Goal: Find contact information: Obtain details needed to contact an individual or organization

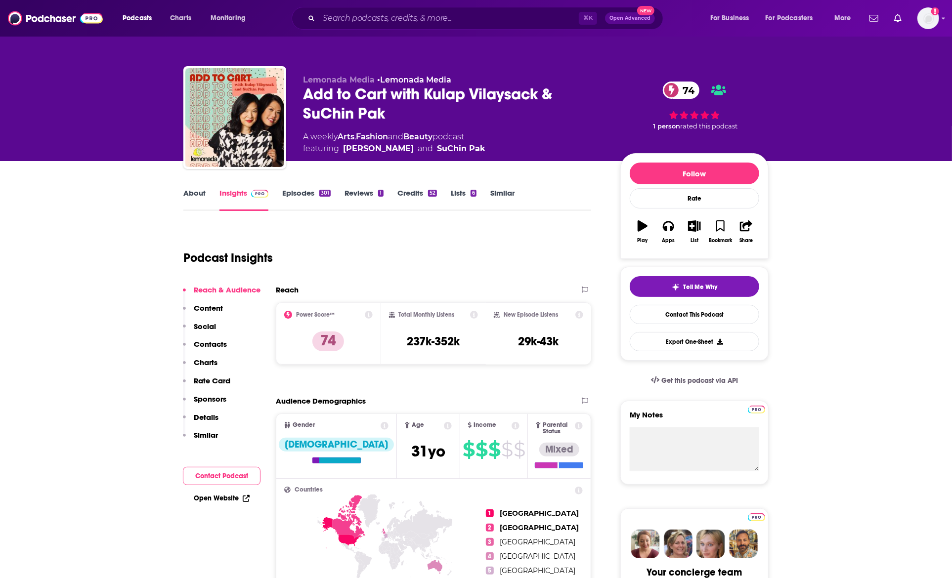
click at [200, 199] on link "About" at bounding box center [194, 199] width 22 height 23
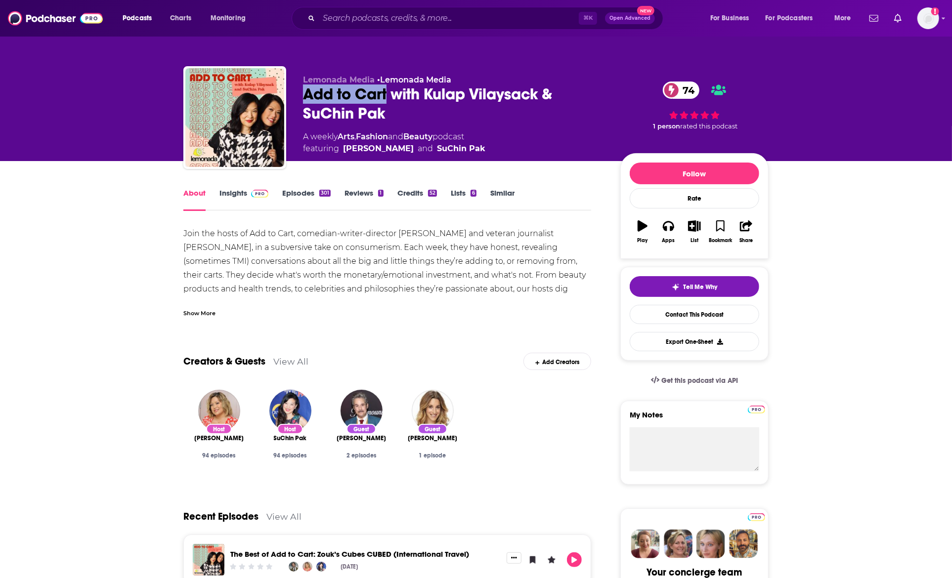
drag, startPoint x: 320, startPoint y: 90, endPoint x: 384, endPoint y: 89, distance: 64.3
click at [388, 92] on div "Lemonada Media • Lemonada Media Add to Cart with Kulap Vilaysack & SuChin Pak 7…" at bounding box center [475, 119] width 585 height 107
copy h1 "Add to Cart"
click at [661, 316] on link "Contact This Podcast" at bounding box center [694, 314] width 129 height 19
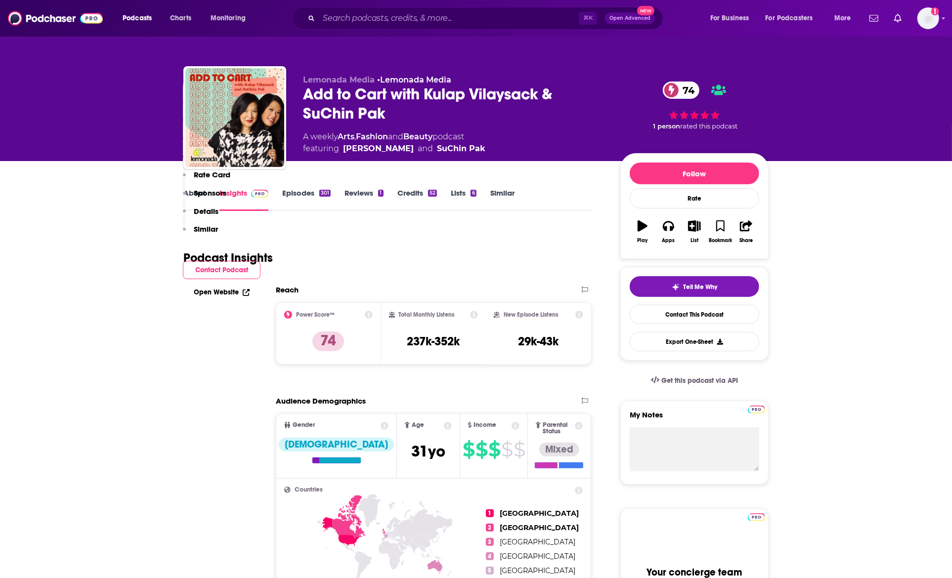
scroll to position [986, 0]
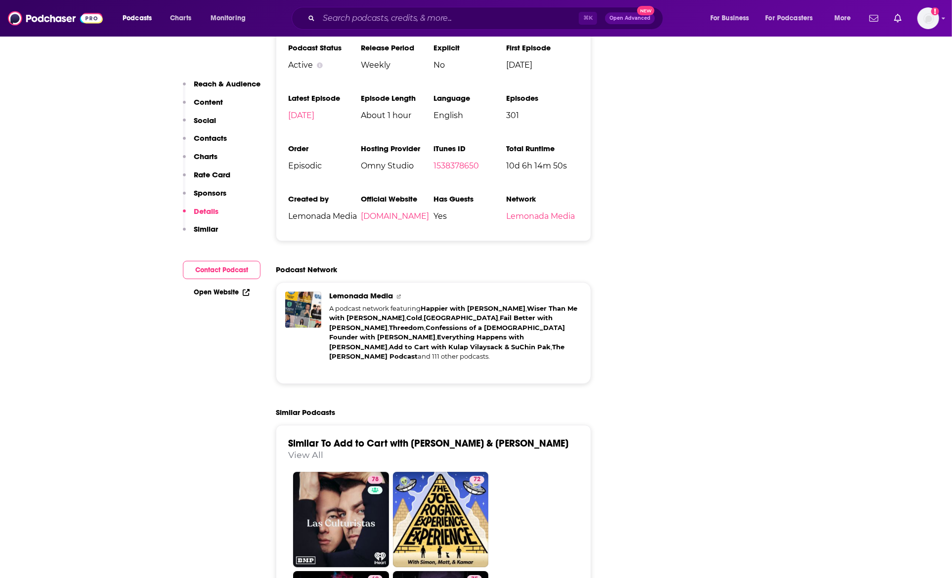
click at [219, 146] on button "Contacts" at bounding box center [205, 142] width 44 height 18
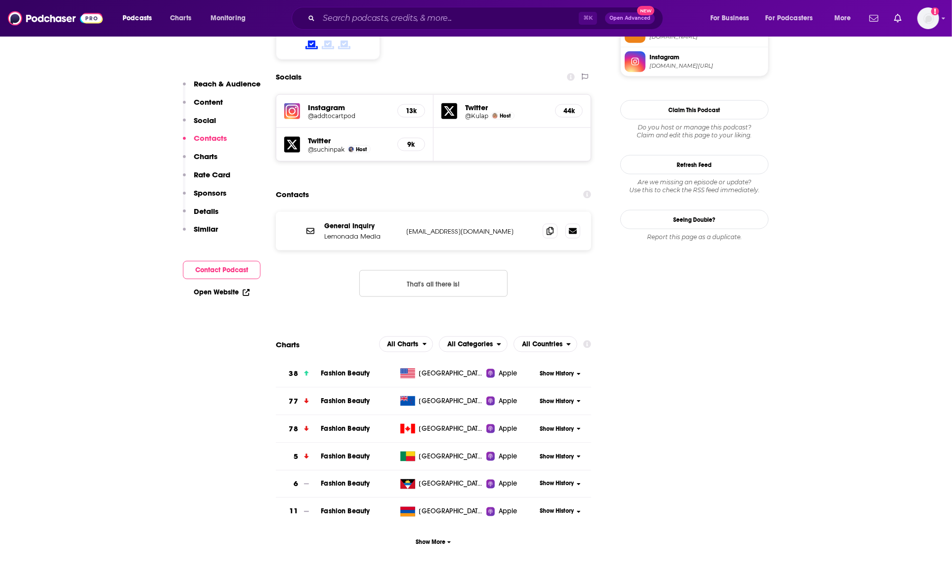
scroll to position [849, 0]
drag, startPoint x: 393, startPoint y: 140, endPoint x: 405, endPoint y: 168, distance: 29.9
click at [393, 186] on div "Contacts" at bounding box center [433, 195] width 315 height 19
click at [445, 254] on div "General Inquiry Lemonada Media hey@lemonadamedia.com hey@lemonadamedia.com That…" at bounding box center [433, 263] width 315 height 101
click at [448, 271] on button "That's all there is!" at bounding box center [433, 284] width 148 height 27
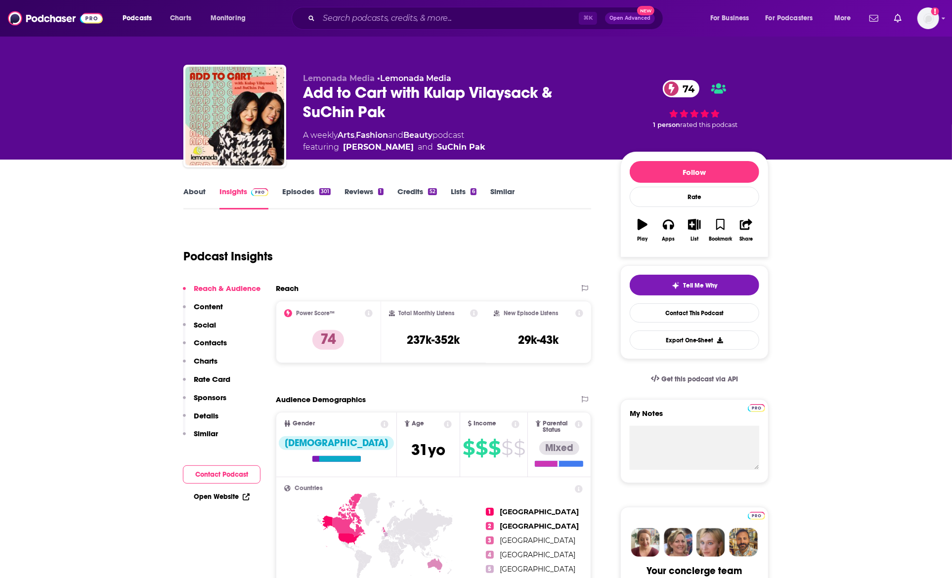
scroll to position [0, 0]
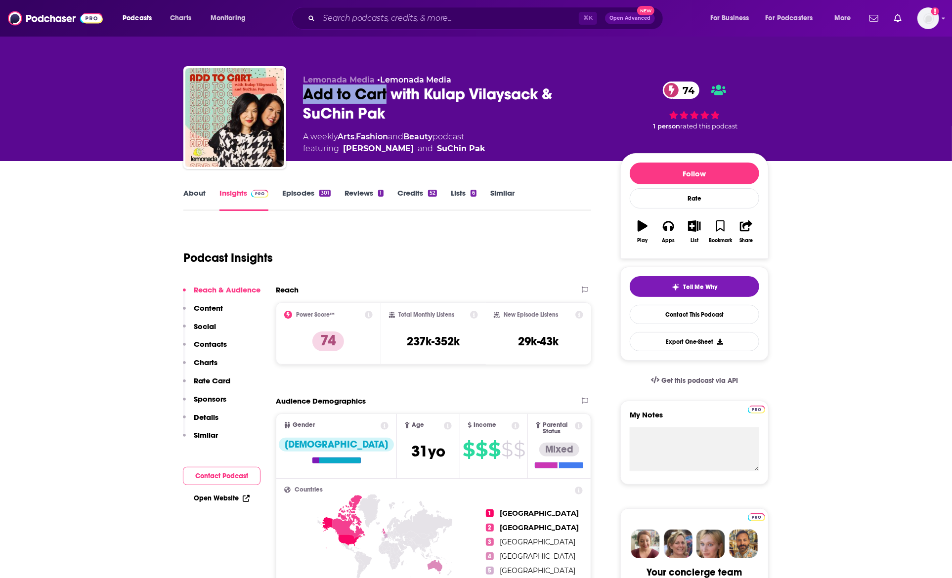
drag, startPoint x: 325, startPoint y: 92, endPoint x: 386, endPoint y: 89, distance: 60.9
click at [387, 93] on div "Lemonada Media • Lemonada Media Add to Cart with Kulap Vilaysack & SuChin Pak 7…" at bounding box center [475, 119] width 585 height 107
copy h2 "Add to Cart"
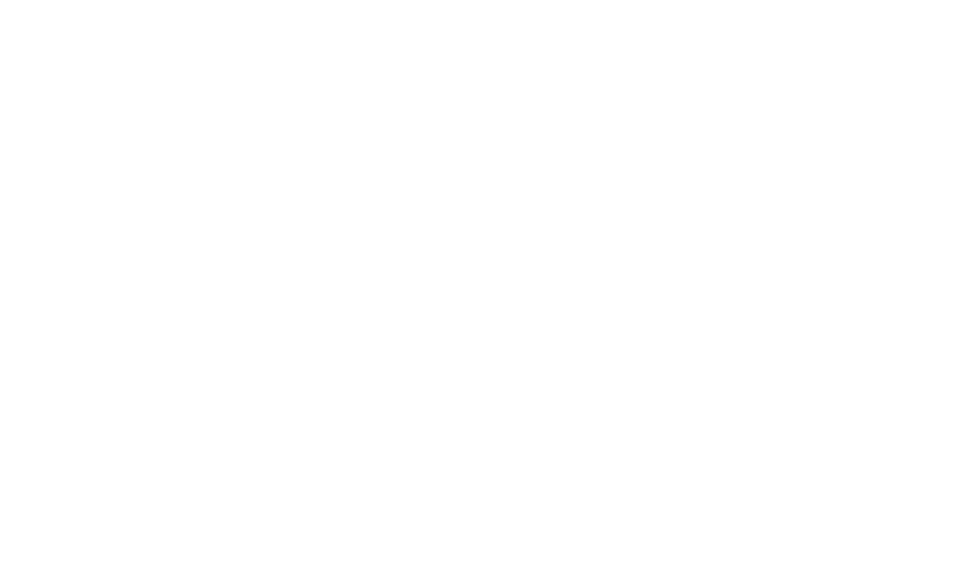
click at [208, 146] on body "Privacy Preference Centre Your Privacy Strictly Necessary Cookies Functional Co…" at bounding box center [479, 289] width 959 height 578
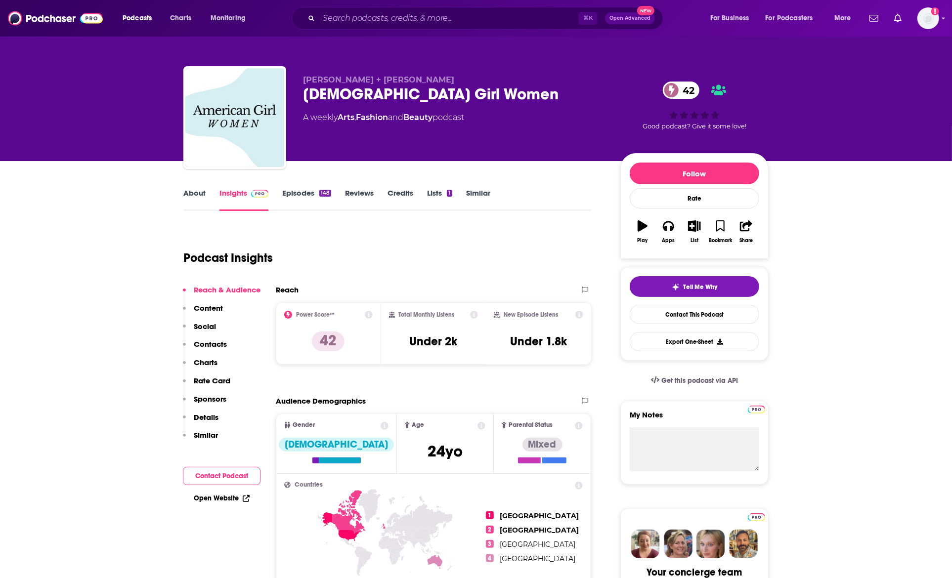
click at [197, 199] on link "About" at bounding box center [194, 199] width 22 height 23
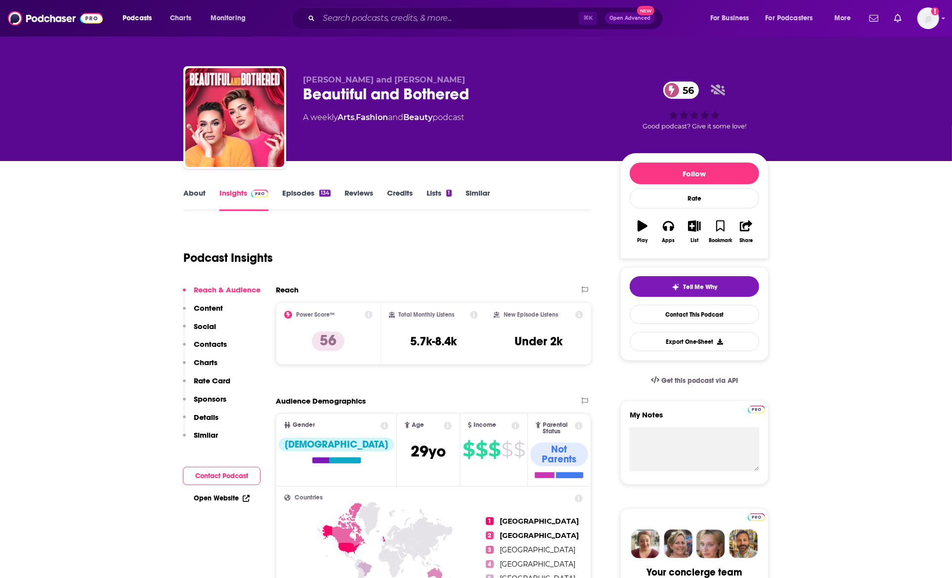
click at [186, 194] on link "About" at bounding box center [194, 199] width 22 height 23
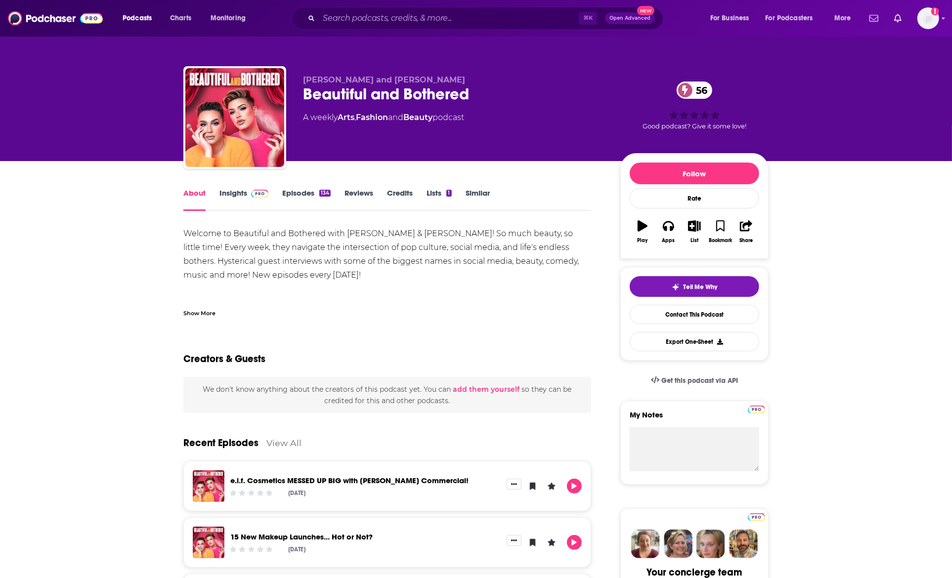
click at [223, 195] on link "Insights" at bounding box center [243, 199] width 49 height 23
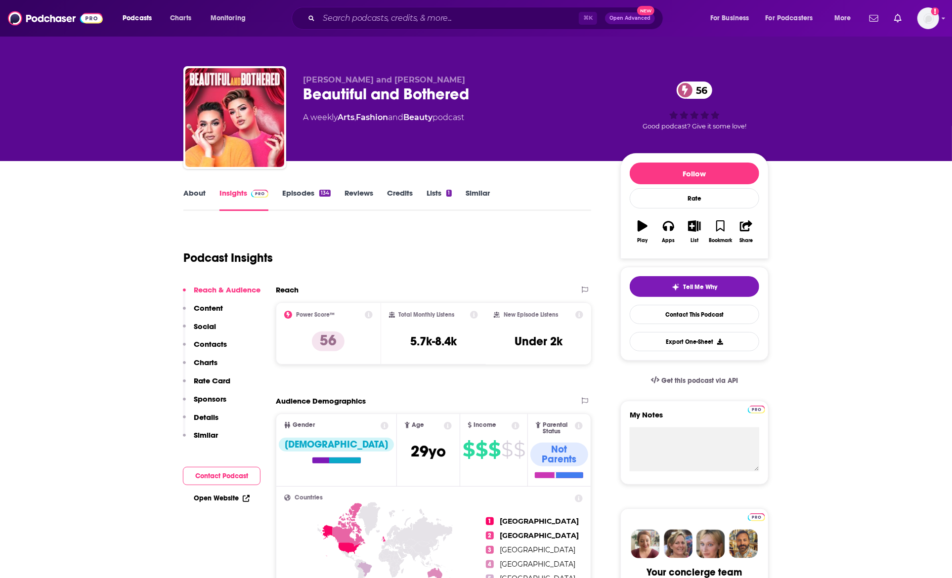
click at [377, 244] on div "Podcast Insights" at bounding box center [383, 252] width 400 height 50
drag, startPoint x: 397, startPoint y: 311, endPoint x: 570, endPoint y: 347, distance: 177.1
click at [570, 347] on div "Power Score™ 56 Total Monthly Listens 5.7k-8.4k New Episode Listens Under 2k" at bounding box center [433, 333] width 315 height 62
copy div "Total Monthly Listens 5.7k-8.4k New Episode Listens Under 2k"
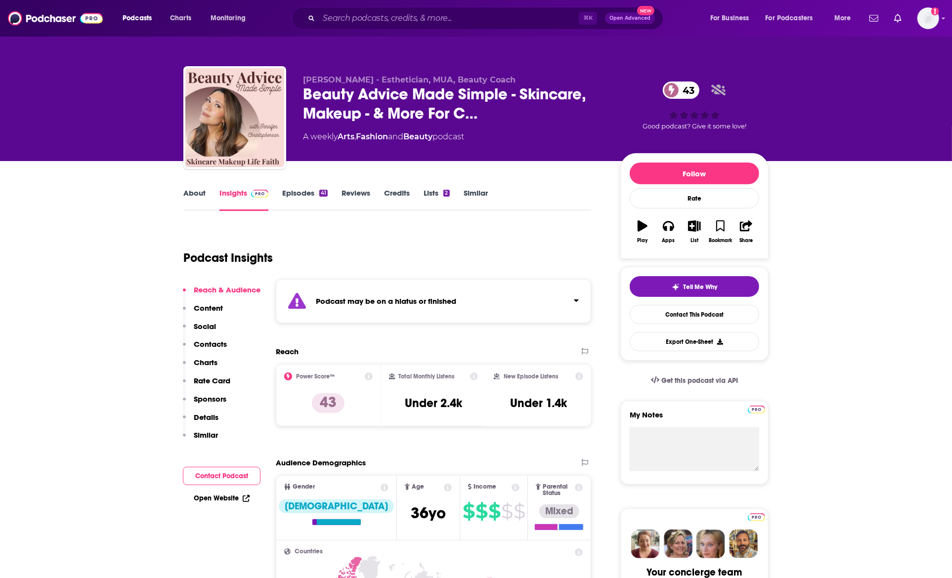
click at [183, 190] on link "About" at bounding box center [194, 199] width 22 height 23
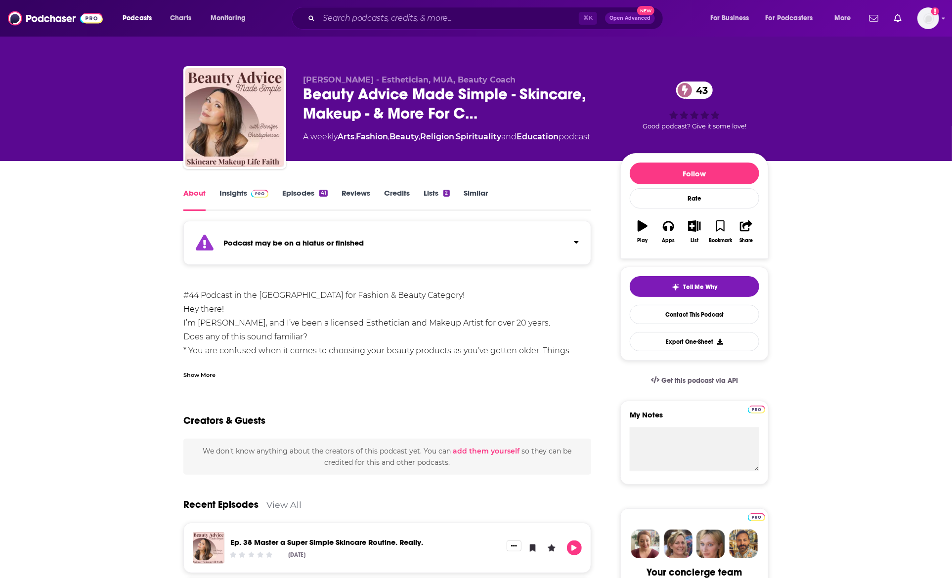
click at [295, 199] on link "Episodes 41" at bounding box center [304, 199] width 45 height 23
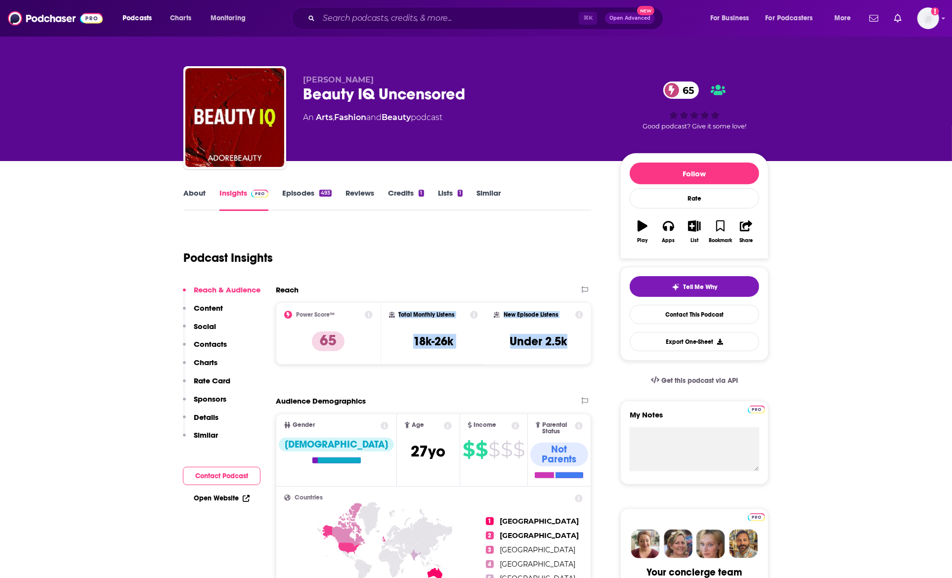
drag, startPoint x: 490, startPoint y: 321, endPoint x: 400, endPoint y: 275, distance: 101.7
click at [392, 312] on div "Power Score™ 65 Total Monthly Listens 18k-26k New Episode Listens Under 2.5k" at bounding box center [433, 333] width 315 height 62
click at [190, 196] on link "About" at bounding box center [194, 199] width 22 height 23
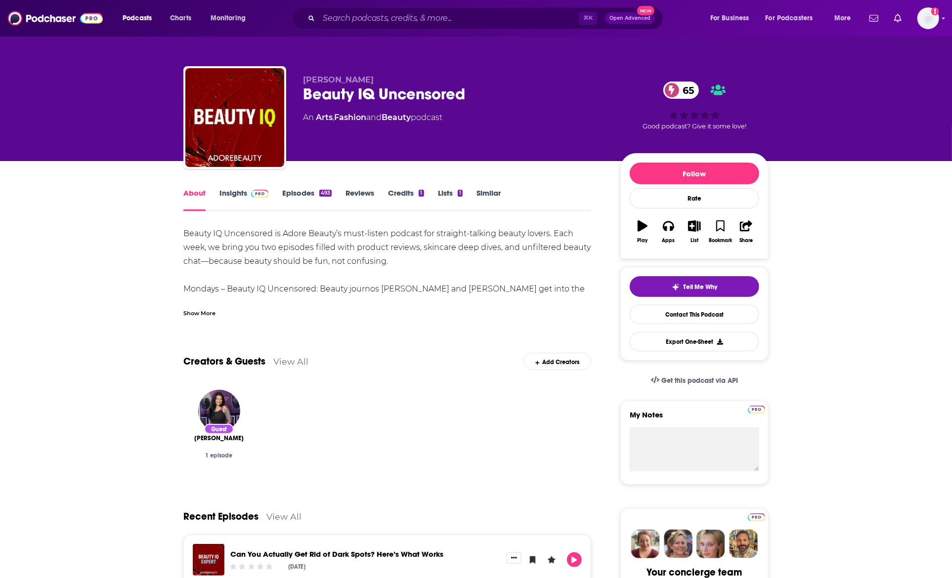
click at [212, 312] on div "Show More" at bounding box center [199, 312] width 32 height 9
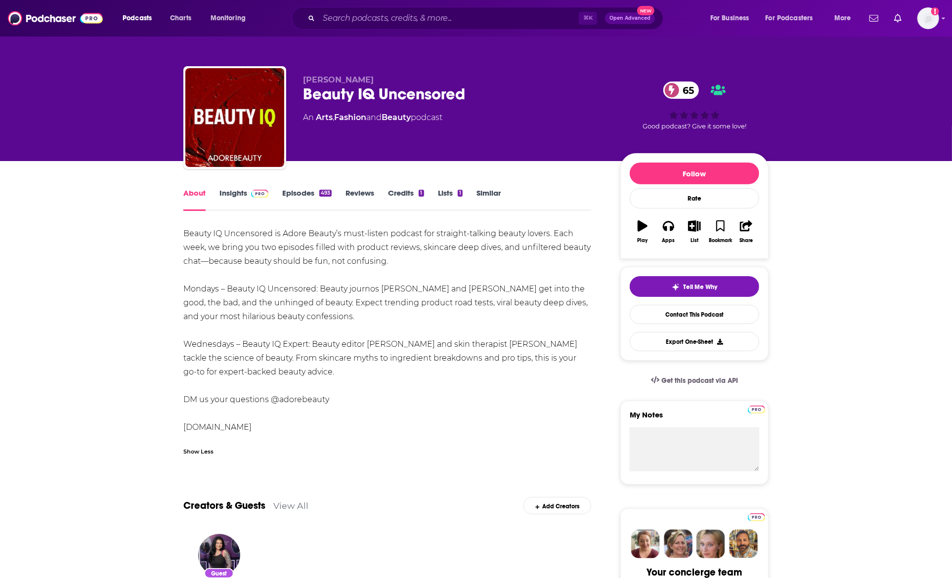
click at [232, 192] on link "Insights" at bounding box center [243, 199] width 49 height 23
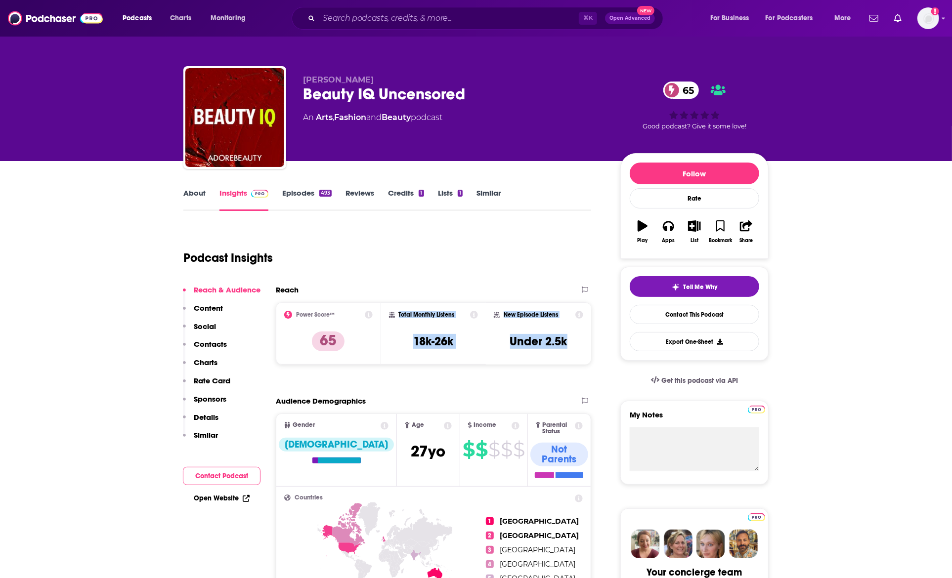
drag, startPoint x: 556, startPoint y: 341, endPoint x: 395, endPoint y: 317, distance: 162.9
click at [395, 317] on div "Power Score™ 65 Total Monthly Listens 18k-26k New Episode Listens Under 2.5k" at bounding box center [433, 333] width 315 height 62
copy div "Total Monthly Listens 18k-26k New Episode Listens Under 2.5k"
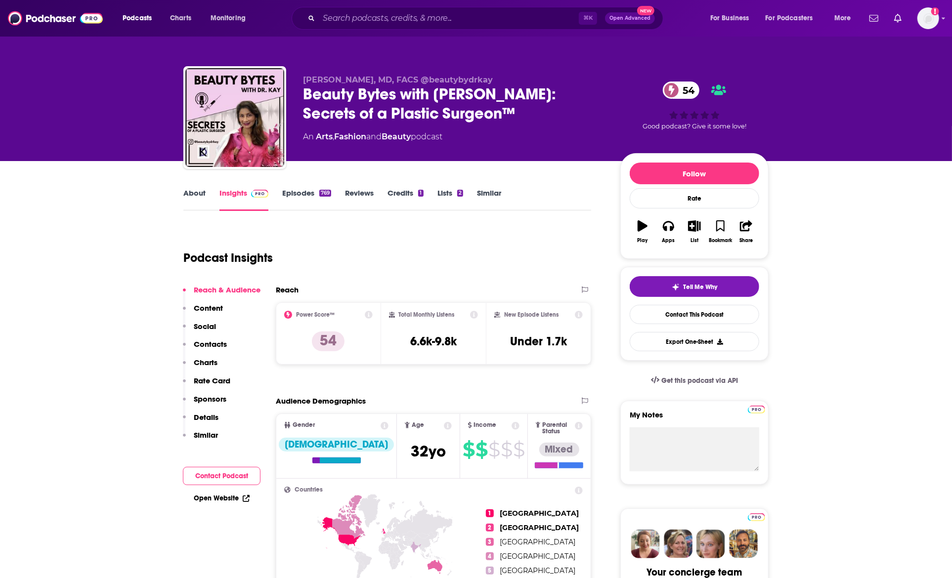
click at [130, 109] on div "[PERSON_NAME], MD, FACS @beautybydrkay Beauty Bytes with [PERSON_NAME]: Secrets…" at bounding box center [476, 80] width 952 height 161
drag, startPoint x: 512, startPoint y: 335, endPoint x: 381, endPoint y: 292, distance: 137.8
click at [395, 314] on div "Power Score™ 54 Total Monthly Listens 6.6k-9.8k New Episode Listens Under 1.7k" at bounding box center [433, 333] width 315 height 62
copy div "Total Monthly Listens 6.6k-9.8k New Episode Listens Under 1.7k"
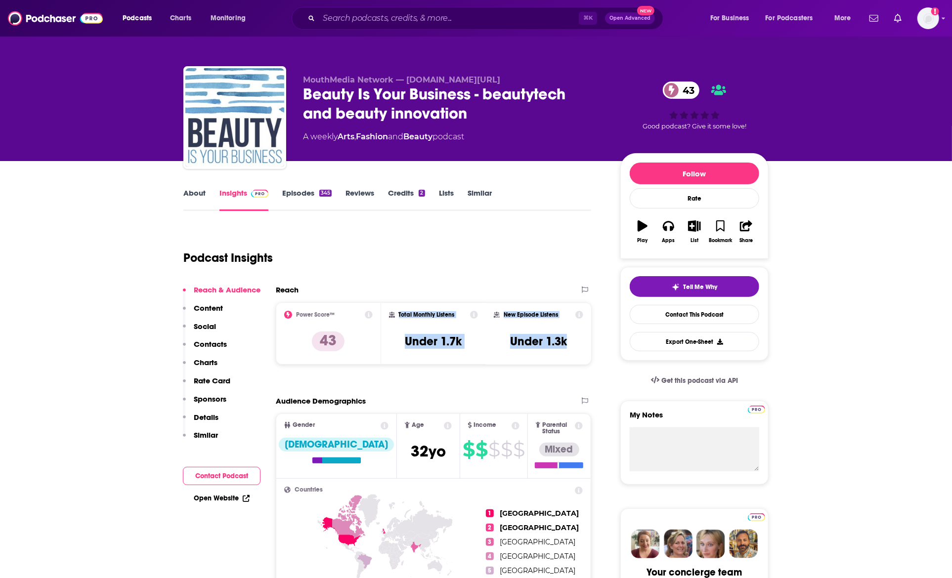
drag, startPoint x: 567, startPoint y: 345, endPoint x: 396, endPoint y: 313, distance: 173.9
click at [396, 313] on div "Power Score™ 43 Total Monthly Listens Under 1.7k New Episode Listens Under 1.3k" at bounding box center [433, 333] width 315 height 62
copy div "Total Monthly Listens Under 1.7k New Episode Listens Under 1.3k"
click at [289, 192] on link "Episodes 345" at bounding box center [306, 199] width 49 height 23
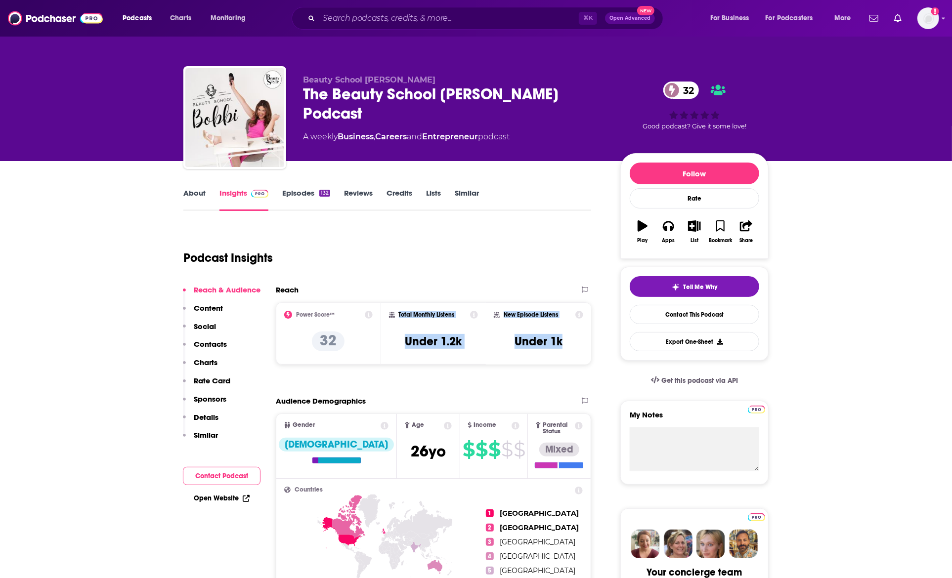
drag, startPoint x: 568, startPoint y: 346, endPoint x: 396, endPoint y: 314, distance: 175.5
click at [396, 314] on div "Power Score™ 32 Total Monthly Listens Under 1.2k New Episode Listens Under 1k" at bounding box center [433, 333] width 315 height 62
copy div "Total Monthly Listens Under 1.2k New Episode Listens Under 1k"
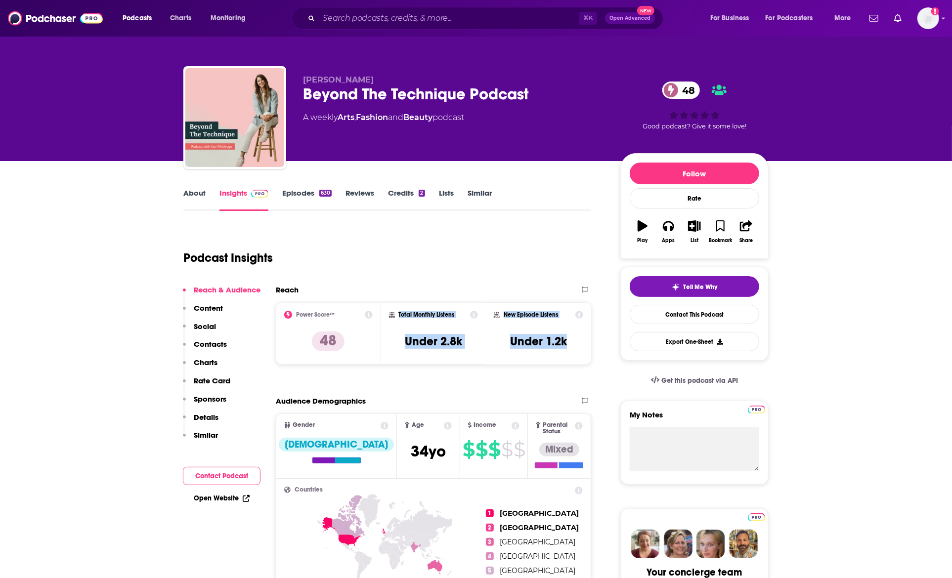
drag, startPoint x: 580, startPoint y: 339, endPoint x: 348, endPoint y: 234, distance: 254.1
click at [390, 312] on div "Power Score™ 48 Total Monthly Listens Under 2.8k New Episode Listens Under 1.2k" at bounding box center [433, 333] width 315 height 62
copy div "Total Monthly Listens Under 2.8k New Episode Listens Under 1.2k"
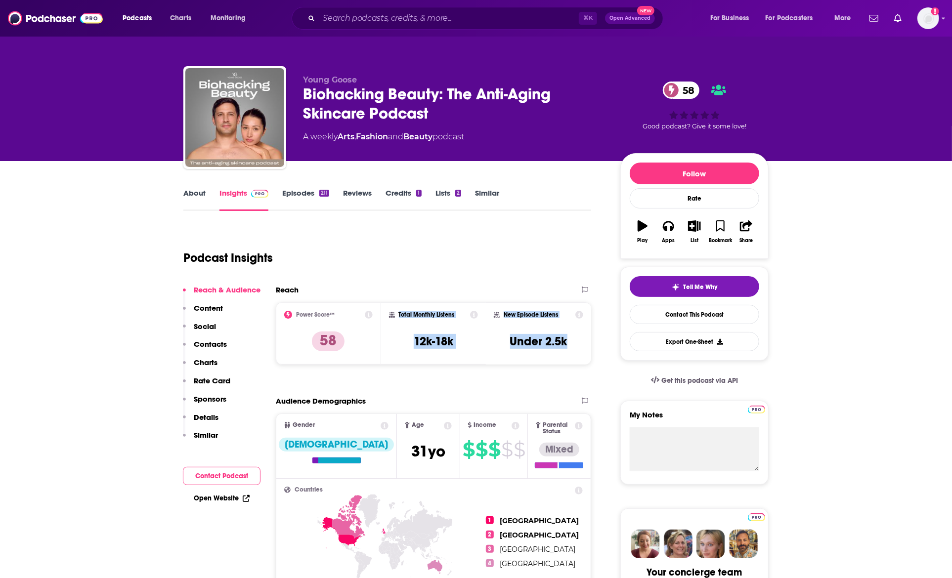
drag, startPoint x: 579, startPoint y: 346, endPoint x: 398, endPoint y: 310, distance: 183.9
click at [398, 310] on div "Power Score™ 58 Total Monthly Listens 12k-18k New Episode Listens Under 2.5k" at bounding box center [433, 333] width 315 height 62
copy div "Total Monthly Listens 12k-18k New Episode Listens Under 2.5k"
click at [204, 197] on link "About" at bounding box center [194, 199] width 22 height 23
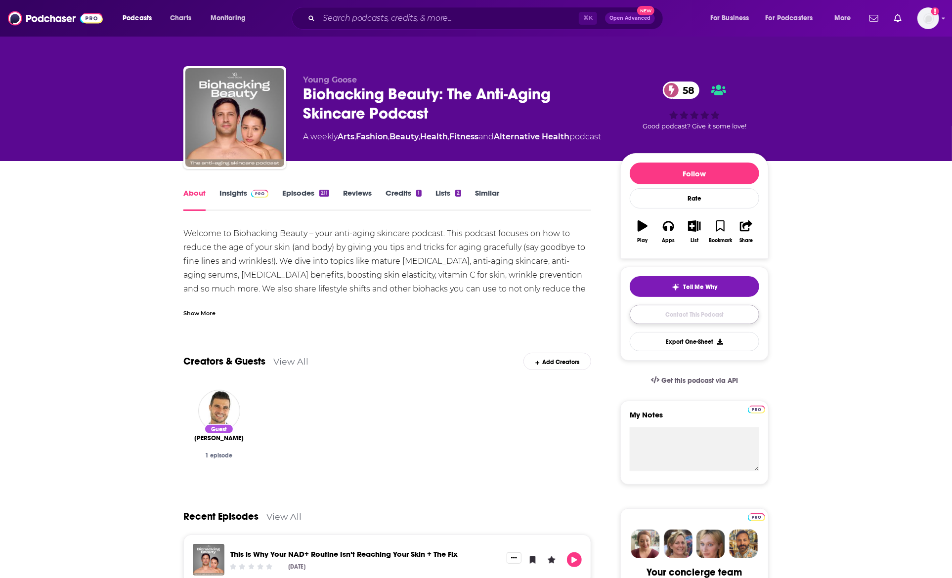
click at [699, 315] on link "Contact This Podcast" at bounding box center [694, 314] width 129 height 19
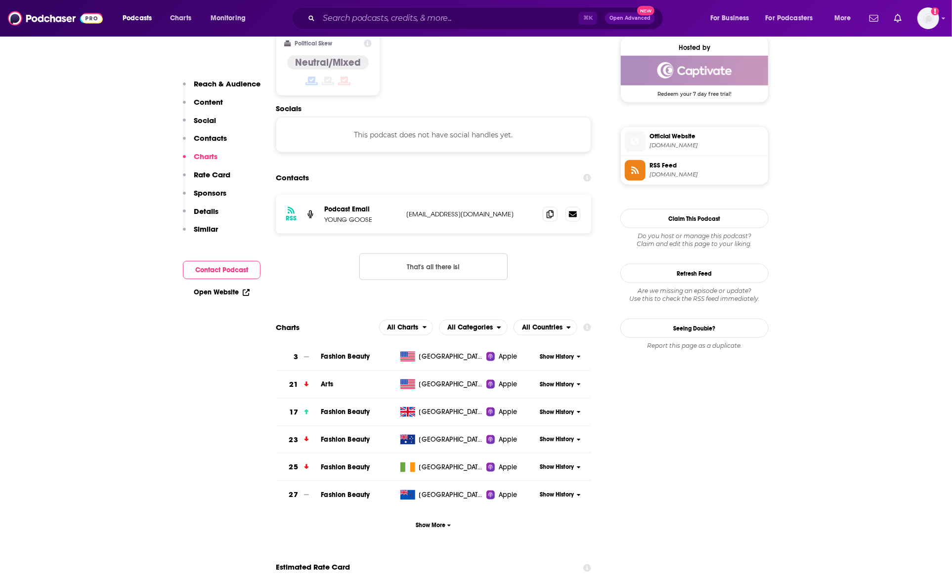
scroll to position [734, 0]
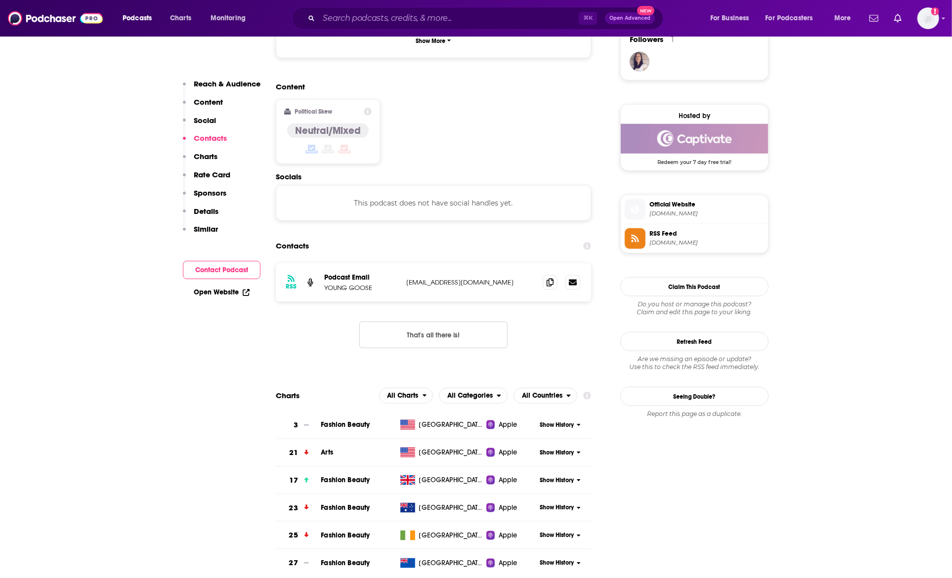
click at [419, 322] on button "That's all there is!" at bounding box center [433, 335] width 148 height 27
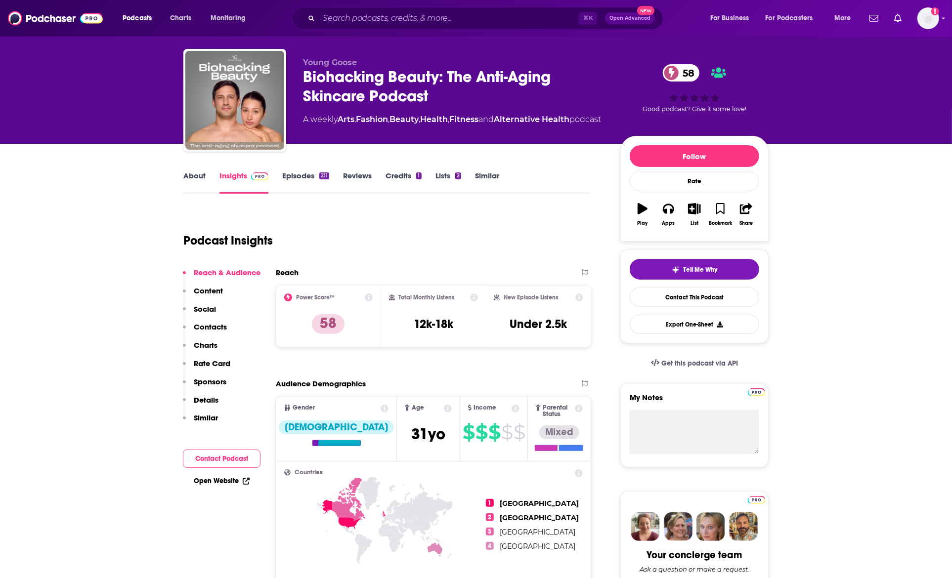
scroll to position [0, 0]
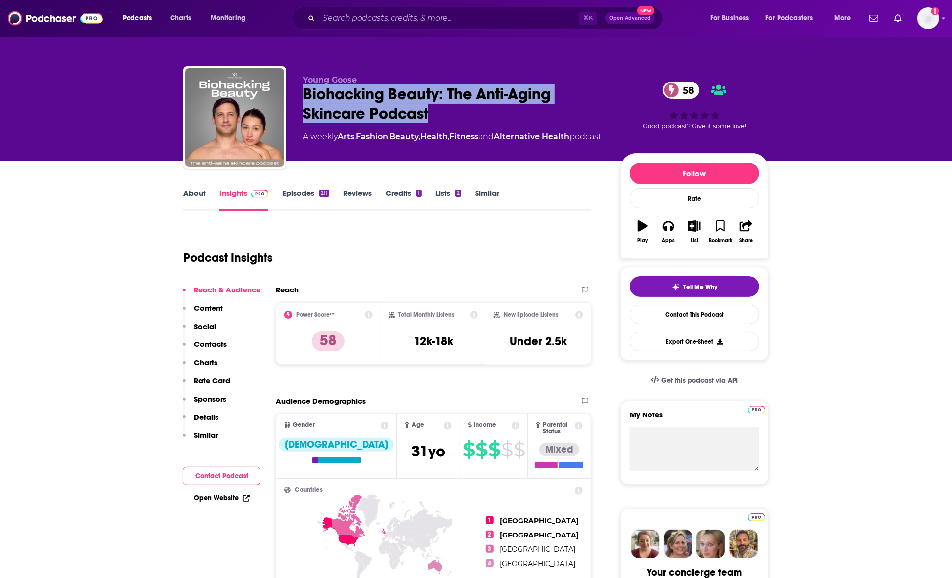
drag, startPoint x: 303, startPoint y: 91, endPoint x: 463, endPoint y: 114, distance: 161.2
click at [463, 114] on div "Young Goose Biohacking Beauty: The Anti-Aging Skincare Podcast 58 A weekly Arts…" at bounding box center [475, 119] width 585 height 107
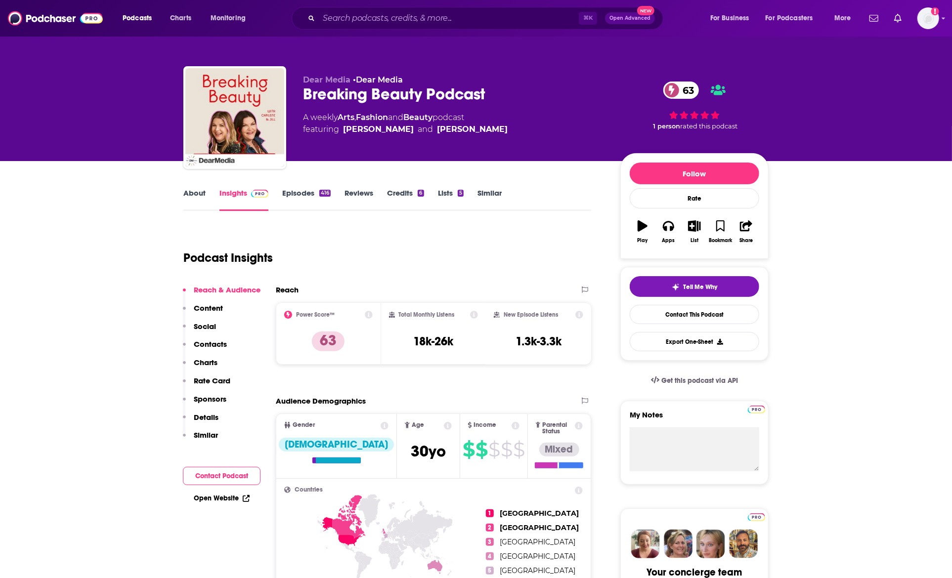
click at [208, 343] on p "Contacts" at bounding box center [210, 343] width 33 height 9
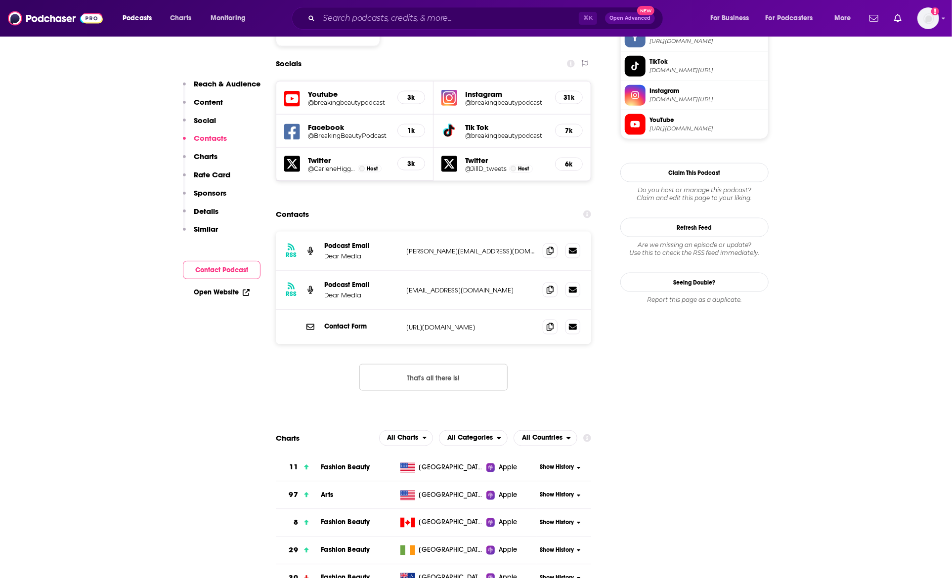
scroll to position [894, 0]
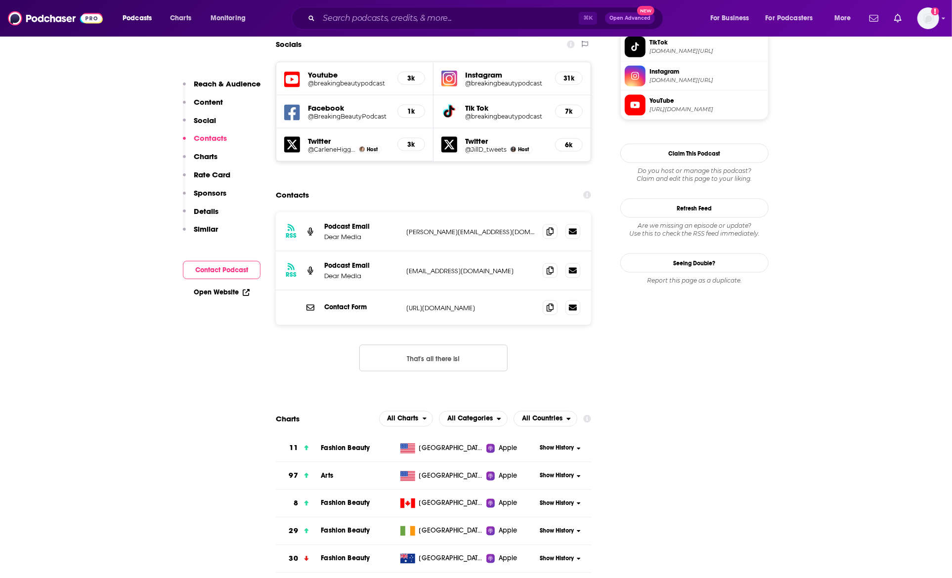
click at [443, 345] on button "That's all there is!" at bounding box center [433, 358] width 148 height 27
click at [487, 304] on p "https://breakingbeautypodcast.com/contact/" at bounding box center [470, 308] width 128 height 8
copy div "https://breakingbeautypodcast.com/contact/ https://breakingbeautypodcast.com/co…"
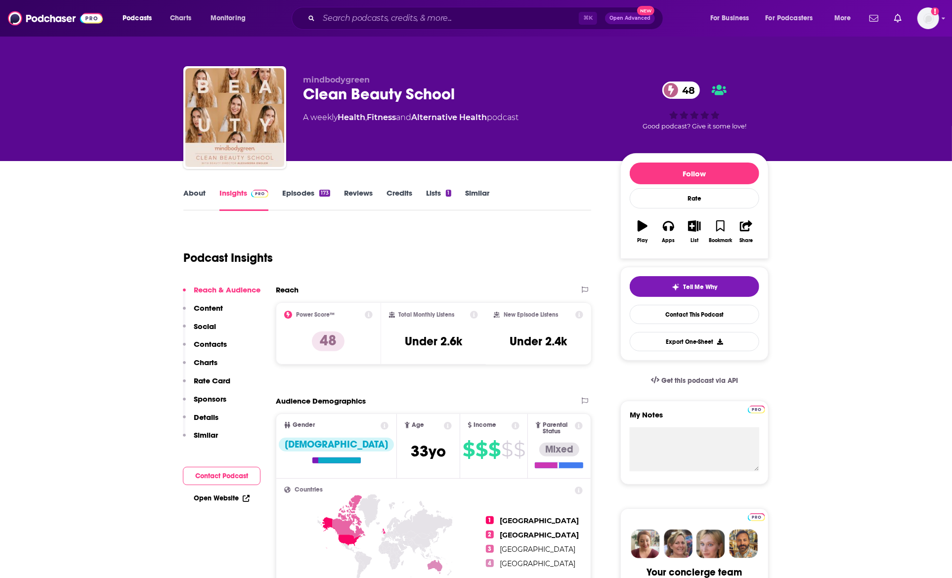
click at [392, 274] on div "Podcast Insights" at bounding box center [383, 252] width 400 height 50
drag, startPoint x: 527, startPoint y: 336, endPoint x: 390, endPoint y: 309, distance: 138.9
click at [390, 309] on div "Power Score™ 48 Total Monthly Listens Under 2.6k New Episode Listens Under 2.4k" at bounding box center [433, 333] width 315 height 62
copy div "Total Monthly Listens Under 2.6k New Episode Listens Under 2.4k"
click at [318, 194] on link "Episodes 173" at bounding box center [306, 199] width 48 height 23
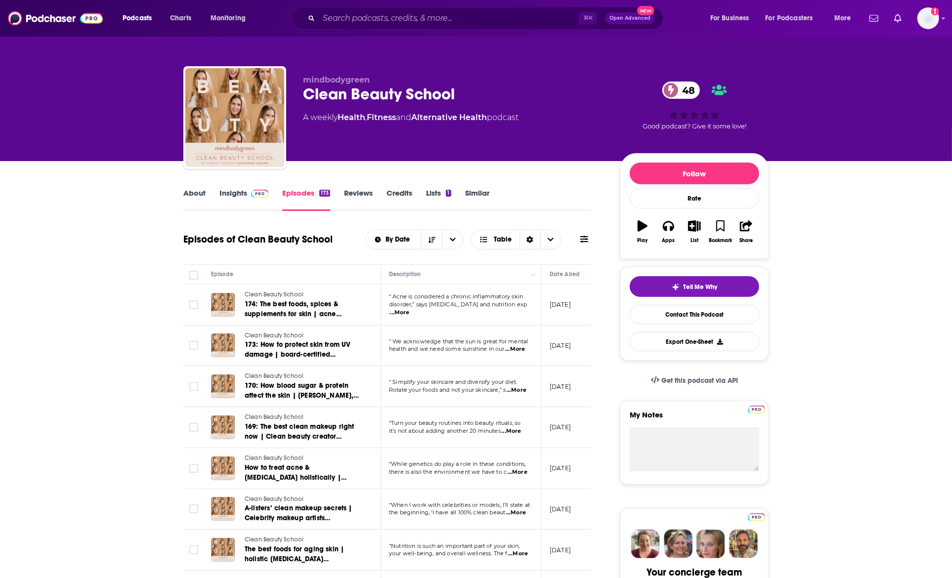
click at [236, 227] on div "Episodes of Clean Beauty School By Date Table" at bounding box center [387, 240] width 408 height 26
click at [245, 196] on link "Insights" at bounding box center [243, 199] width 49 height 23
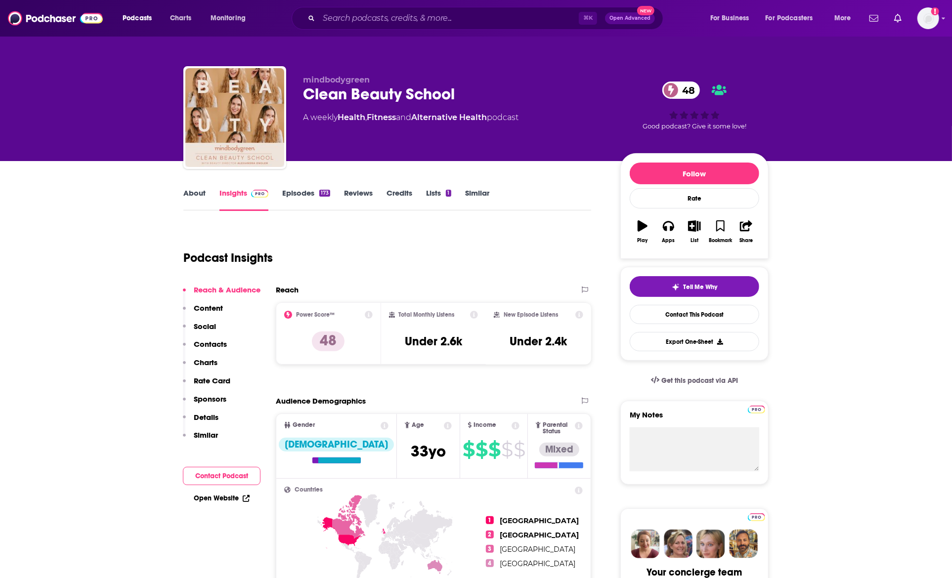
click at [201, 195] on link "About" at bounding box center [194, 199] width 22 height 23
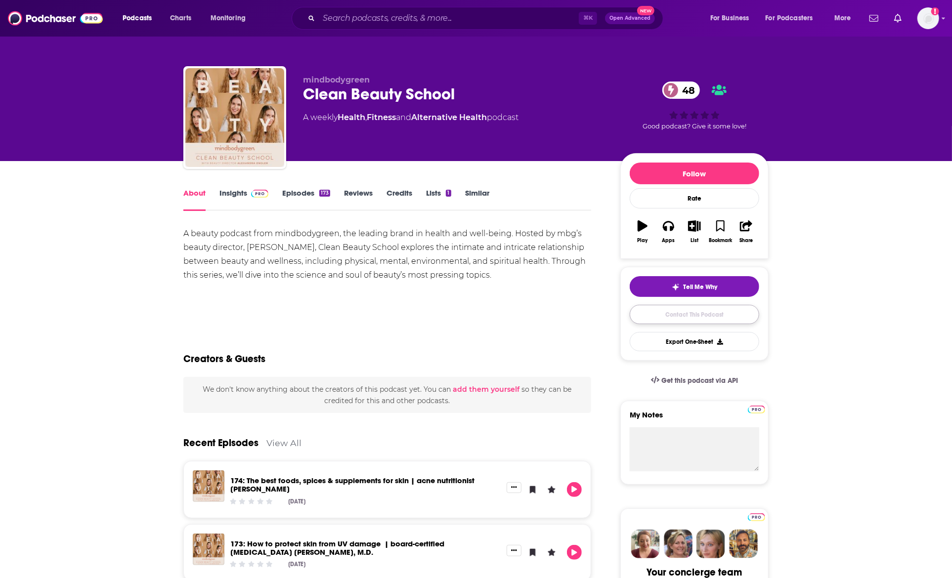
click at [661, 313] on link "Contact This Podcast" at bounding box center [694, 314] width 129 height 19
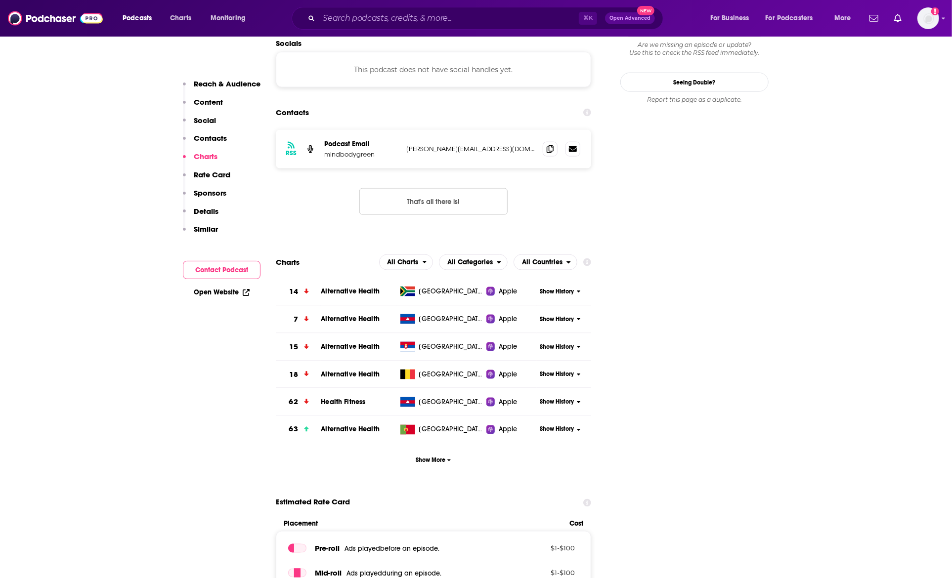
scroll to position [837, 0]
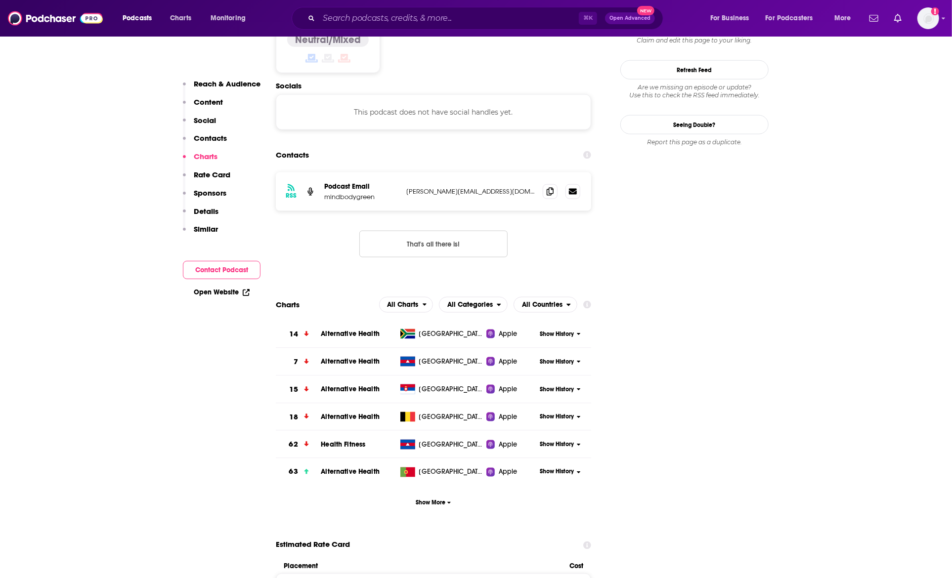
click at [396, 231] on button "That's all there is!" at bounding box center [433, 244] width 148 height 27
click at [366, 231] on button "That's all there is!" at bounding box center [433, 244] width 148 height 27
click at [339, 198] on div "RSS Podcast Email mindbodygreen jamie@mindbodygreen.com jamie@mindbodygreen.com…" at bounding box center [433, 222] width 315 height 101
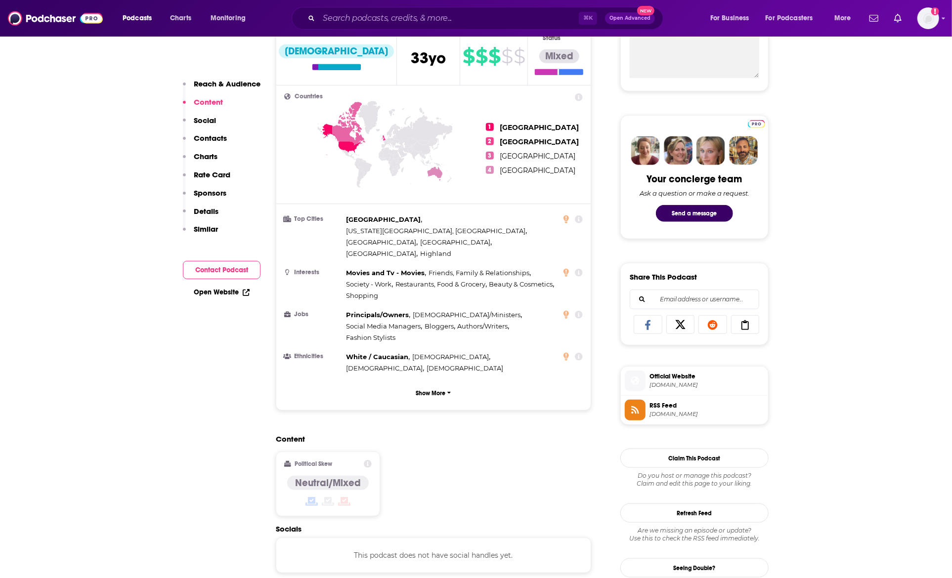
scroll to position [74, 0]
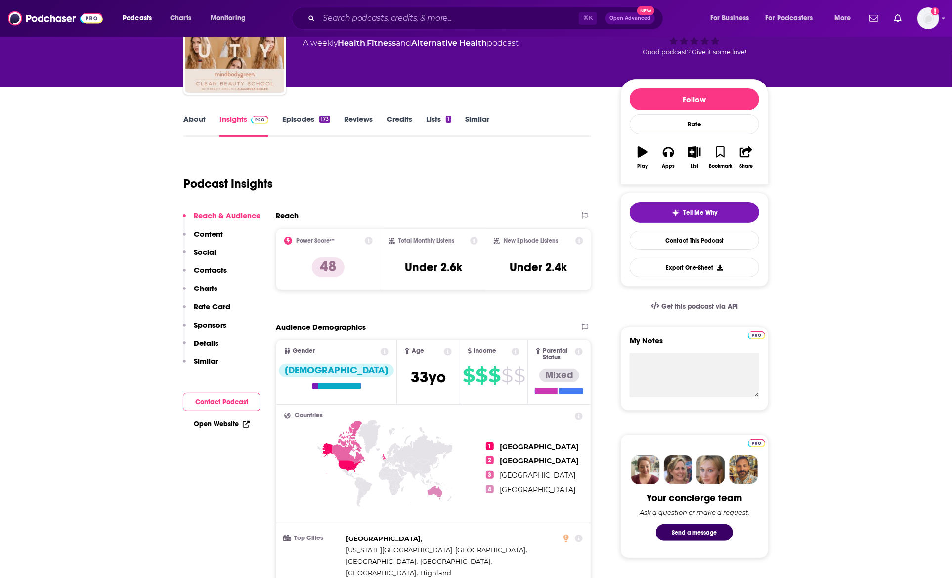
click at [192, 122] on link "About" at bounding box center [194, 125] width 22 height 23
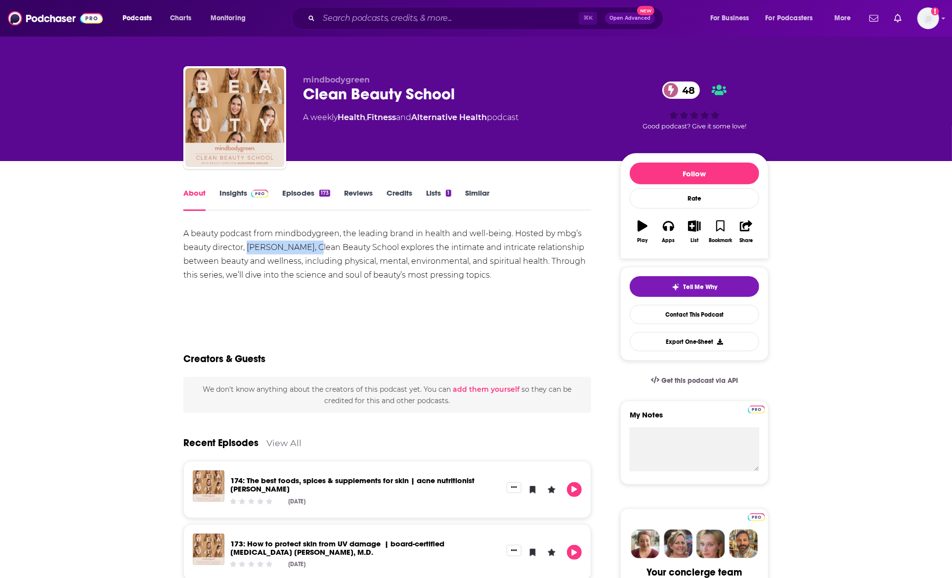
drag, startPoint x: 248, startPoint y: 249, endPoint x: 313, endPoint y: 253, distance: 65.3
click at [313, 253] on div "A beauty podcast from mindbodygreen, the leading brand in health and well-being…" at bounding box center [387, 254] width 408 height 55
copy div "Alexandra Engler"
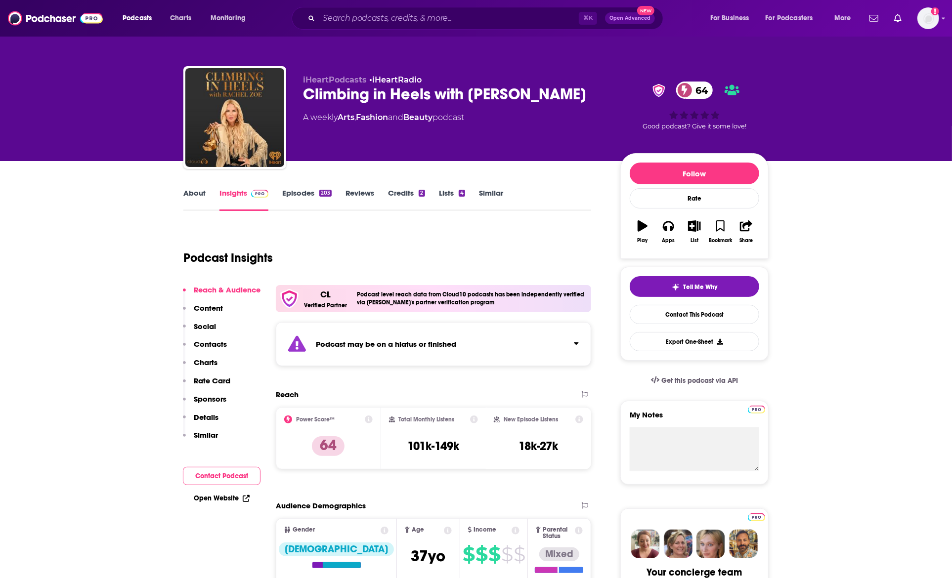
click at [512, 237] on div "Podcast Insights" at bounding box center [383, 252] width 400 height 50
click at [310, 196] on link "Episodes 203" at bounding box center [306, 199] width 49 height 23
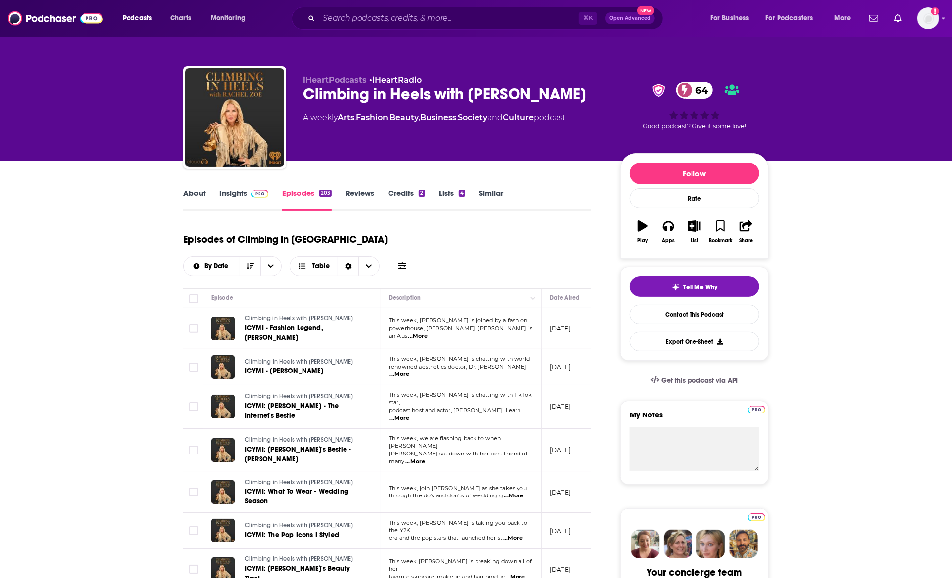
scroll to position [311, 0]
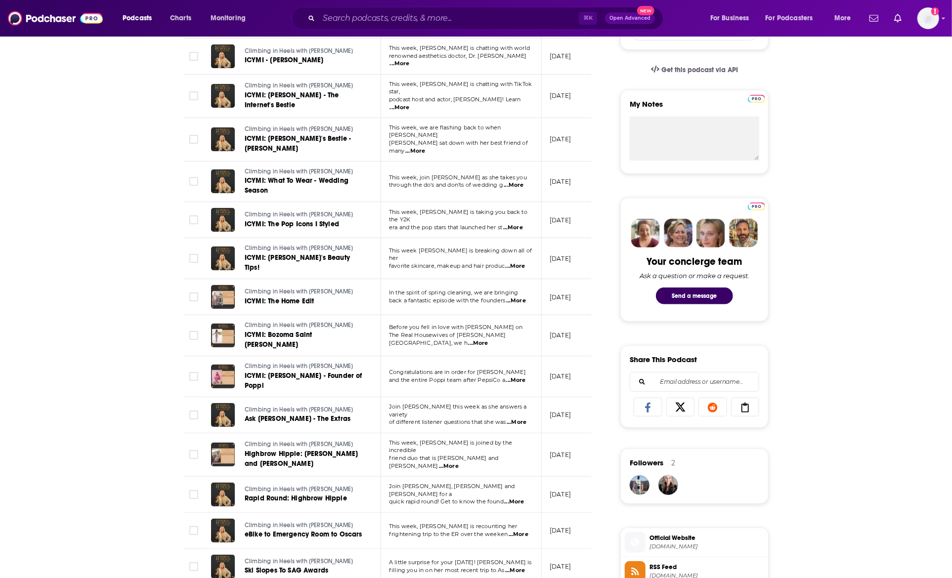
click at [812, 280] on div "About Insights Episodes 203 Reviews Credits 2 Lists 4 Similar Episodes of Climb…" at bounding box center [476, 511] width 952 height 1323
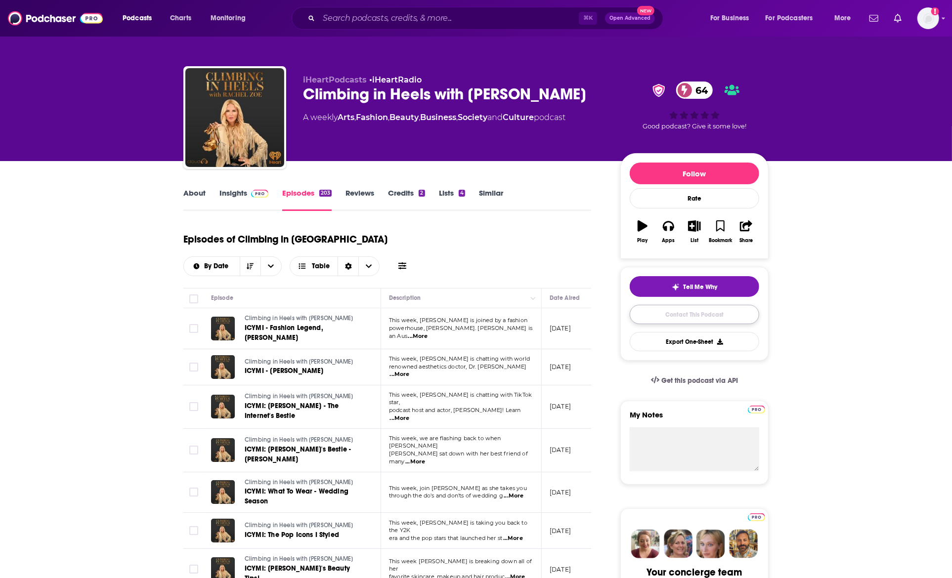
click at [697, 320] on link "Contact This Podcast" at bounding box center [694, 314] width 129 height 19
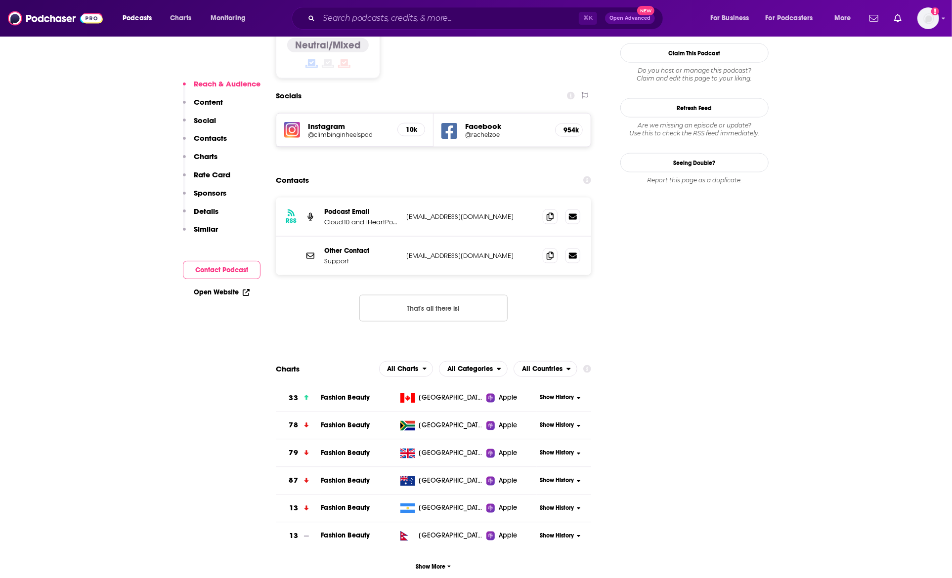
scroll to position [867, 0]
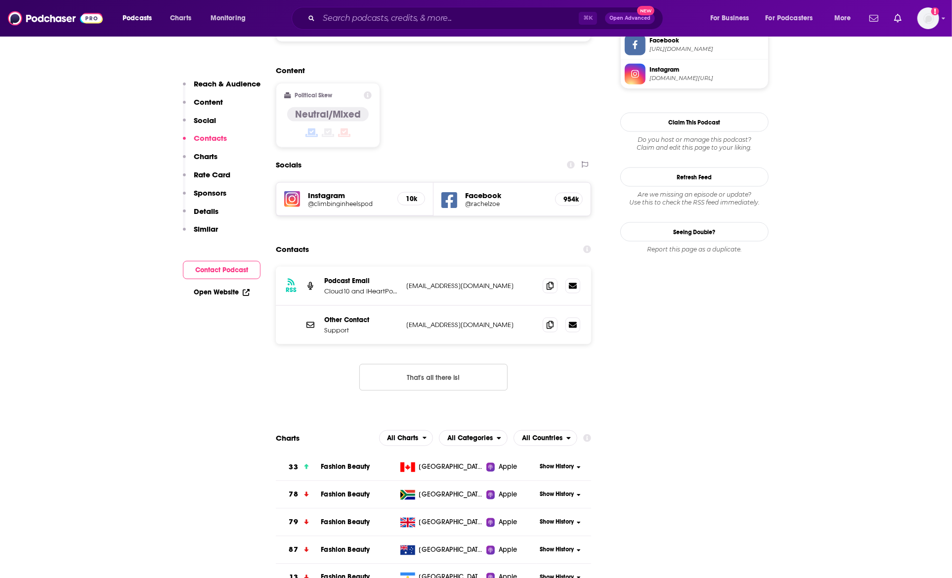
click at [422, 364] on button "That's all there is!" at bounding box center [433, 377] width 148 height 27
click at [436, 364] on button "That's all there is!" at bounding box center [433, 377] width 148 height 27
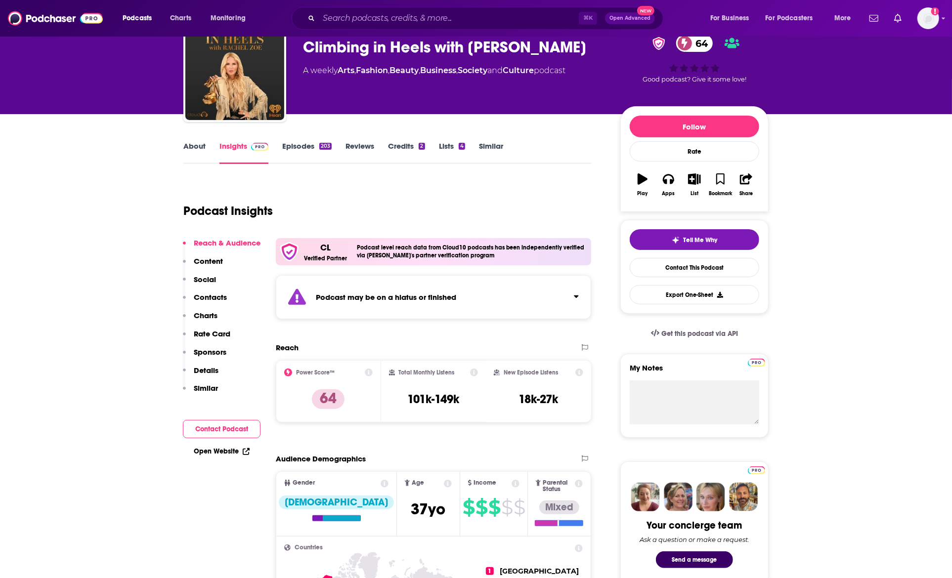
scroll to position [0, 0]
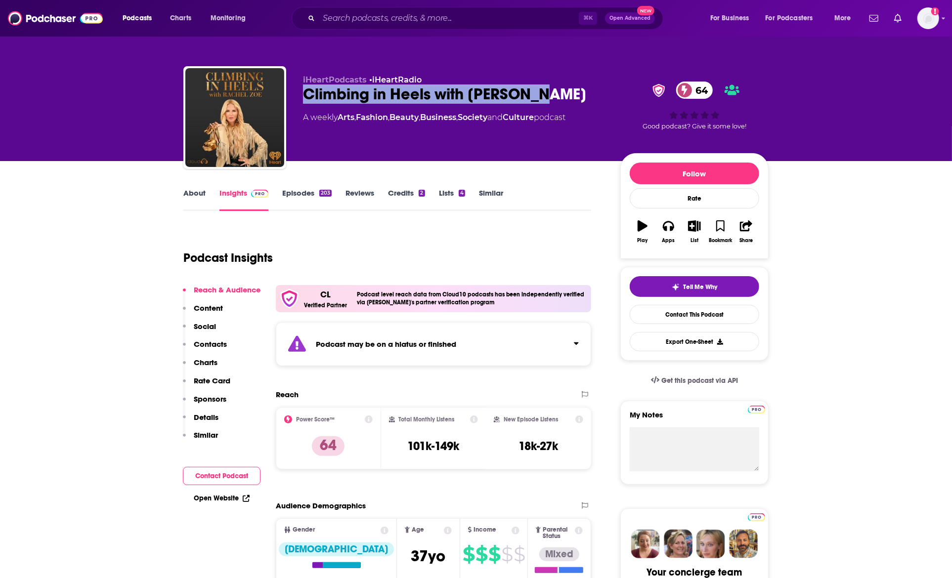
drag, startPoint x: 322, startPoint y: 92, endPoint x: 542, endPoint y: 93, distance: 219.9
click at [542, 93] on div "iHeartPodcasts • iHeartRadio Climbing in Heels with Rachel Zoe 64 A weekly Arts…" at bounding box center [475, 119] width 585 height 107
drag, startPoint x: 551, startPoint y: 96, endPoint x: 275, endPoint y: 25, distance: 284.4
click at [298, 94] on div "iHeartPodcasts • iHeartRadio Climbing in Heels with Rachel Zoe 64 A weekly Arts…" at bounding box center [475, 119] width 585 height 107
copy h2 "Climbing in Heels with Rachel Zoe"
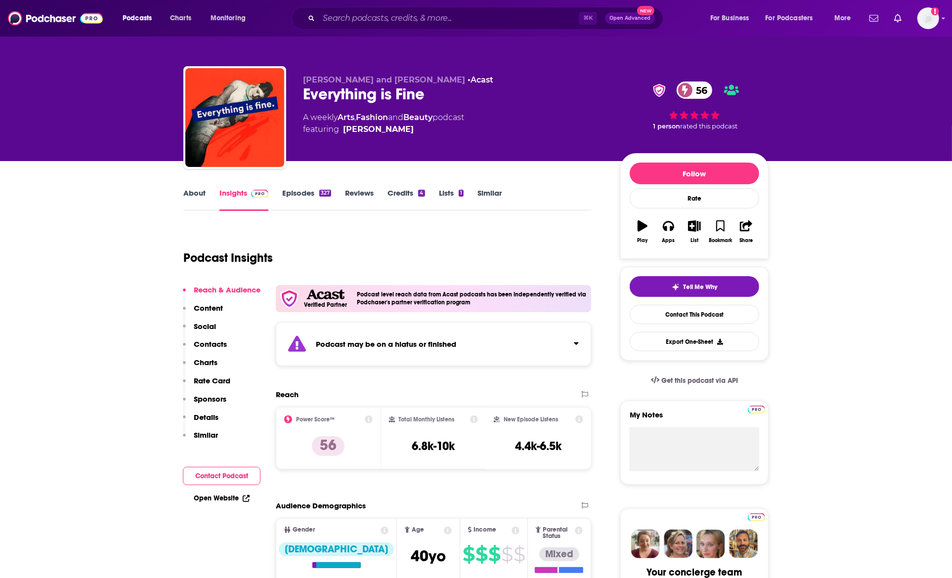
click at [195, 194] on link "About" at bounding box center [194, 199] width 22 height 23
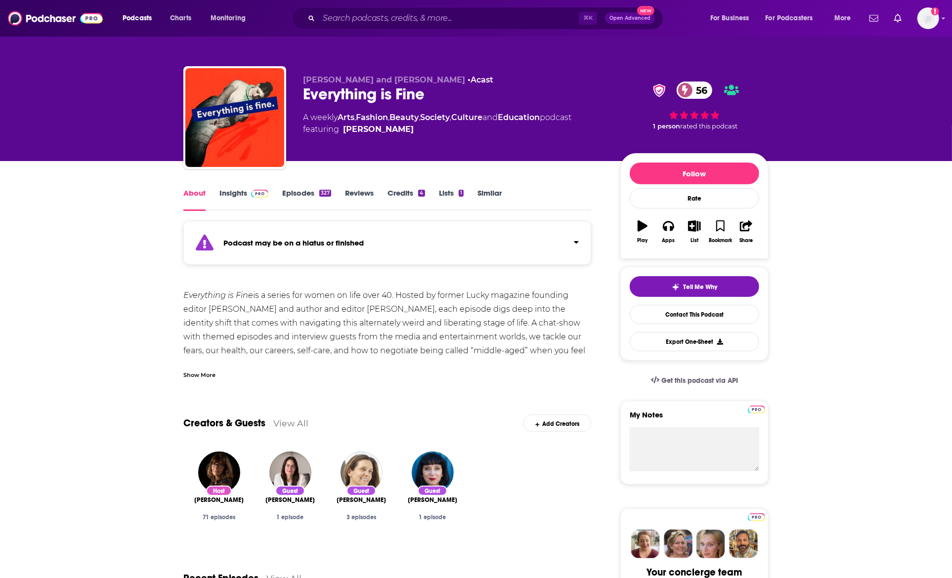
click at [313, 194] on link "Episodes 327" at bounding box center [306, 199] width 49 height 23
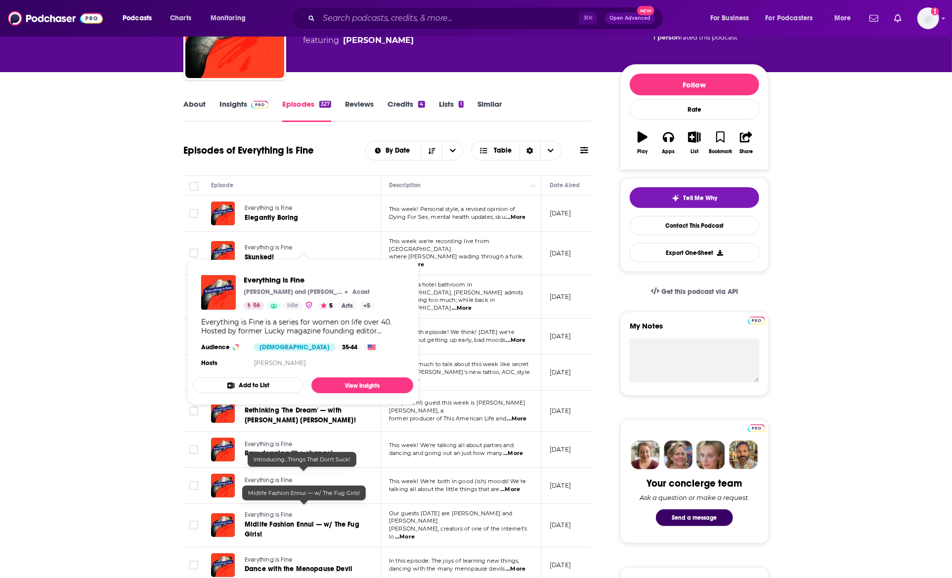
scroll to position [278, 0]
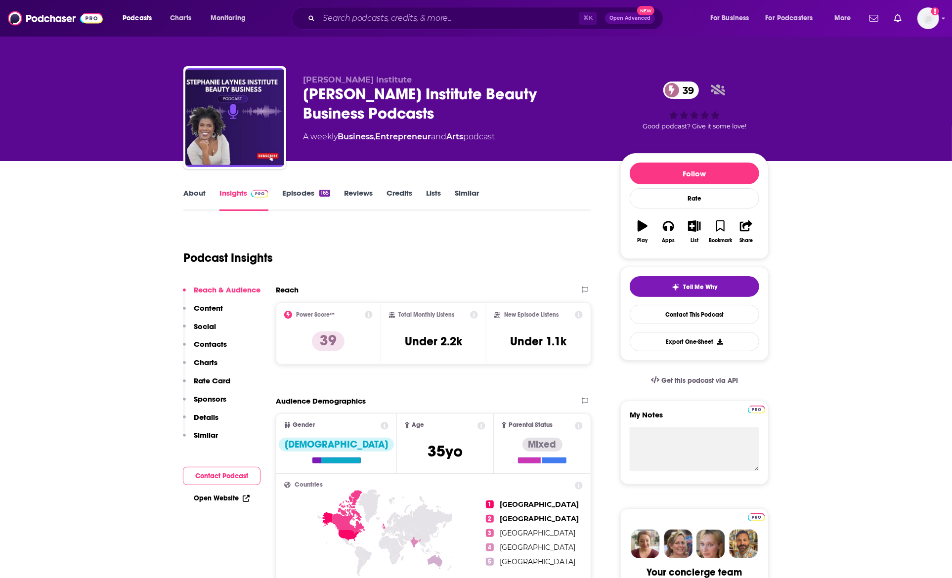
drag, startPoint x: 582, startPoint y: 347, endPoint x: 363, endPoint y: 292, distance: 225.7
click at [388, 313] on div "Power Score™ 39 Total Monthly Listens Under 2.2k New Episode Listens Under 1.1k" at bounding box center [433, 333] width 315 height 62
copy div "Total Monthly Listens Under 2.2k New Episode Listens Under 1.1k"
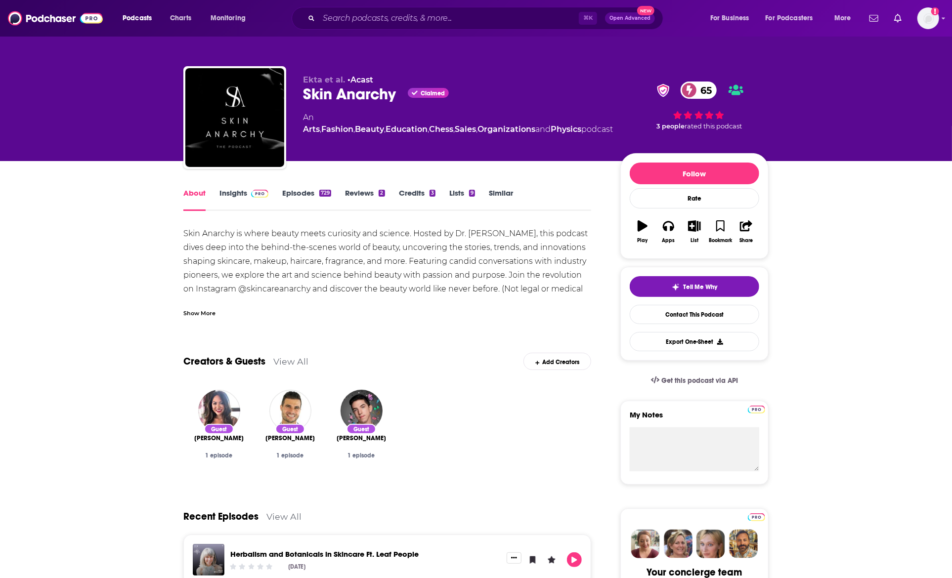
click at [255, 197] on img at bounding box center [259, 194] width 17 height 8
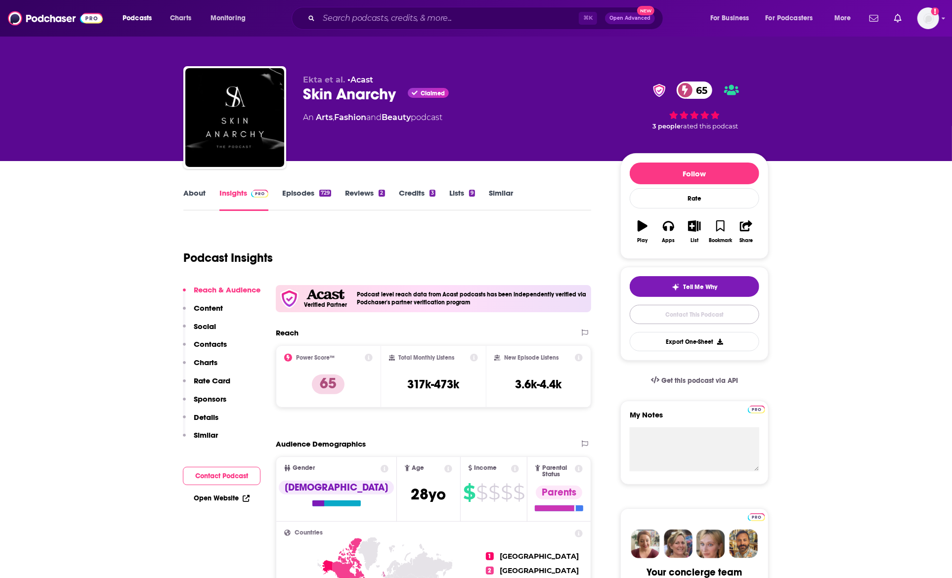
click at [661, 320] on link "Contact This Podcast" at bounding box center [694, 314] width 129 height 19
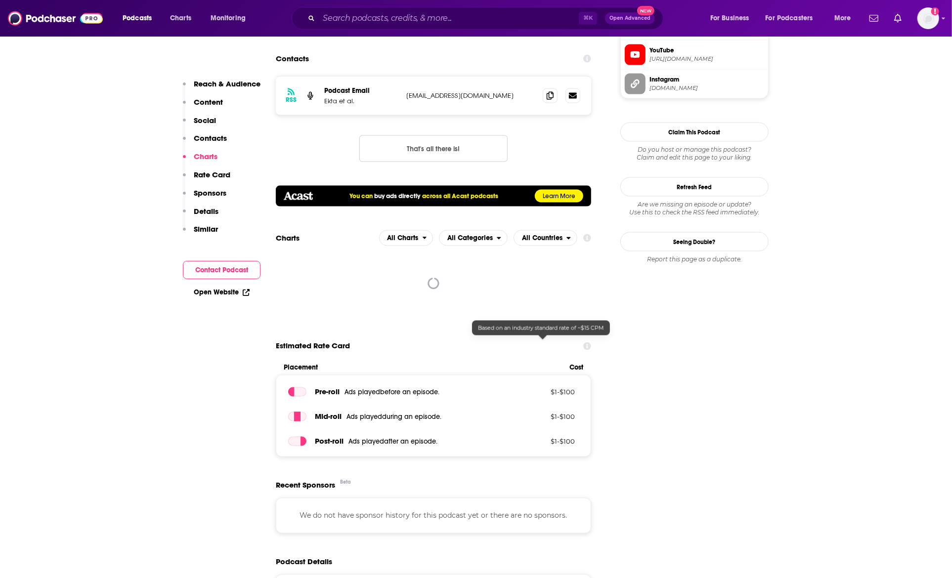
scroll to position [812, 0]
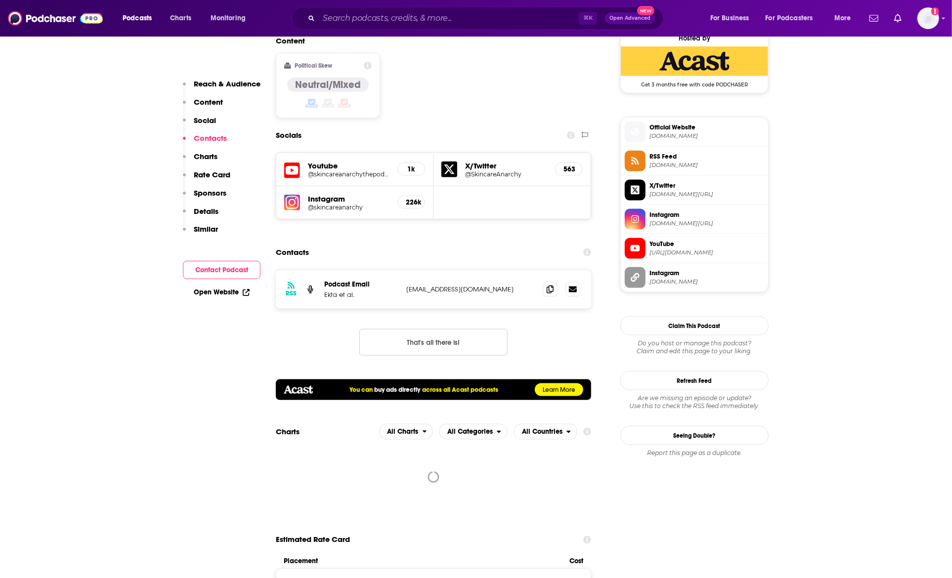
click at [423, 329] on button "That's all there is!" at bounding box center [433, 342] width 148 height 27
click at [548, 285] on icon at bounding box center [550, 289] width 7 height 8
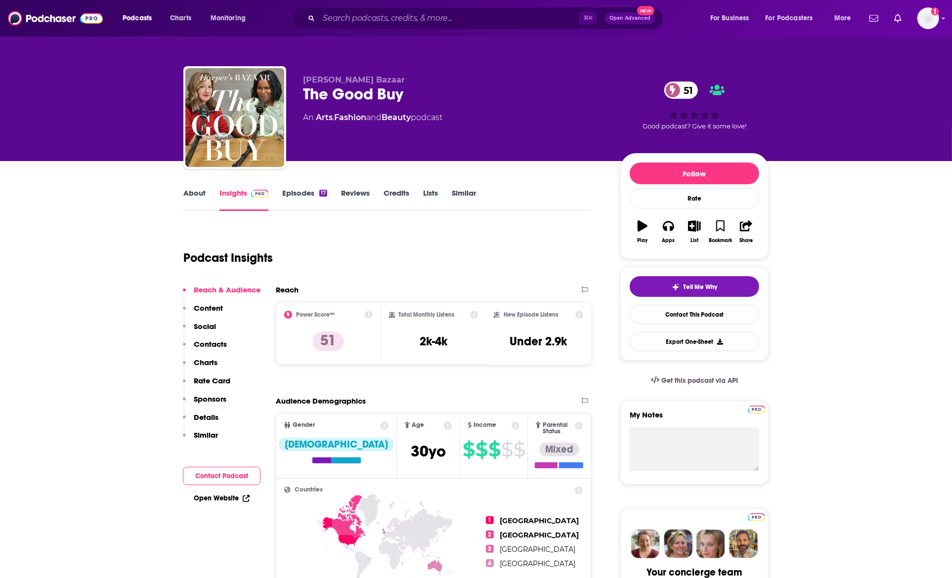
click at [195, 197] on link "About" at bounding box center [194, 199] width 22 height 23
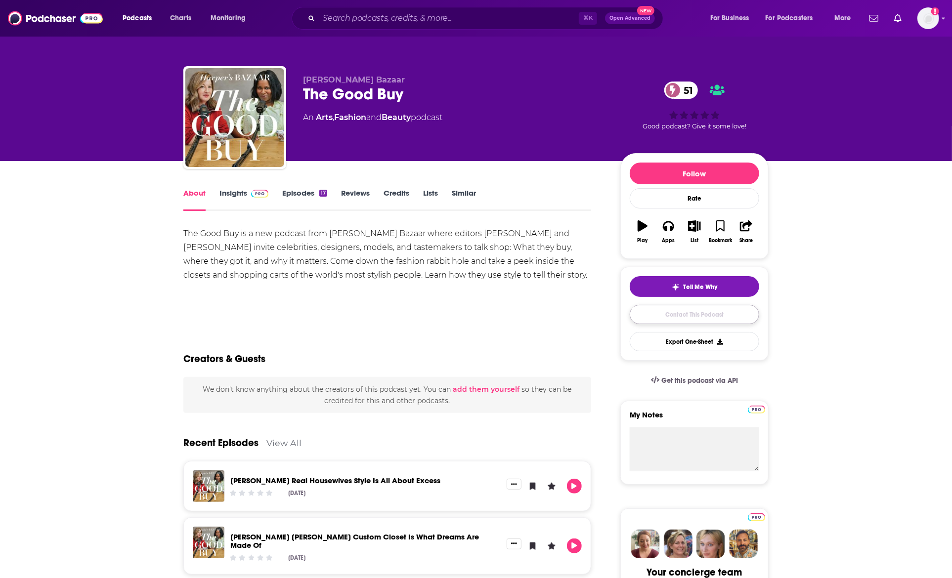
click at [701, 310] on link "Contact This Podcast" at bounding box center [694, 314] width 129 height 19
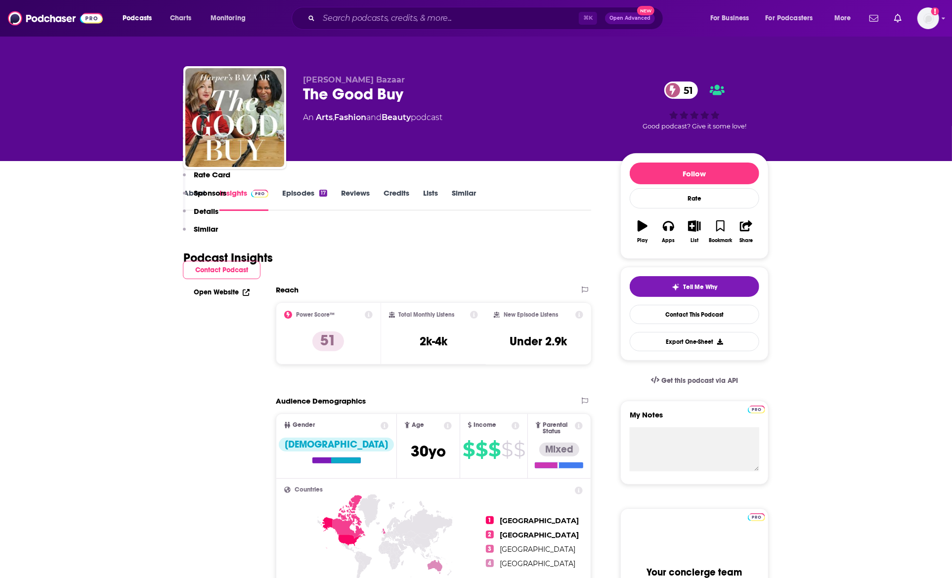
scroll to position [931, 0]
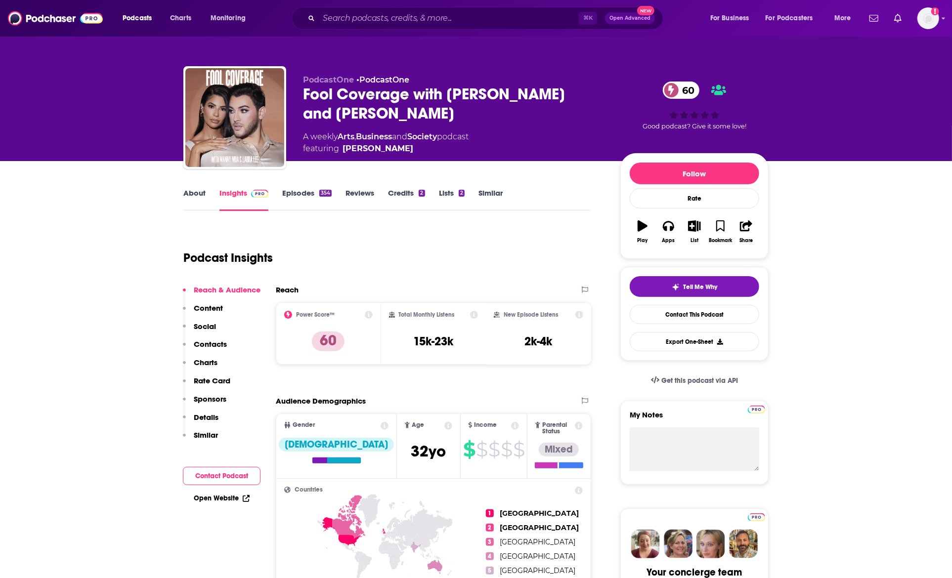
click at [378, 270] on div "Podcast Insights" at bounding box center [383, 252] width 400 height 50
click at [284, 196] on link "Episodes 354" at bounding box center [306, 199] width 49 height 23
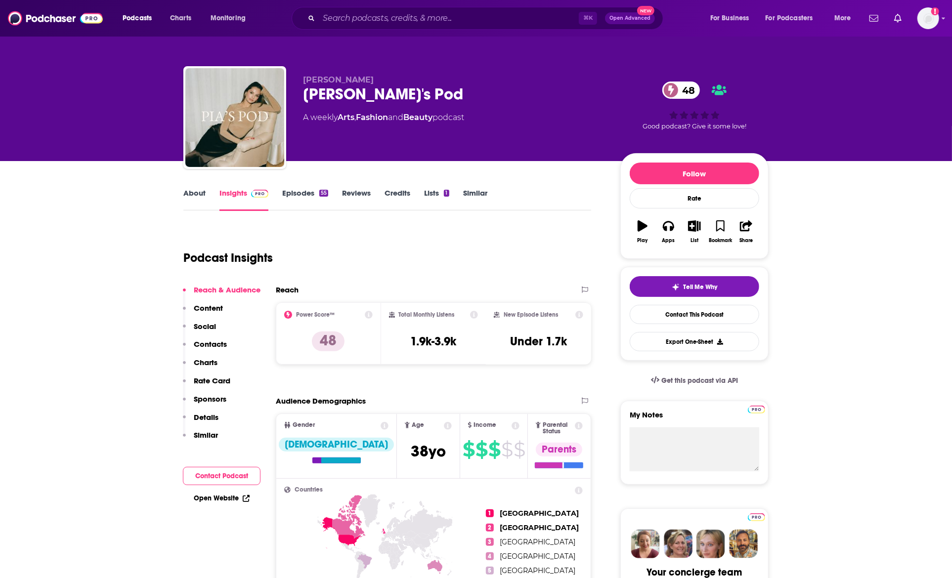
click at [404, 269] on div "Podcast Insights" at bounding box center [383, 252] width 400 height 50
drag, startPoint x: 571, startPoint y: 343, endPoint x: 398, endPoint y: 318, distance: 174.9
click at [399, 318] on div "Power Score™ 48 Total Monthly Listens 1.9k-3.9k New Episode Listens Under 1.7k" at bounding box center [433, 333] width 315 height 62
copy div "Total Monthly Listens 1.9k-3.9k New Episode Listens Under 1.7k"
click at [195, 195] on link "About" at bounding box center [194, 199] width 22 height 23
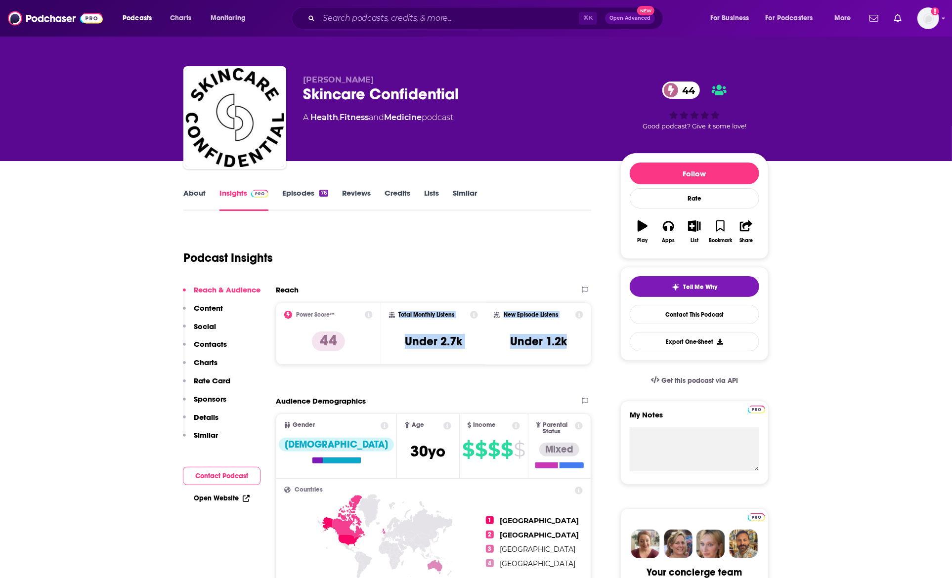
drag, startPoint x: 571, startPoint y: 339, endPoint x: 383, endPoint y: 310, distance: 190.0
click at [383, 310] on div "Power Score™ 44 Total Monthly Listens Under 2.7k New Episode Listens Under 1.2k" at bounding box center [433, 333] width 315 height 62
copy div "Total Monthly Listens Under 2.7k New Episode Listens Under 1.2k"
click at [198, 194] on link "About" at bounding box center [194, 199] width 22 height 23
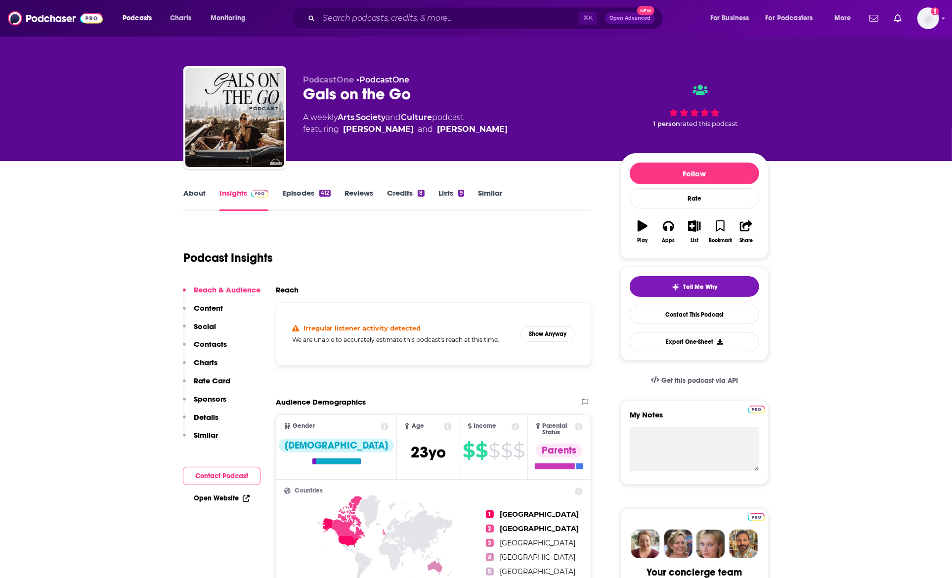
click at [292, 207] on link "Episodes 412" at bounding box center [306, 199] width 48 height 23
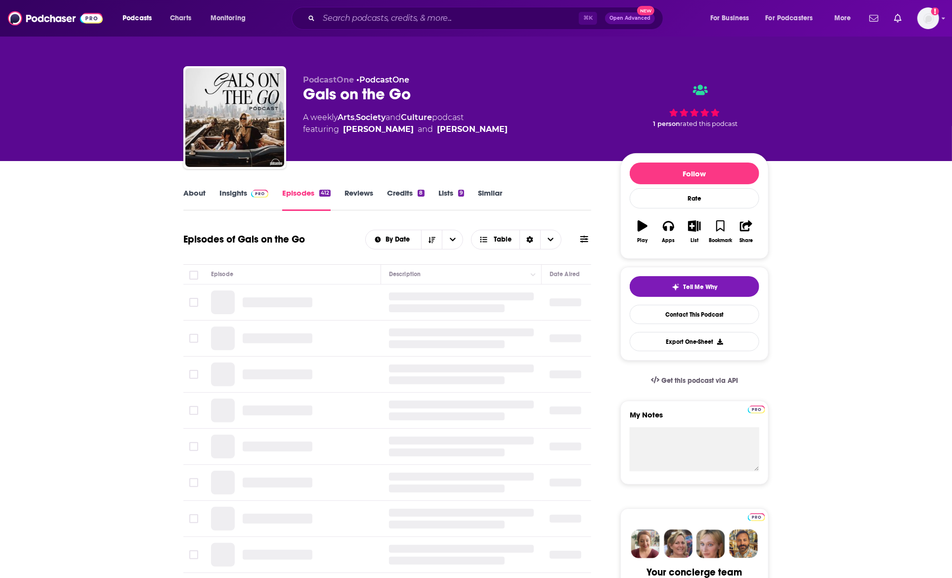
click at [251, 197] on img at bounding box center [259, 194] width 17 height 8
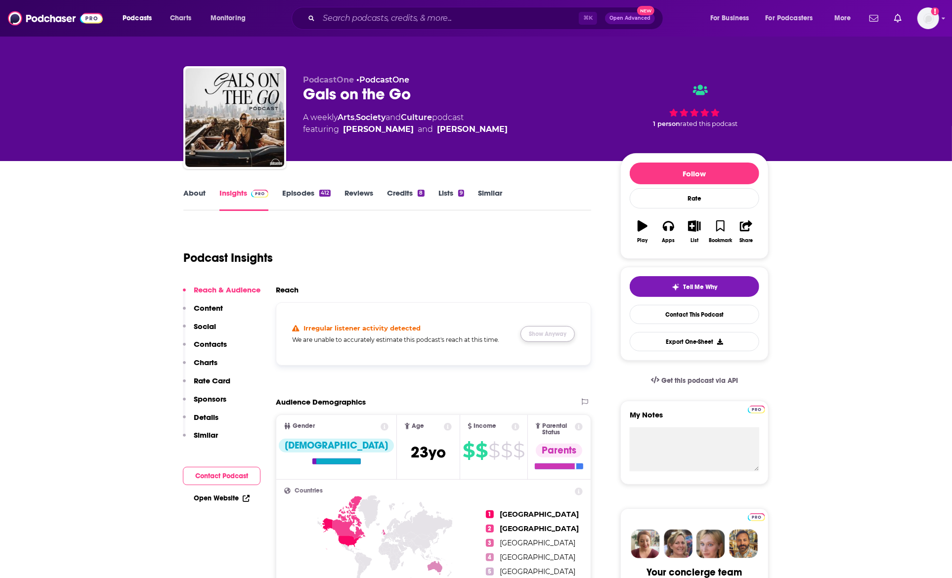
click at [562, 336] on button "Show Anyway" at bounding box center [547, 334] width 54 height 16
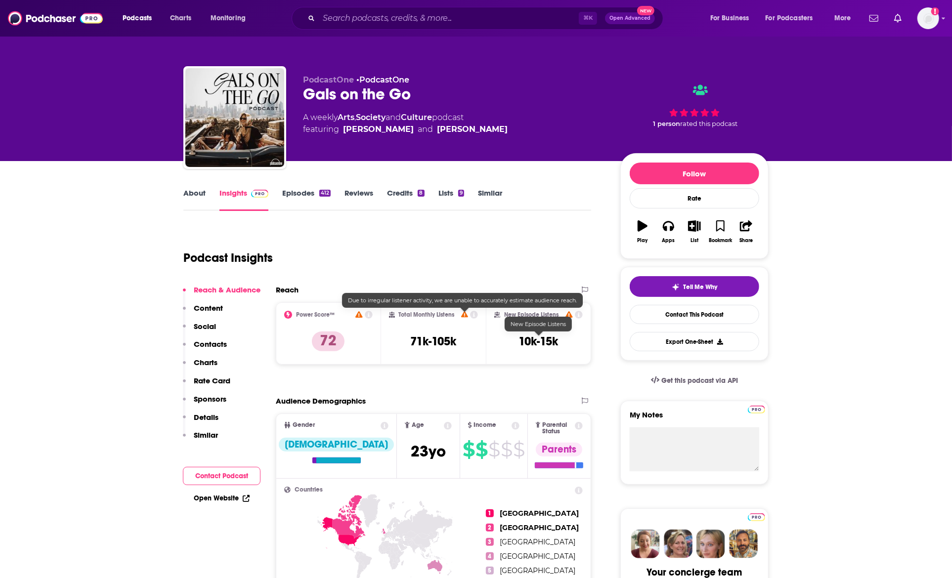
click at [353, 261] on div "Podcast Insights" at bounding box center [383, 252] width 400 height 50
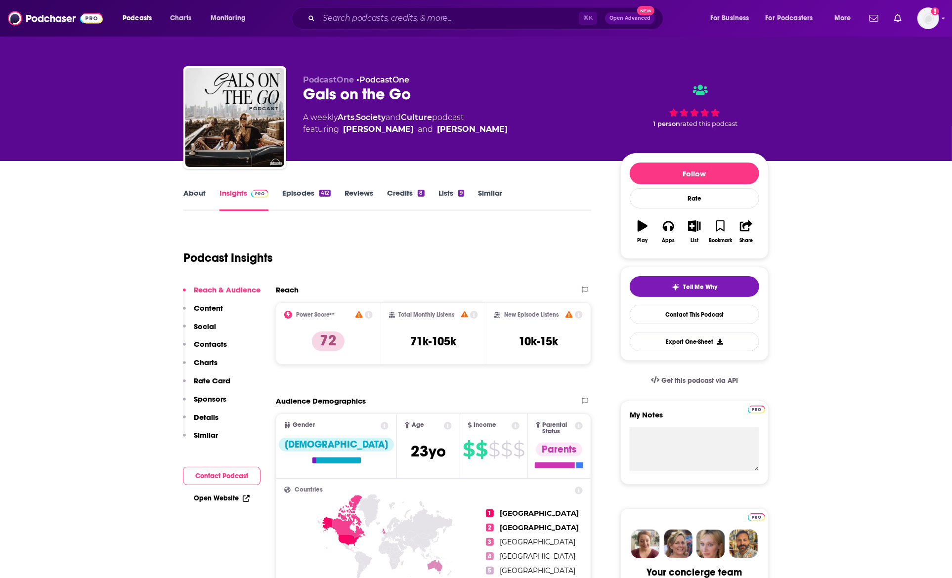
click at [199, 193] on link "About" at bounding box center [194, 199] width 22 height 23
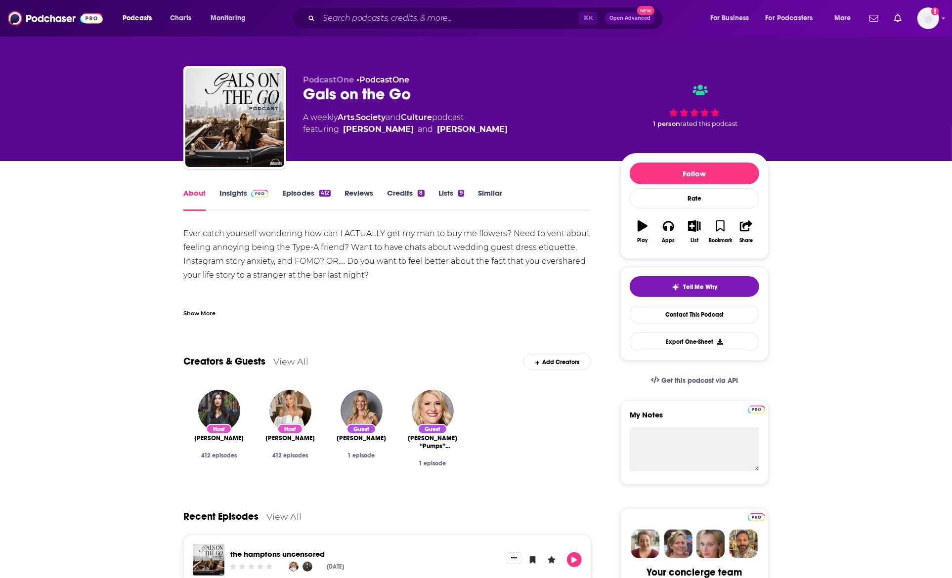
click at [248, 199] on link "Insights" at bounding box center [243, 199] width 49 height 23
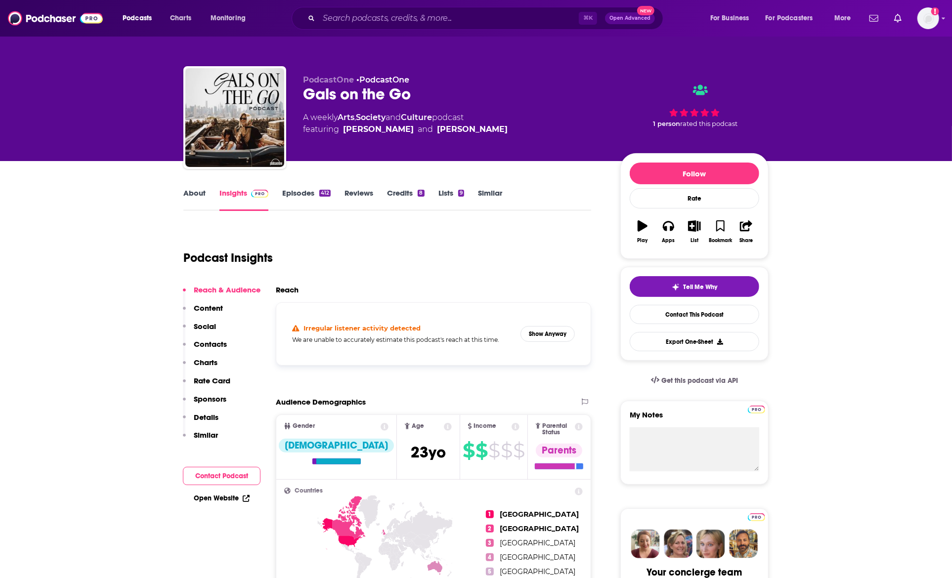
click at [322, 194] on div "412" at bounding box center [324, 193] width 11 height 7
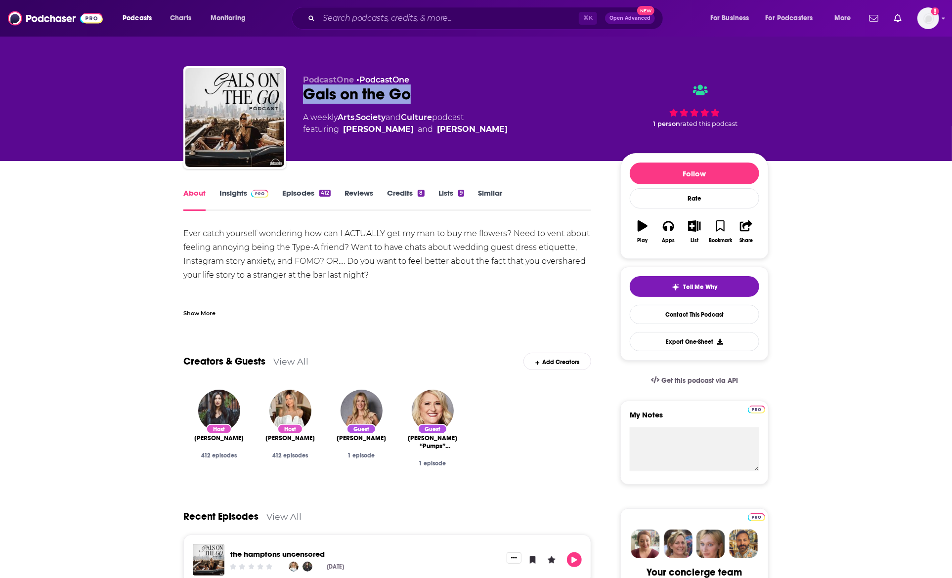
drag, startPoint x: 451, startPoint y: 91, endPoint x: 36, endPoint y: 184, distance: 425.4
click at [300, 90] on div "PodcastOne • PodcastOne Gals on the Go A weekly Arts , Society and Culture podc…" at bounding box center [475, 119] width 585 height 107
click at [648, 312] on link "Contact This Podcast" at bounding box center [694, 314] width 129 height 19
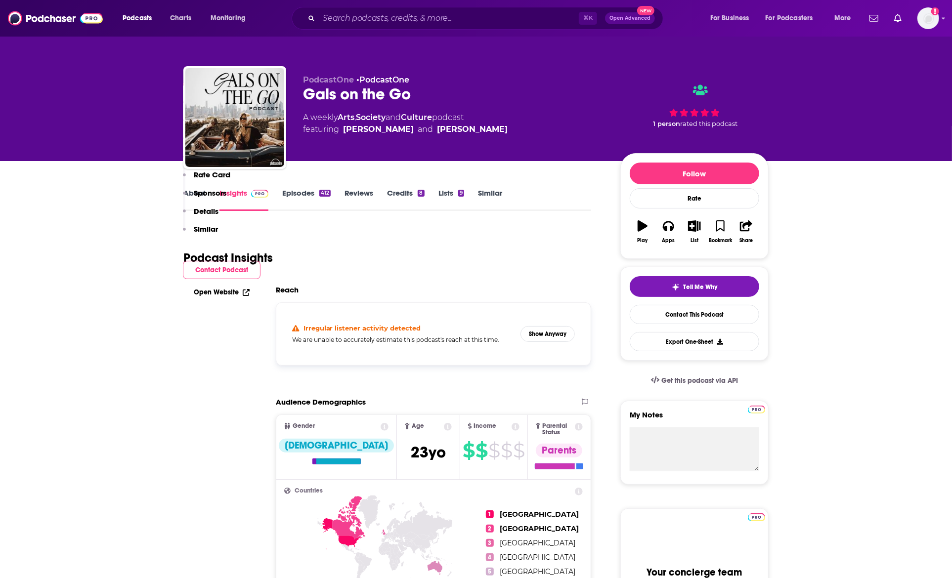
scroll to position [1009, 0]
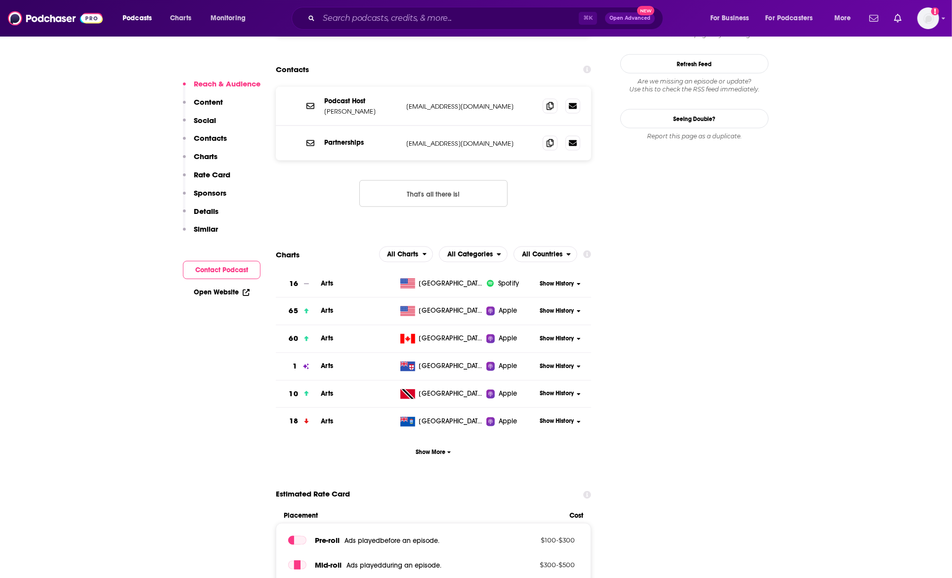
click at [424, 207] on button "That's all there is!" at bounding box center [433, 193] width 148 height 27
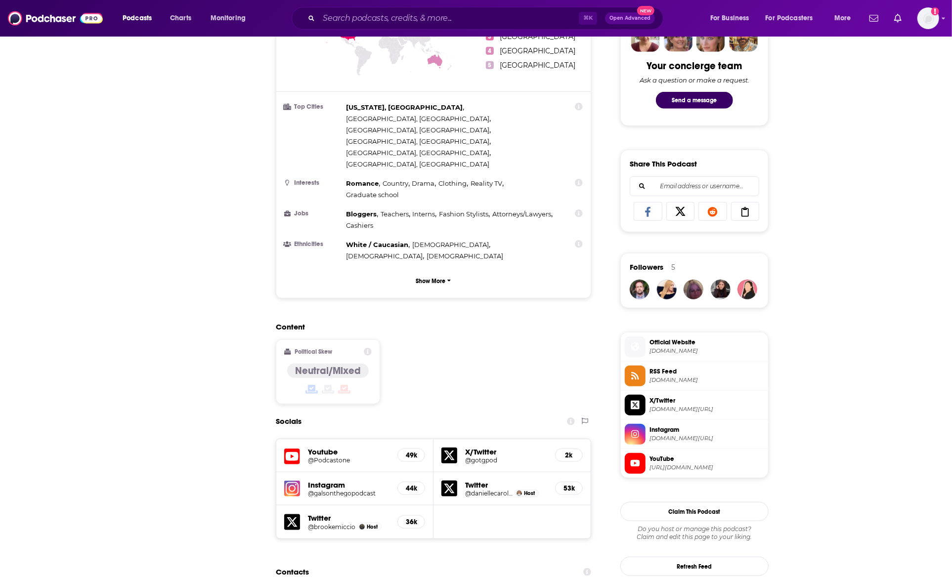
scroll to position [0, 0]
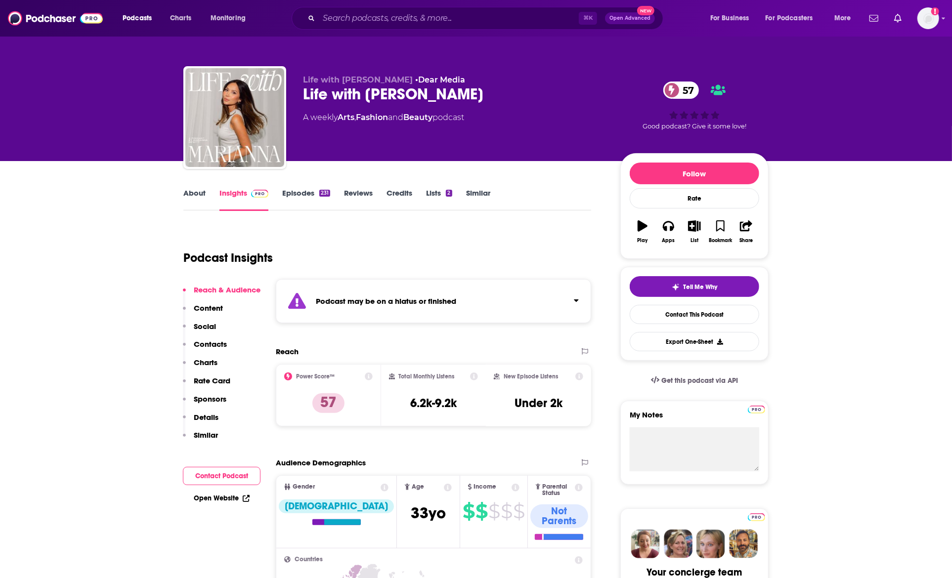
click at [189, 200] on link "About" at bounding box center [194, 199] width 22 height 23
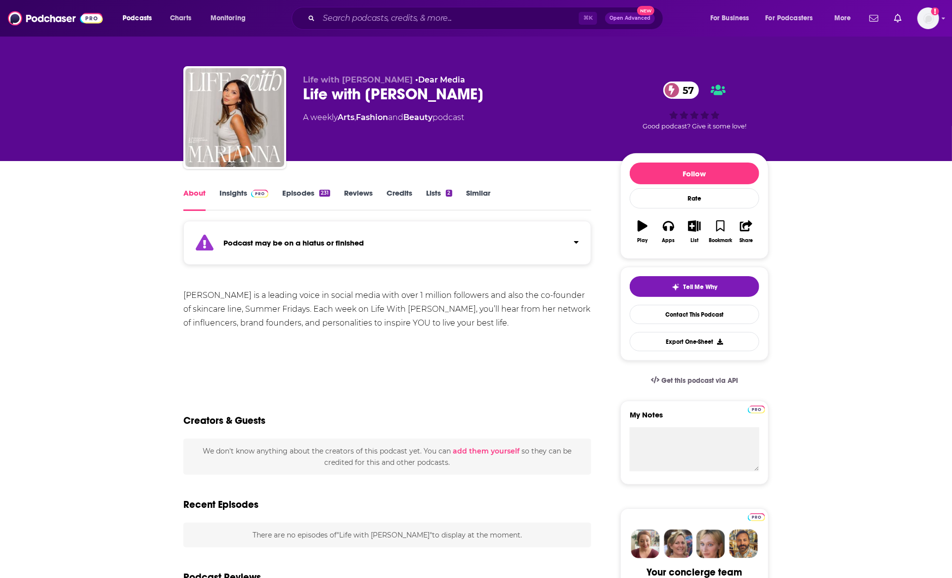
click at [315, 196] on link "Episodes 231" at bounding box center [306, 199] width 48 height 23
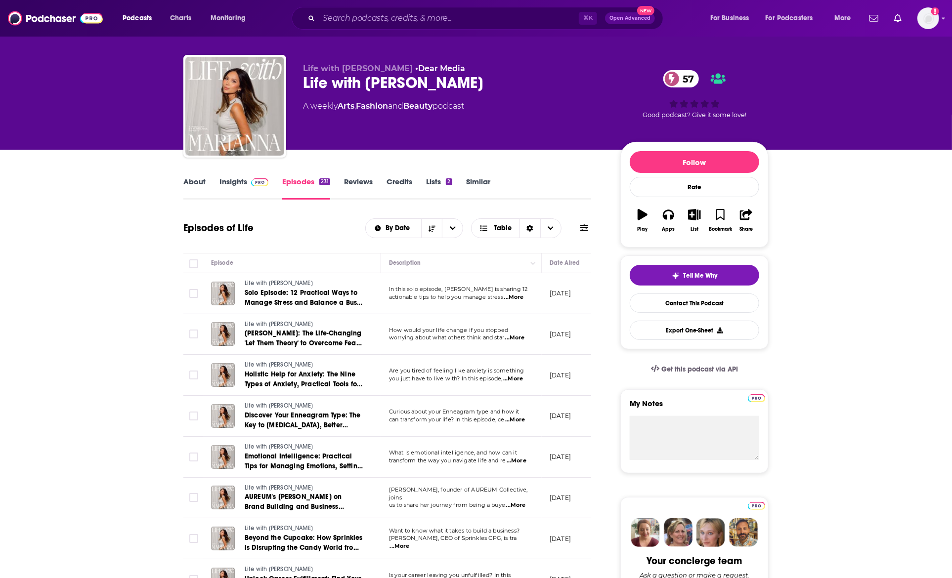
scroll to position [12, 0]
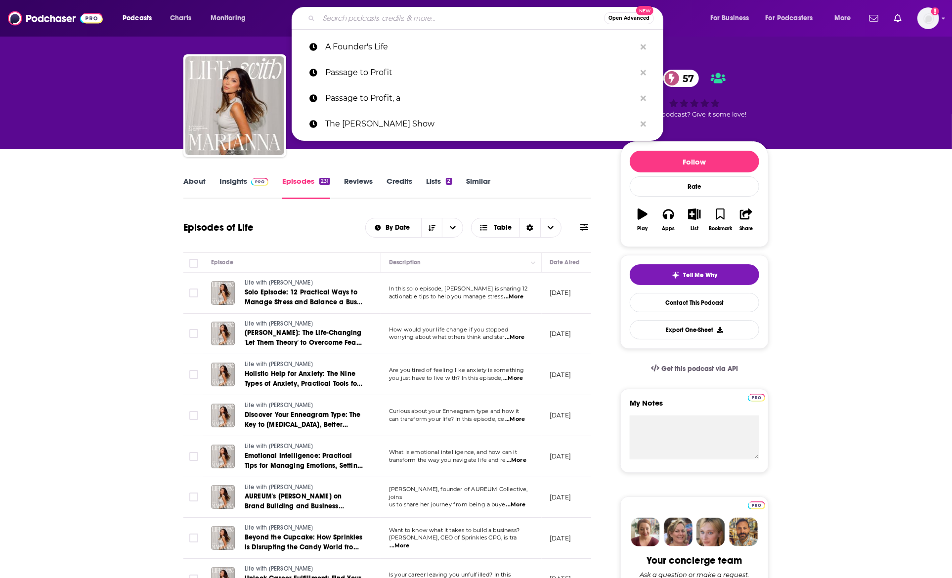
click at [415, 21] on input "Search podcasts, credits, & more..." at bounding box center [461, 18] width 285 height 16
paste input "Lipstick on the Rim"
type input "Lipstick on the Rim"
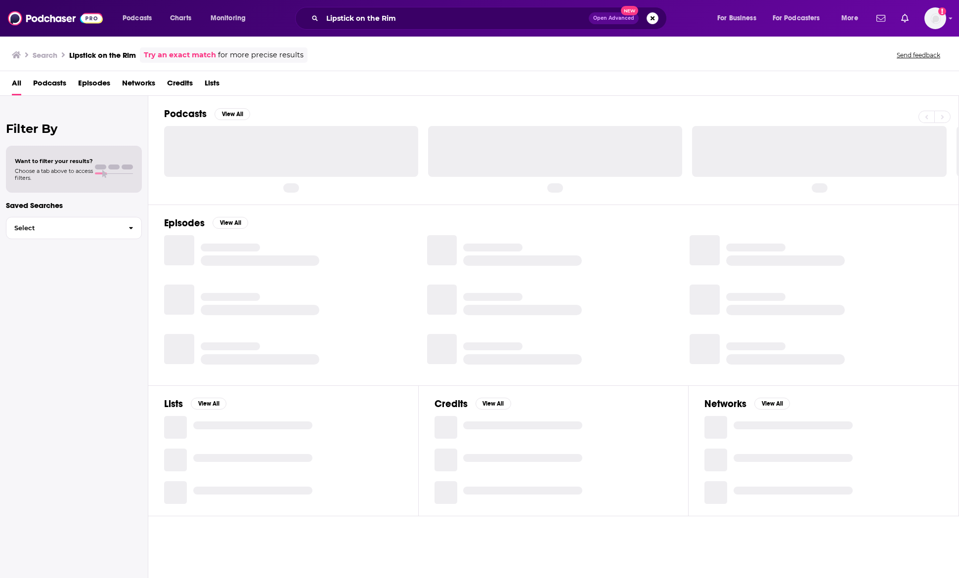
click at [53, 84] on span "Podcasts" at bounding box center [49, 85] width 33 height 20
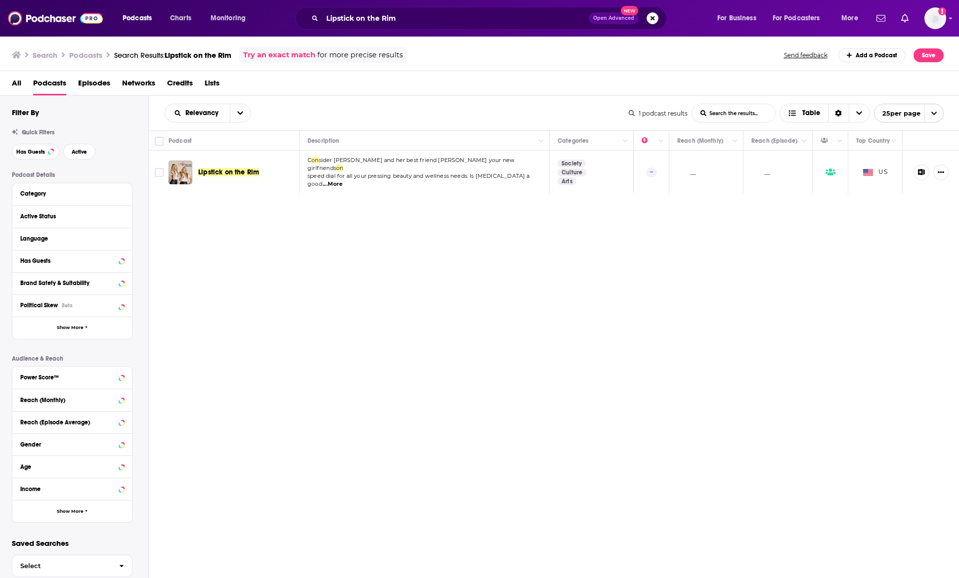
click at [217, 172] on span "Lipstick on the Rim" at bounding box center [228, 172] width 61 height 8
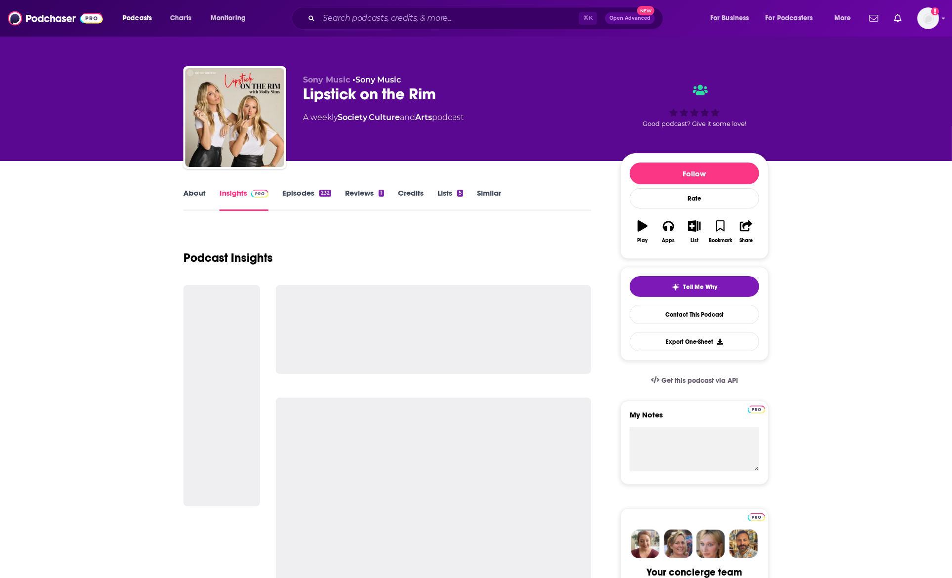
click at [290, 193] on link "Episodes 232" at bounding box center [306, 199] width 49 height 23
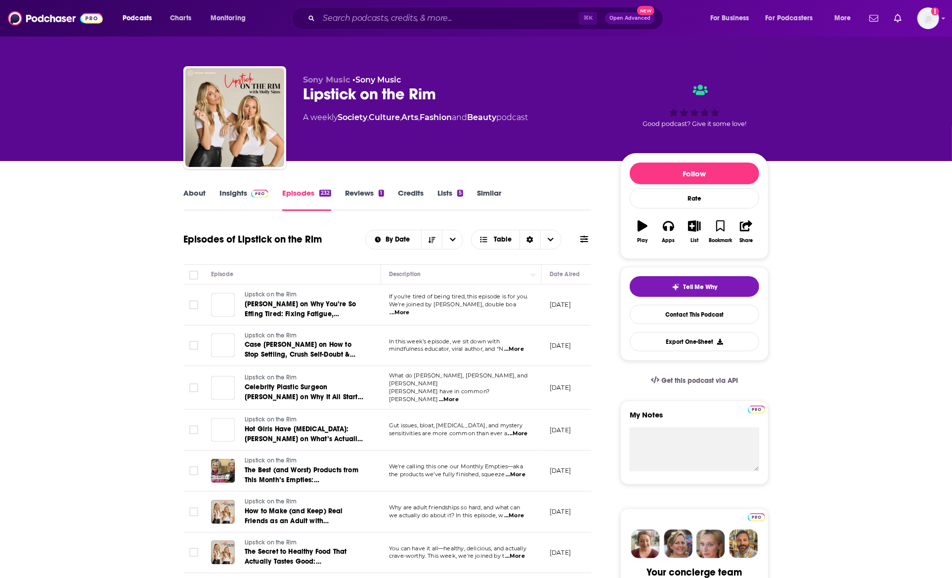
click at [241, 198] on link "Insights" at bounding box center [243, 199] width 49 height 23
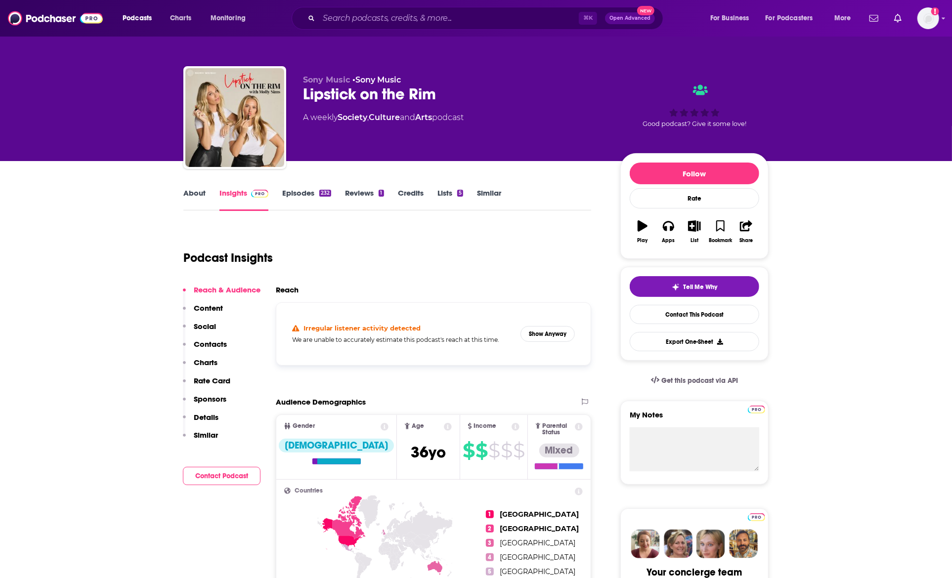
click at [340, 294] on div "Reach" at bounding box center [429, 289] width 307 height 9
click at [224, 344] on p "Contacts" at bounding box center [210, 343] width 33 height 9
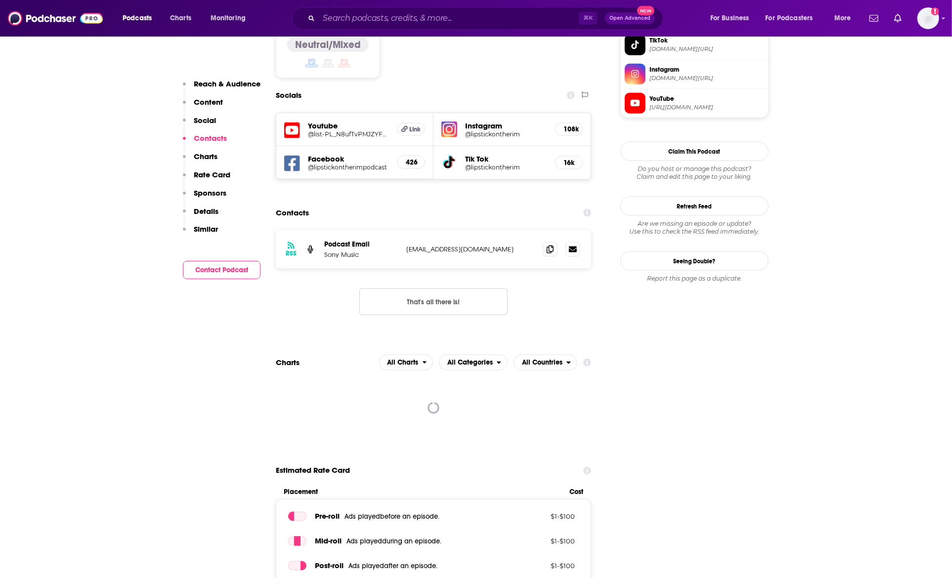
scroll to position [872, 0]
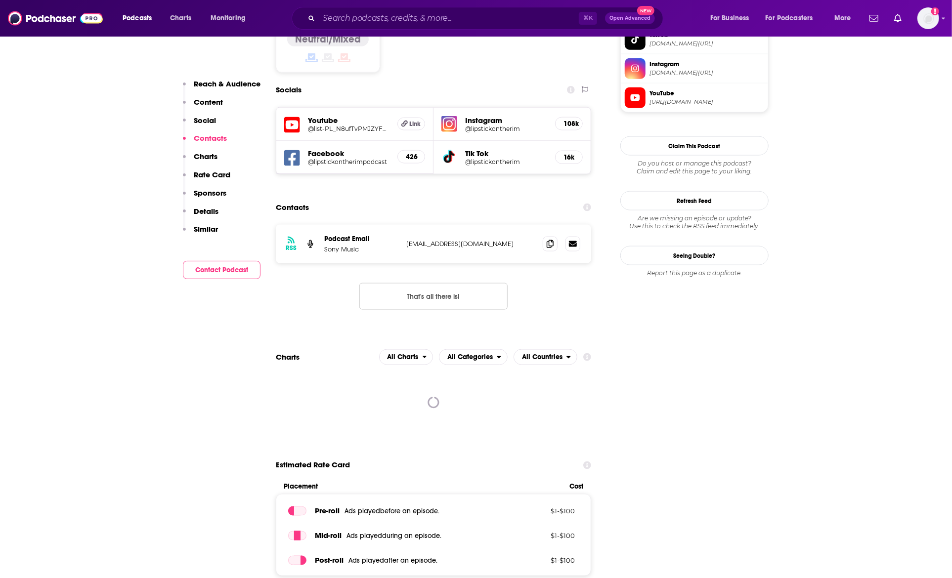
click at [451, 283] on button "That's all there is!" at bounding box center [433, 296] width 148 height 27
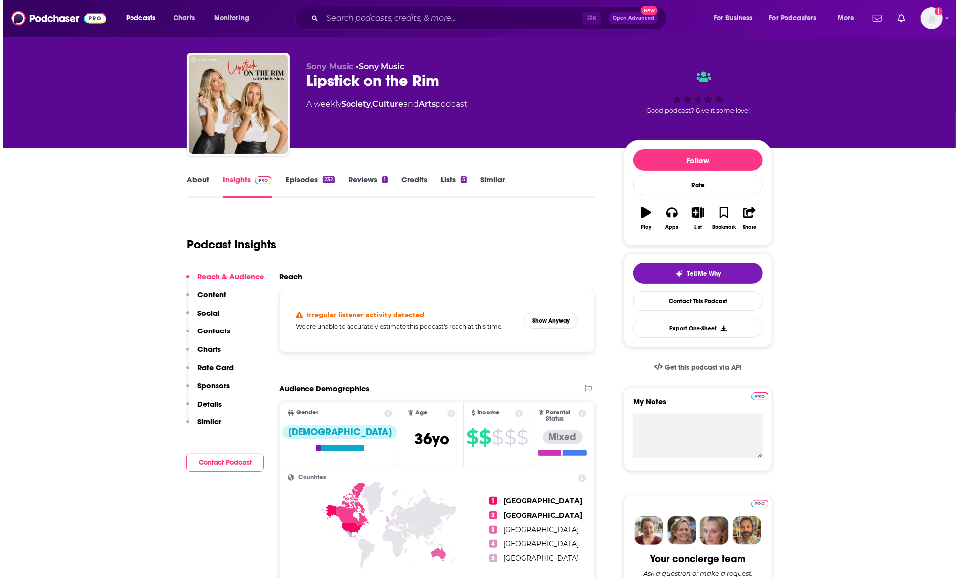
scroll to position [0, 0]
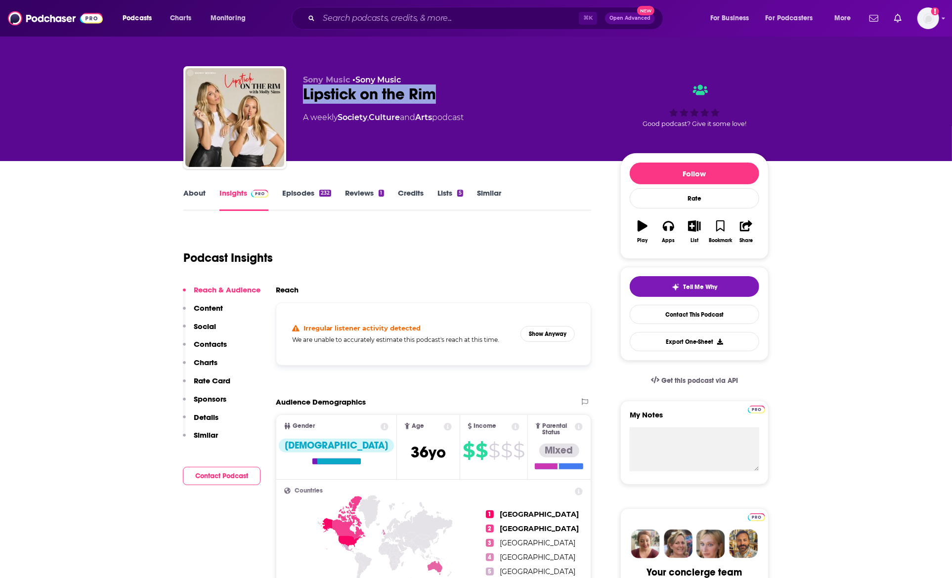
drag, startPoint x: 309, startPoint y: 95, endPoint x: 453, endPoint y: 93, distance: 144.3
click at [453, 93] on div "Lipstick on the Rim" at bounding box center [453, 94] width 301 height 19
copy h2 "Lipstick on the Rim"
click at [362, 14] on input "Search podcasts, credits, & more..." at bounding box center [449, 18] width 260 height 16
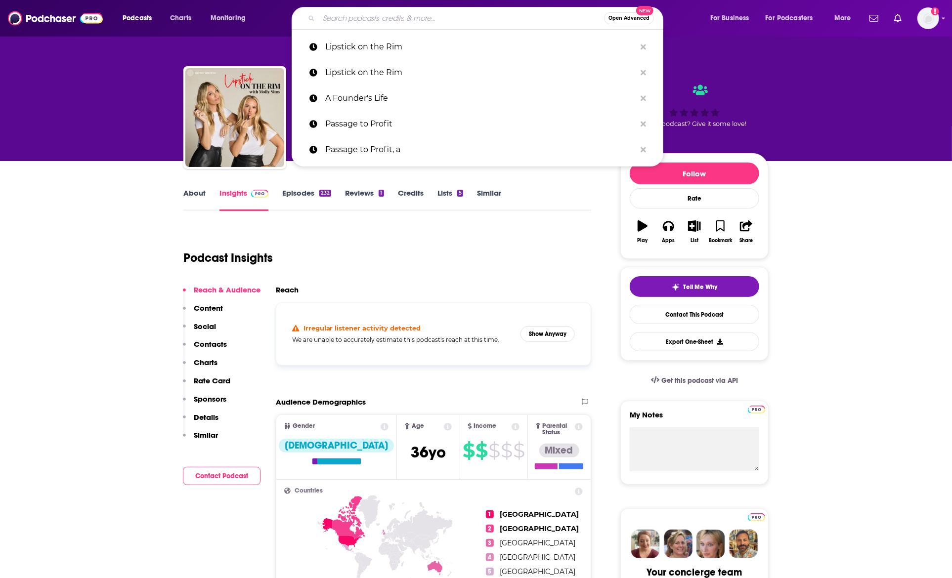
paste input "LuxeGen Podcast"
type input "LuxeGen Podcast"
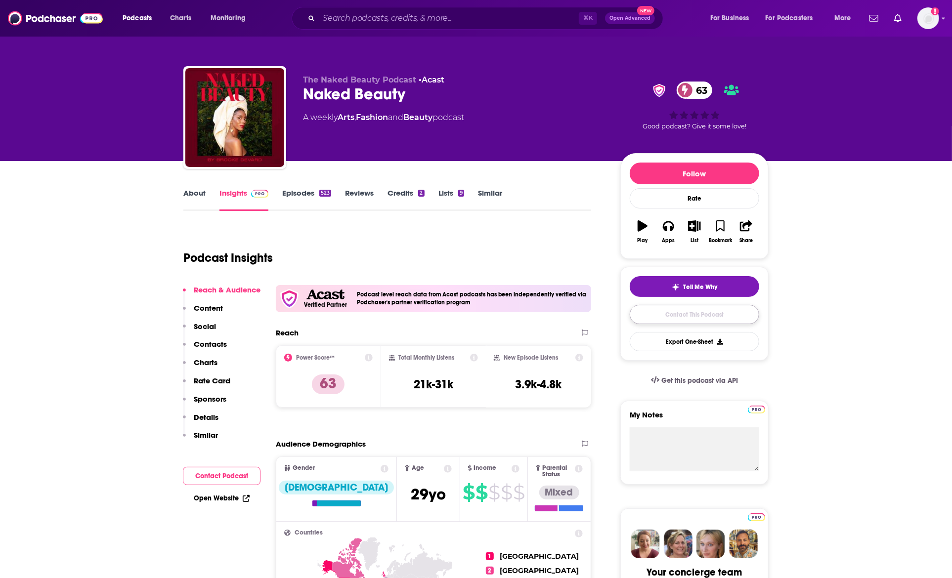
click at [672, 311] on link "Contact This Podcast" at bounding box center [694, 314] width 129 height 19
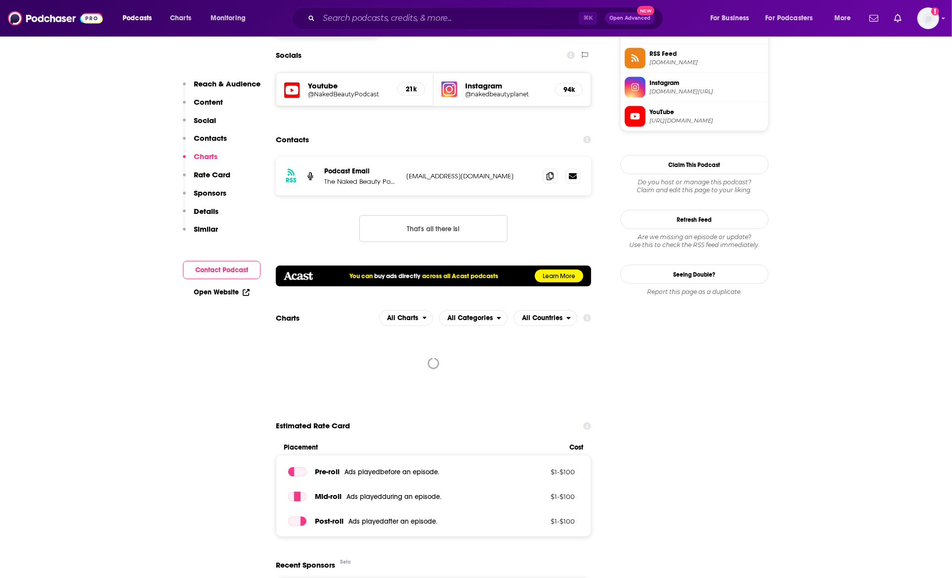
scroll to position [802, 0]
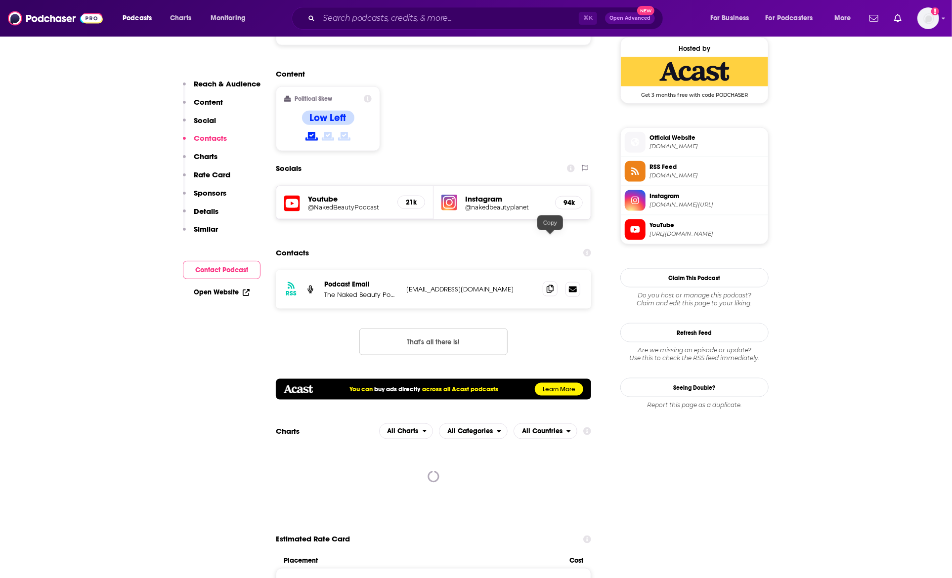
click at [554, 282] on span at bounding box center [550, 289] width 15 height 15
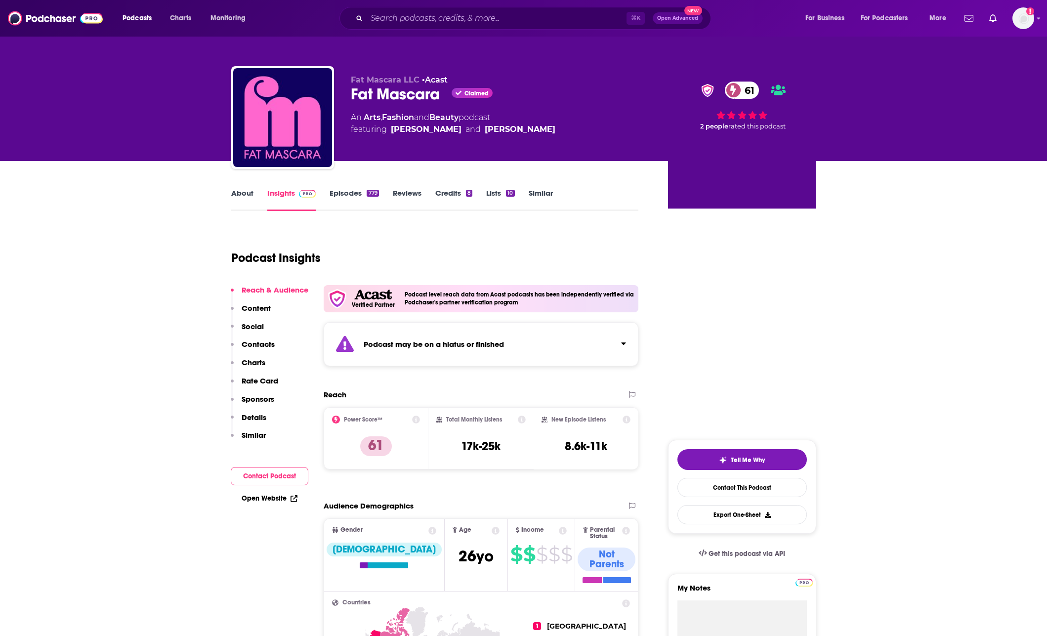
click at [390, 230] on div "Podcast Insights" at bounding box center [431, 252] width 400 height 50
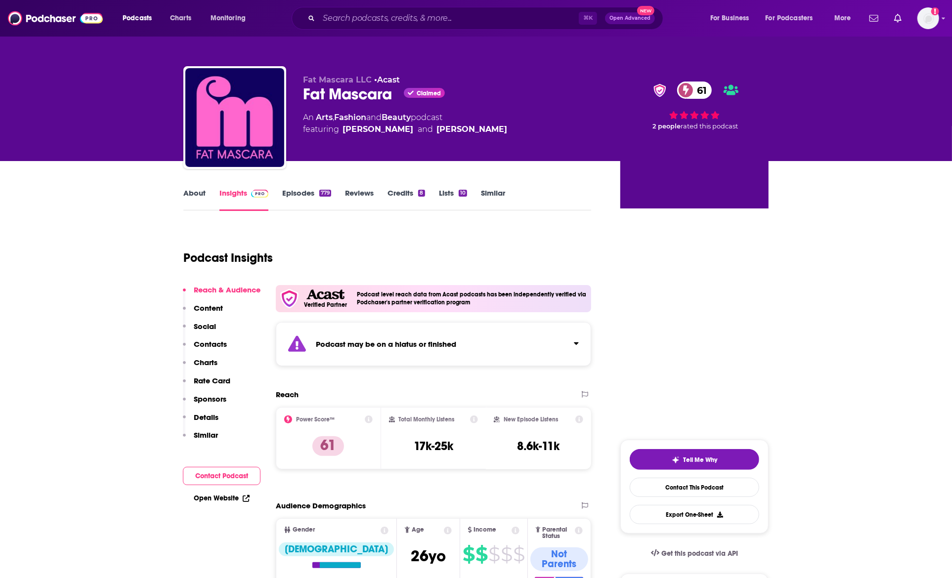
click at [291, 194] on link "Episodes 779" at bounding box center [306, 199] width 49 height 23
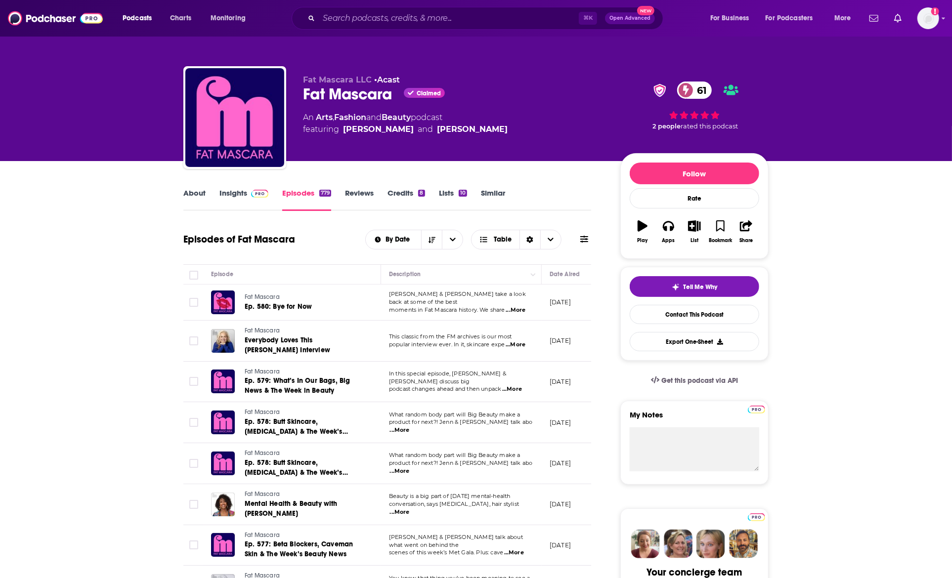
click at [513, 307] on span "...More" at bounding box center [516, 310] width 20 height 8
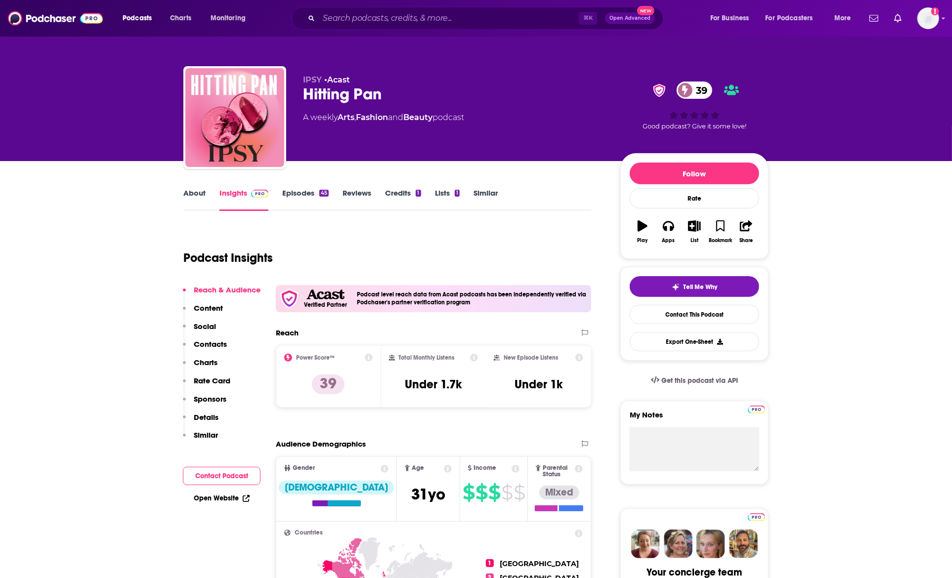
click at [202, 199] on link "About" at bounding box center [194, 199] width 22 height 23
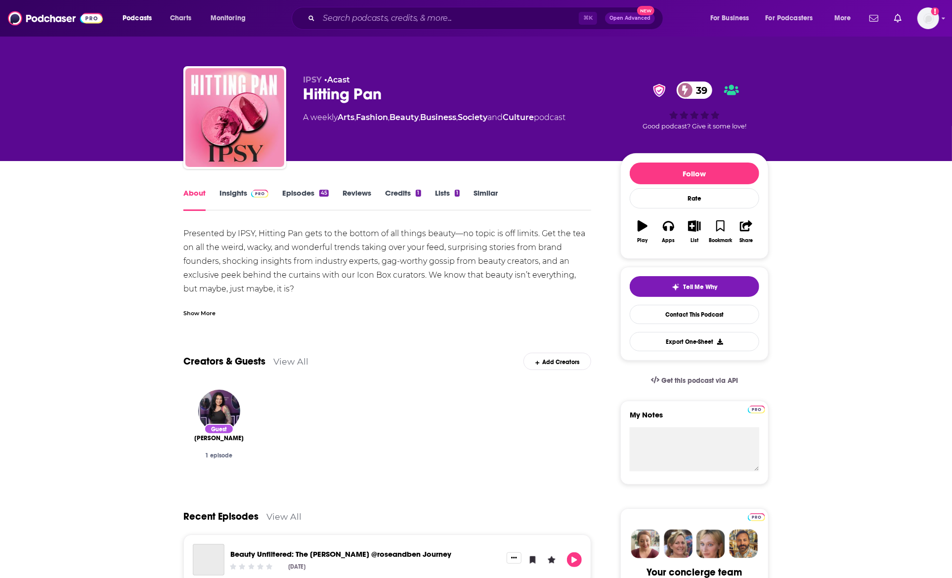
click at [238, 200] on link "Insights" at bounding box center [243, 199] width 49 height 23
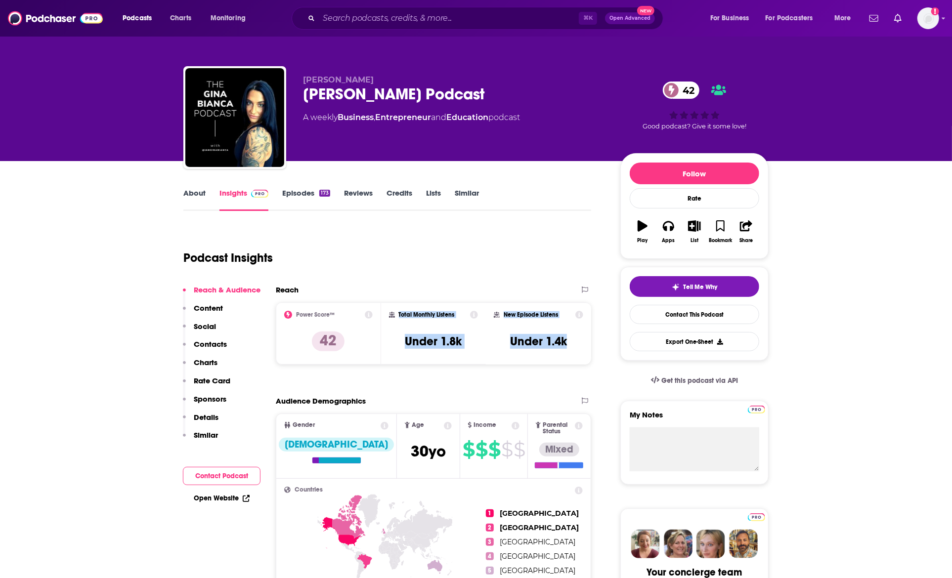
drag, startPoint x: 530, startPoint y: 338, endPoint x: 399, endPoint y: 310, distance: 133.8
click at [399, 310] on div "Power Score™ 42 Total Monthly Listens Under 1.8k New Episode Listens Under 1.4k" at bounding box center [433, 333] width 315 height 62
copy div "Total Monthly Listens Under 1.8k New Episode Listens Under 1.4k"
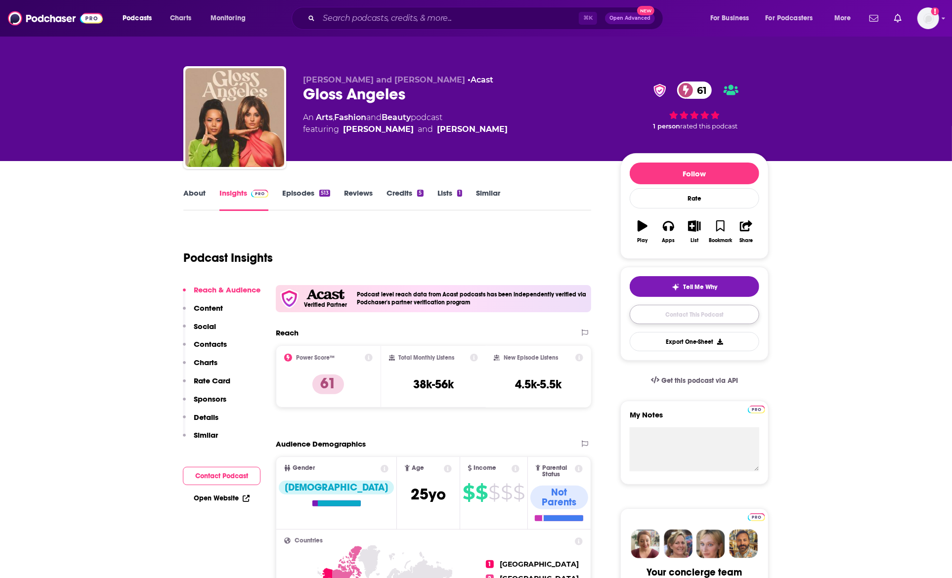
click at [668, 317] on link "Contact This Podcast" at bounding box center [694, 314] width 129 height 19
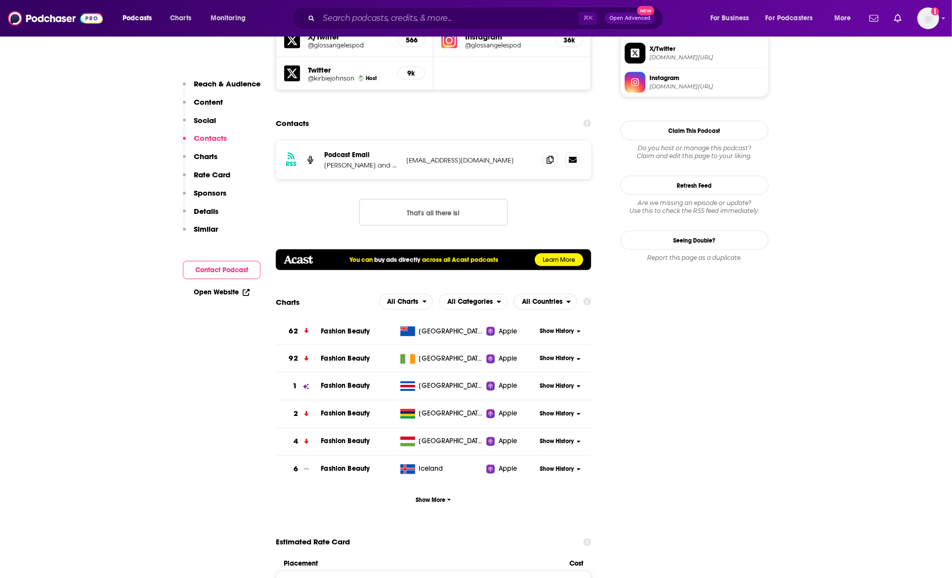
scroll to position [826, 0]
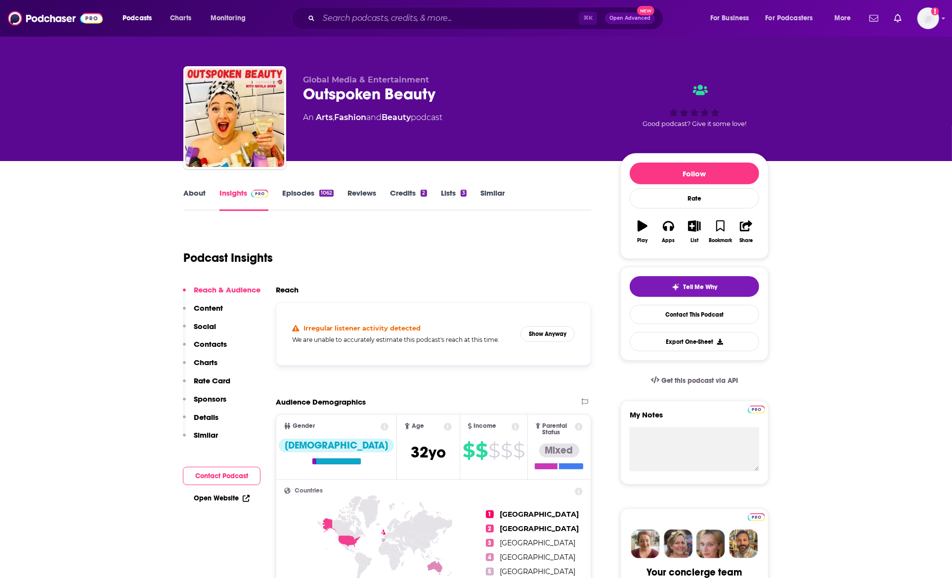
click at [381, 258] on div "Podcast Insights" at bounding box center [383, 252] width 400 height 50
click at [197, 199] on link "About" at bounding box center [194, 199] width 22 height 23
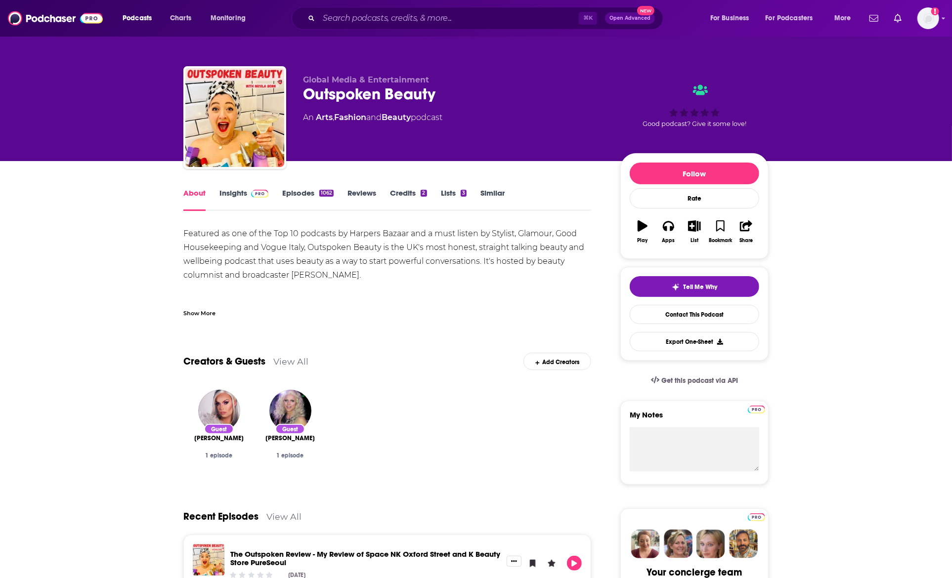
click at [259, 203] on link "Insights" at bounding box center [243, 199] width 49 height 23
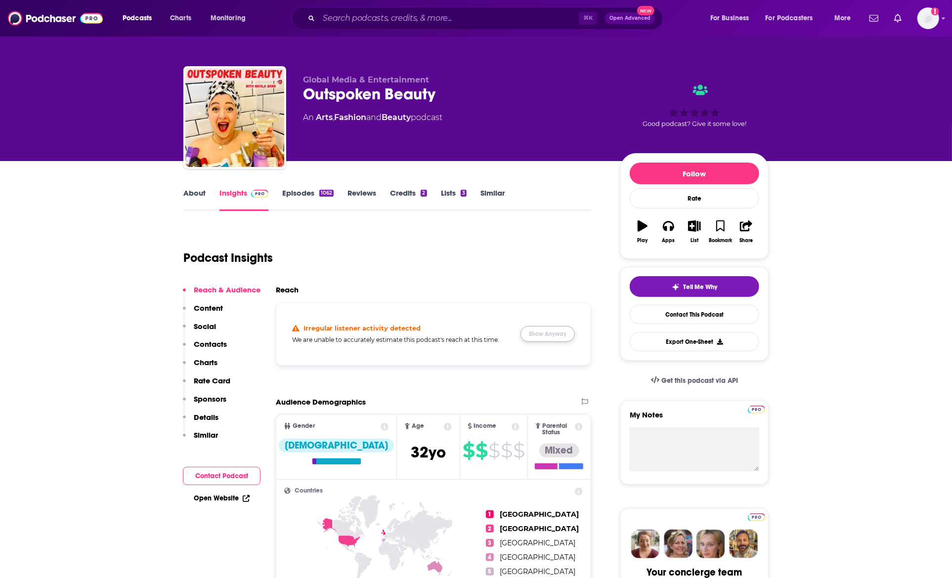
click at [547, 331] on button "Show Anyway" at bounding box center [547, 334] width 54 height 16
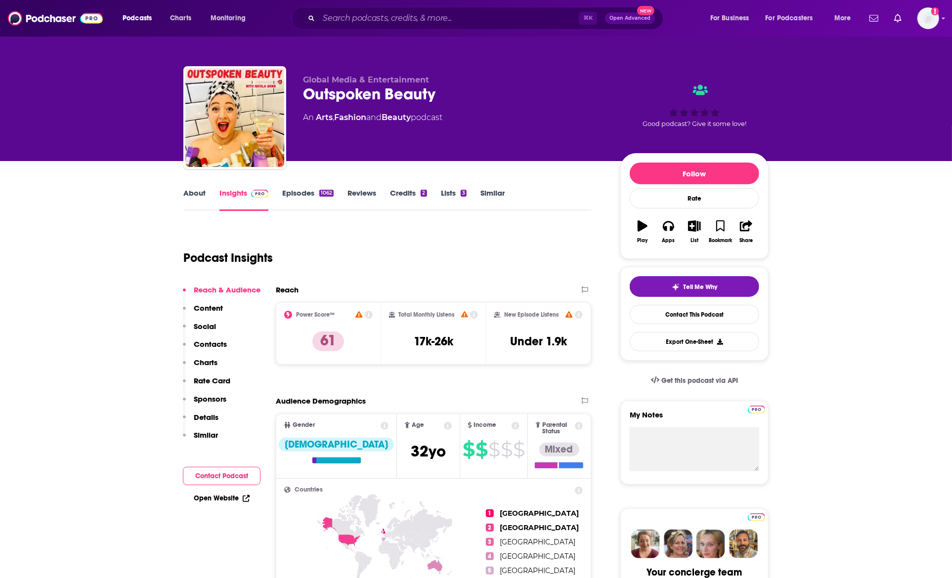
click at [670, 313] on link "Contact This Podcast" at bounding box center [694, 314] width 129 height 19
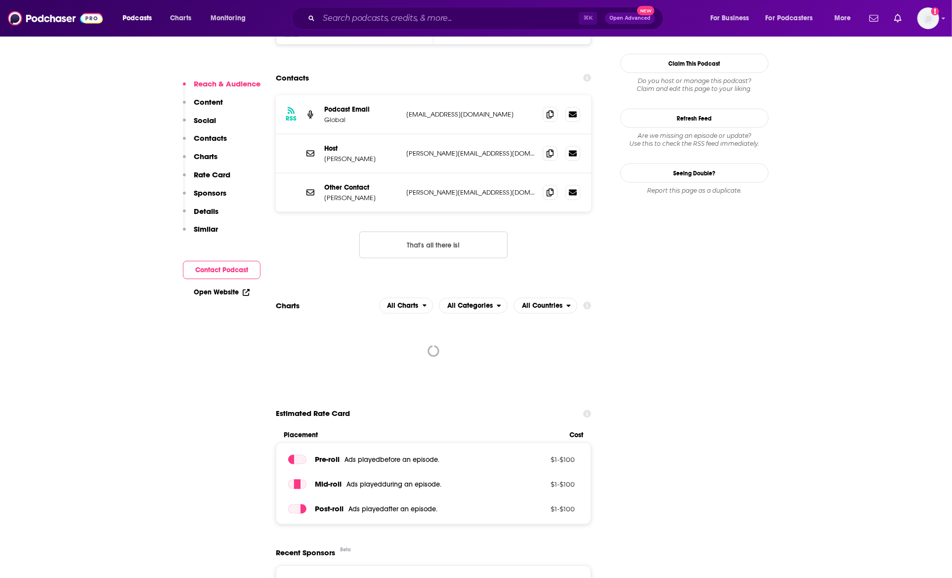
scroll to position [896, 0]
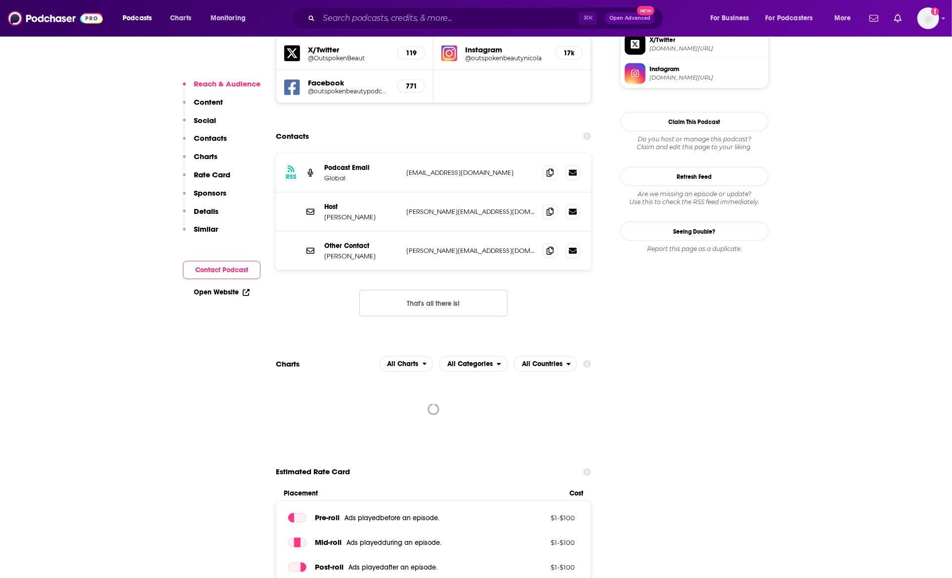
click at [405, 290] on button "That's all there is!" at bounding box center [433, 303] width 148 height 27
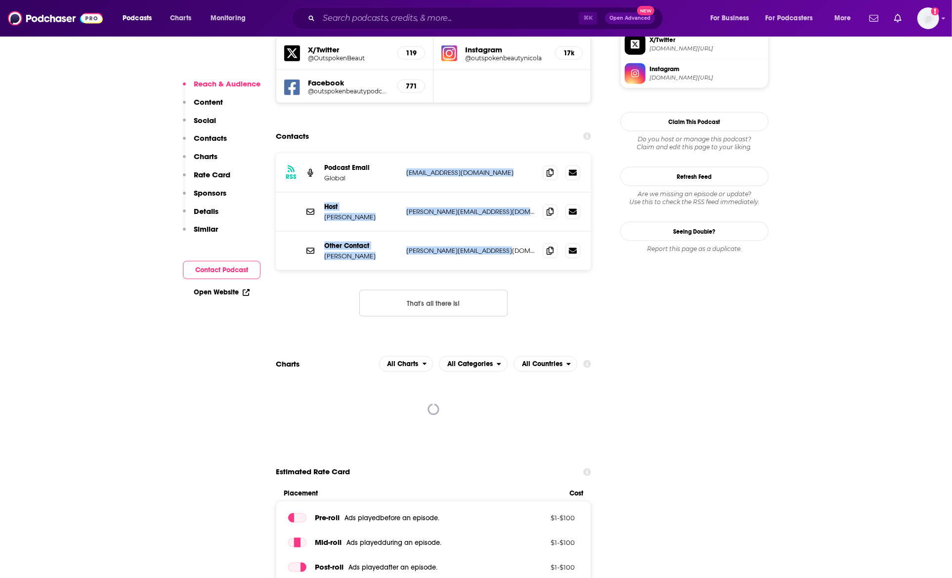
drag, startPoint x: 429, startPoint y: 147, endPoint x: 507, endPoint y: 213, distance: 101.9
click at [507, 213] on div "RSS Podcast Email Global global.podcasts@global.com global.podcasts@global.com …" at bounding box center [433, 212] width 315 height 117
copy div "global.podcasts@global.com global.podcasts@global.com Host Nicola Bonn nicola@o…"
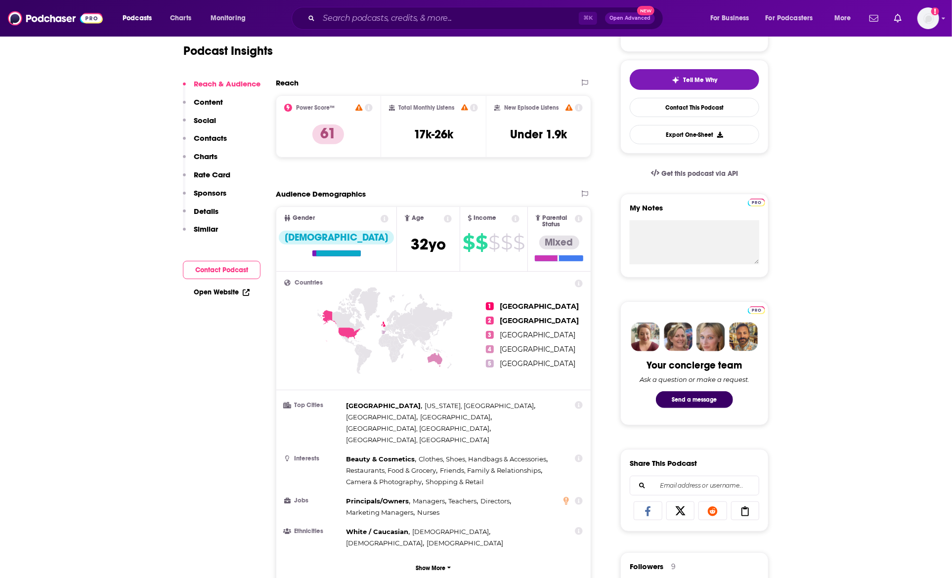
scroll to position [209, 0]
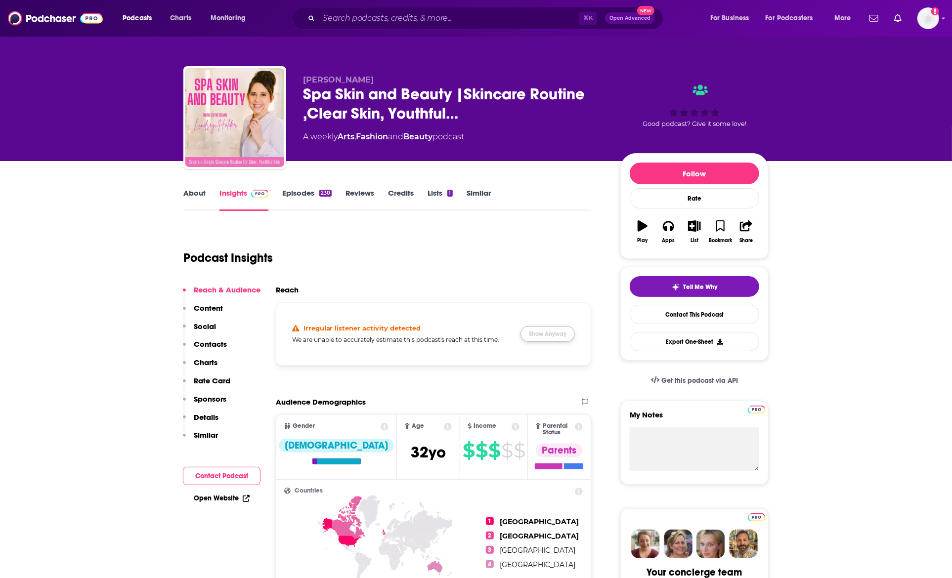
click at [559, 332] on button "Show Anyway" at bounding box center [547, 334] width 54 height 16
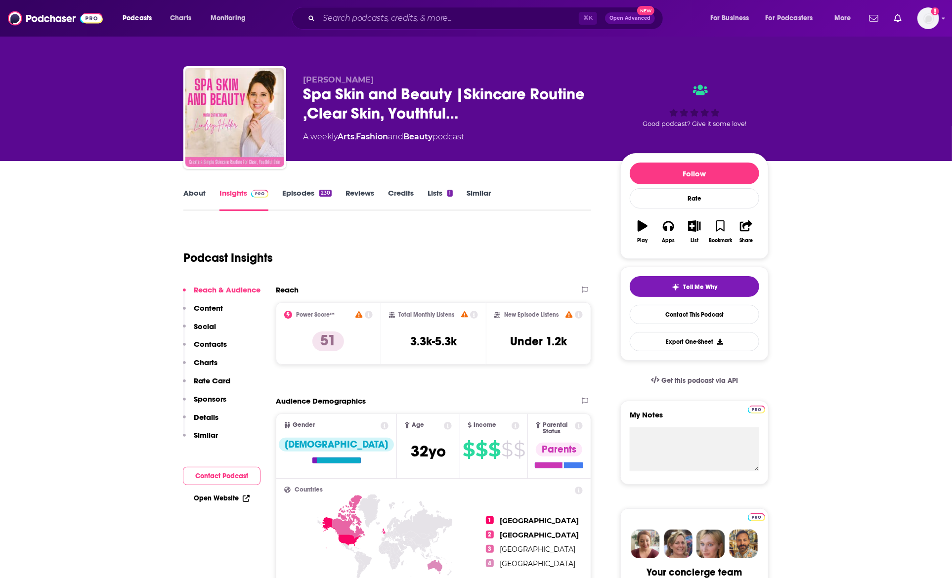
click at [450, 230] on div "Podcast Insights" at bounding box center [383, 252] width 400 height 50
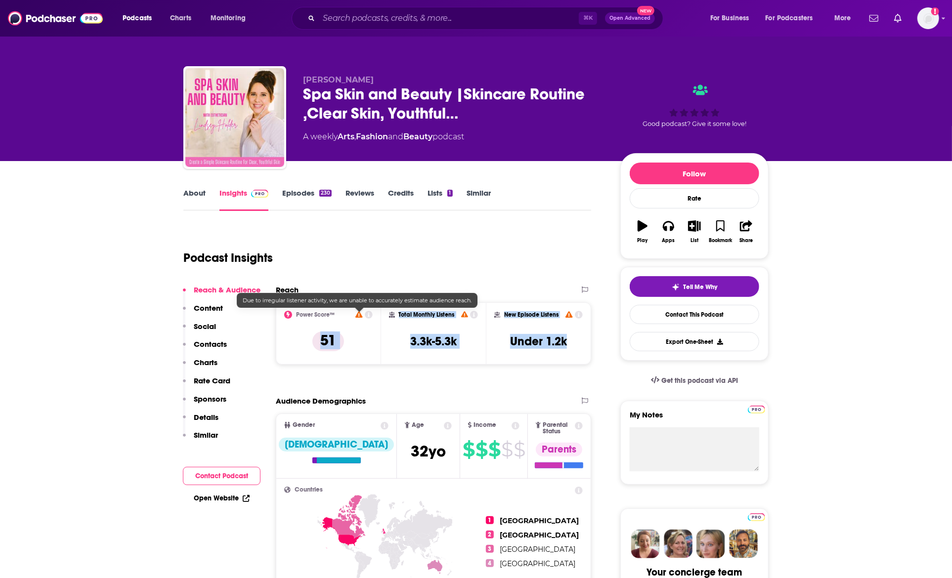
drag, startPoint x: 571, startPoint y: 342, endPoint x: 367, endPoint y: 316, distance: 206.3
click at [367, 315] on div "Power Score™ 51 Total Monthly Listens 3.3k-5.3k New Episode Listens Under 1.2k" at bounding box center [433, 333] width 315 height 62
copy div "51 Total Monthly Listens 3.3k-5.3k New Episode Listens Under 1.2k"
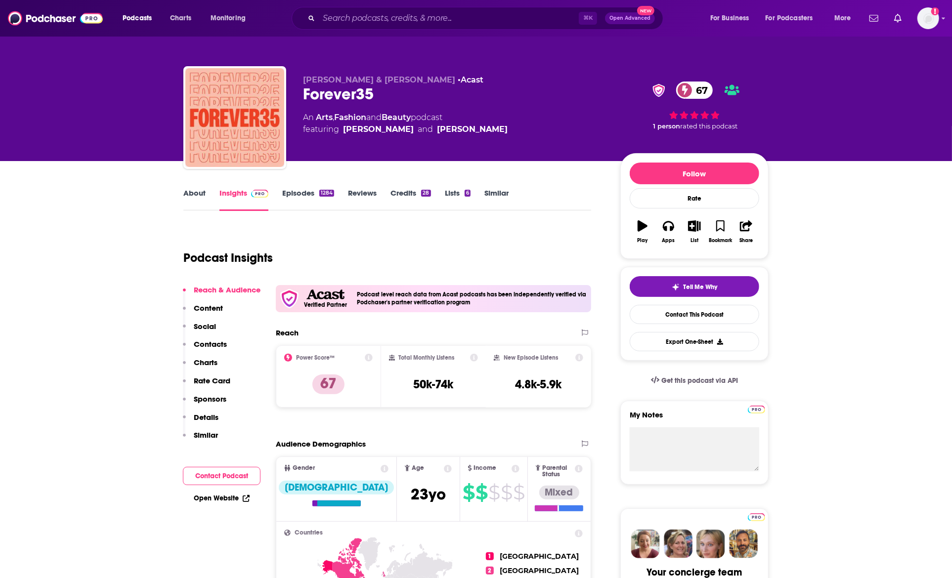
click at [192, 193] on link "About" at bounding box center [194, 199] width 22 height 23
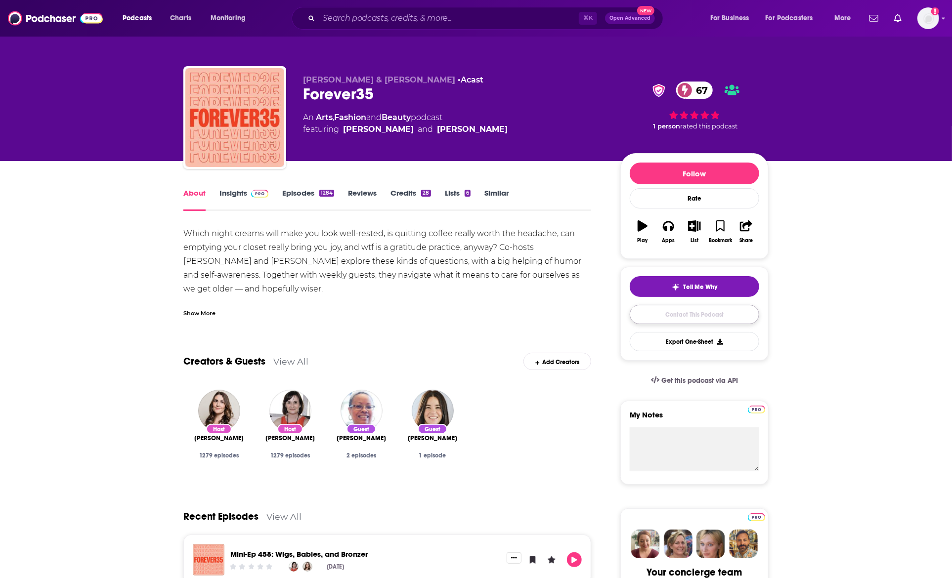
click at [653, 310] on link "Contact This Podcast" at bounding box center [694, 314] width 129 height 19
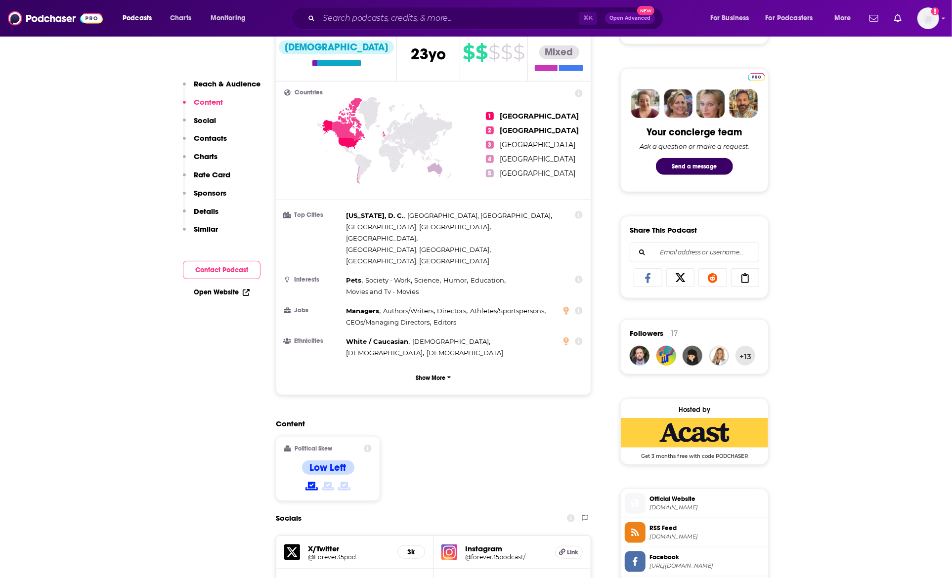
scroll to position [84, 0]
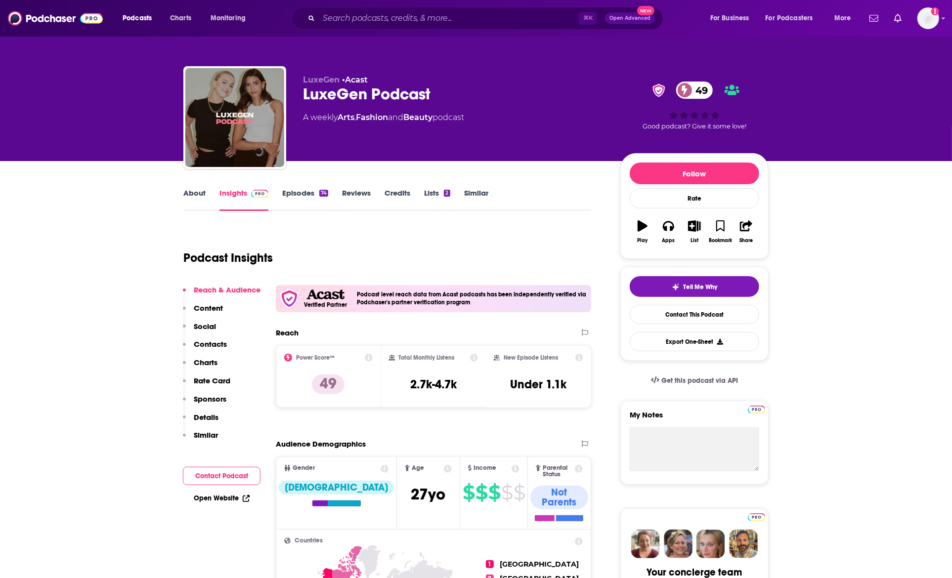
click at [195, 191] on link "About" at bounding box center [194, 199] width 22 height 23
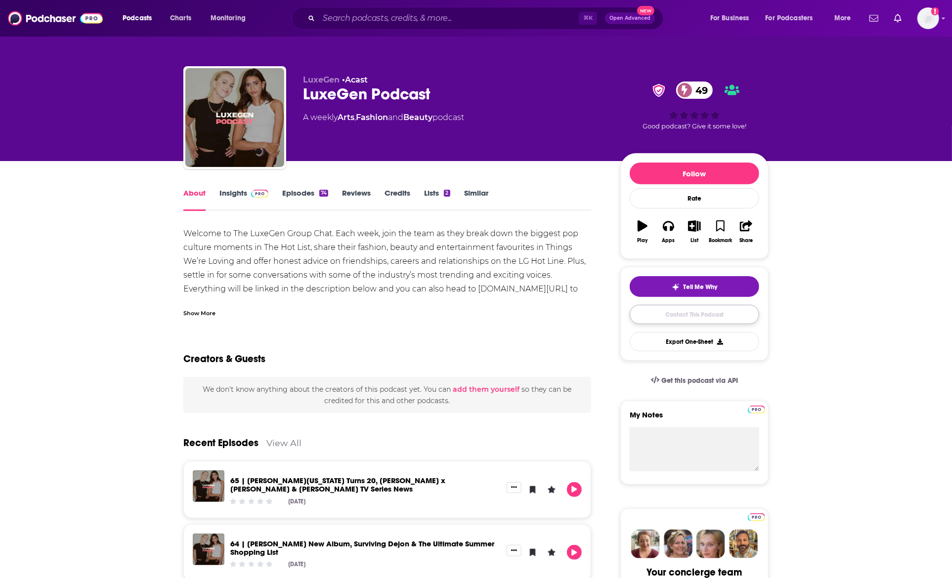
click at [695, 316] on link "Contact This Podcast" at bounding box center [694, 314] width 129 height 19
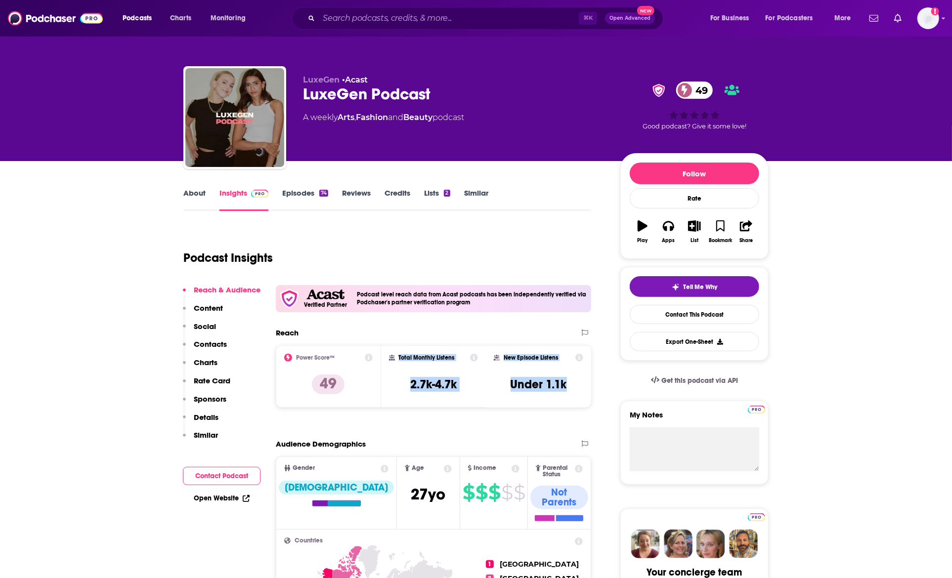
drag, startPoint x: 552, startPoint y: 384, endPoint x: 392, endPoint y: 356, distance: 163.1
click at [392, 356] on div "Power Score™ 49 Total Monthly Listens 2.7k-4.7k New Episode Listens Under 1.1k" at bounding box center [433, 376] width 315 height 62
copy div "Total Monthly Listens 2.7k-4.7k New Episode Listens Under 1.1k"
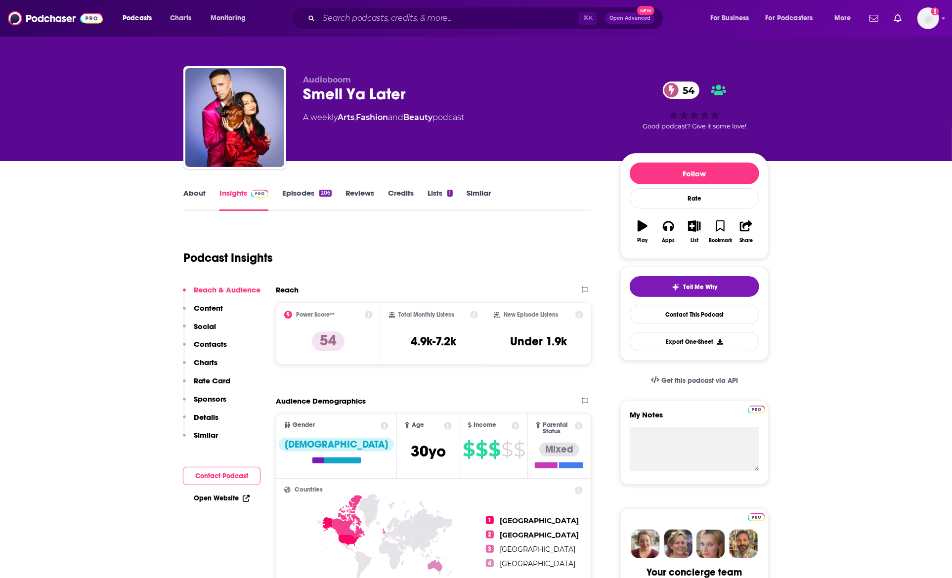
click at [385, 253] on div "Podcast Insights" at bounding box center [383, 252] width 400 height 50
click at [192, 195] on link "About" at bounding box center [194, 199] width 22 height 23
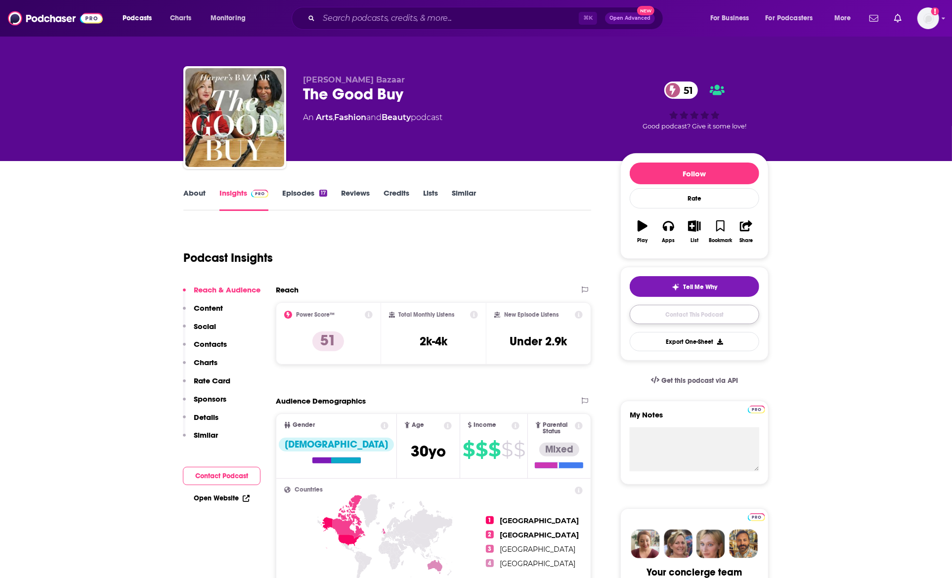
click at [734, 319] on link "Contact This Podcast" at bounding box center [694, 314] width 129 height 19
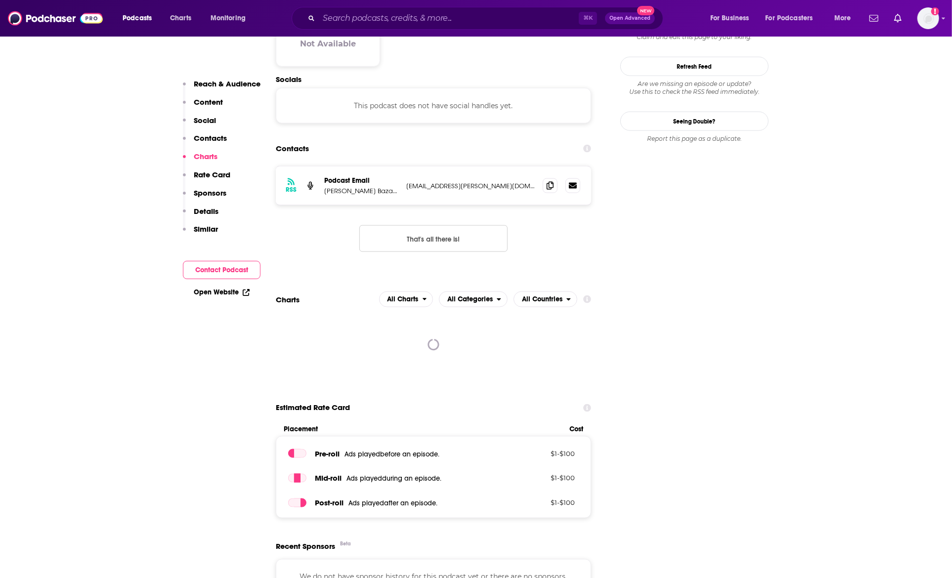
scroll to position [738, 0]
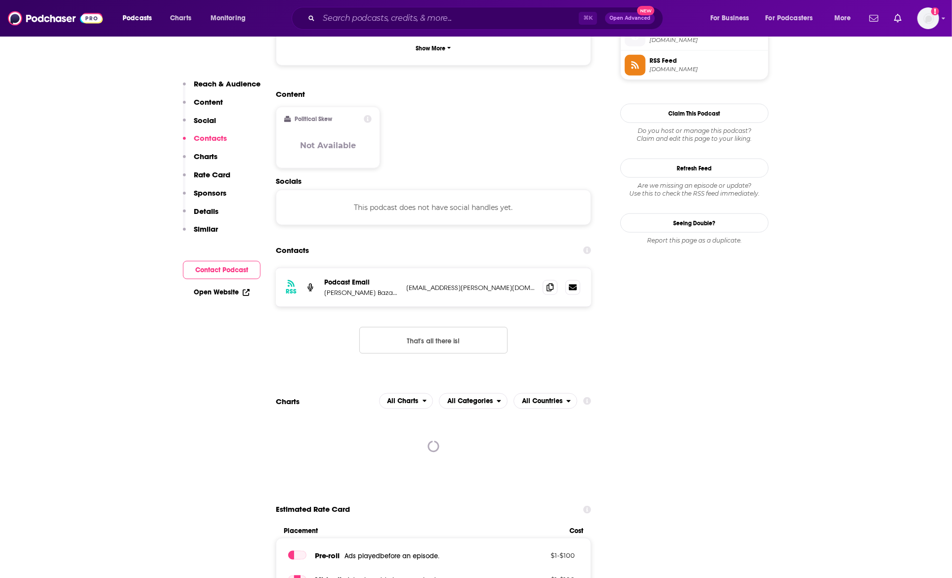
drag, startPoint x: 542, startPoint y: 298, endPoint x: 543, endPoint y: 289, distance: 9.4
click at [542, 298] on div "RSS Podcast Email Harper's Bazaar sarina.bhutani@hearst.com sarina.bhutani@hear…" at bounding box center [433, 319] width 315 height 102
click at [549, 283] on icon at bounding box center [550, 287] width 7 height 8
